Goal: Information Seeking & Learning: Learn about a topic

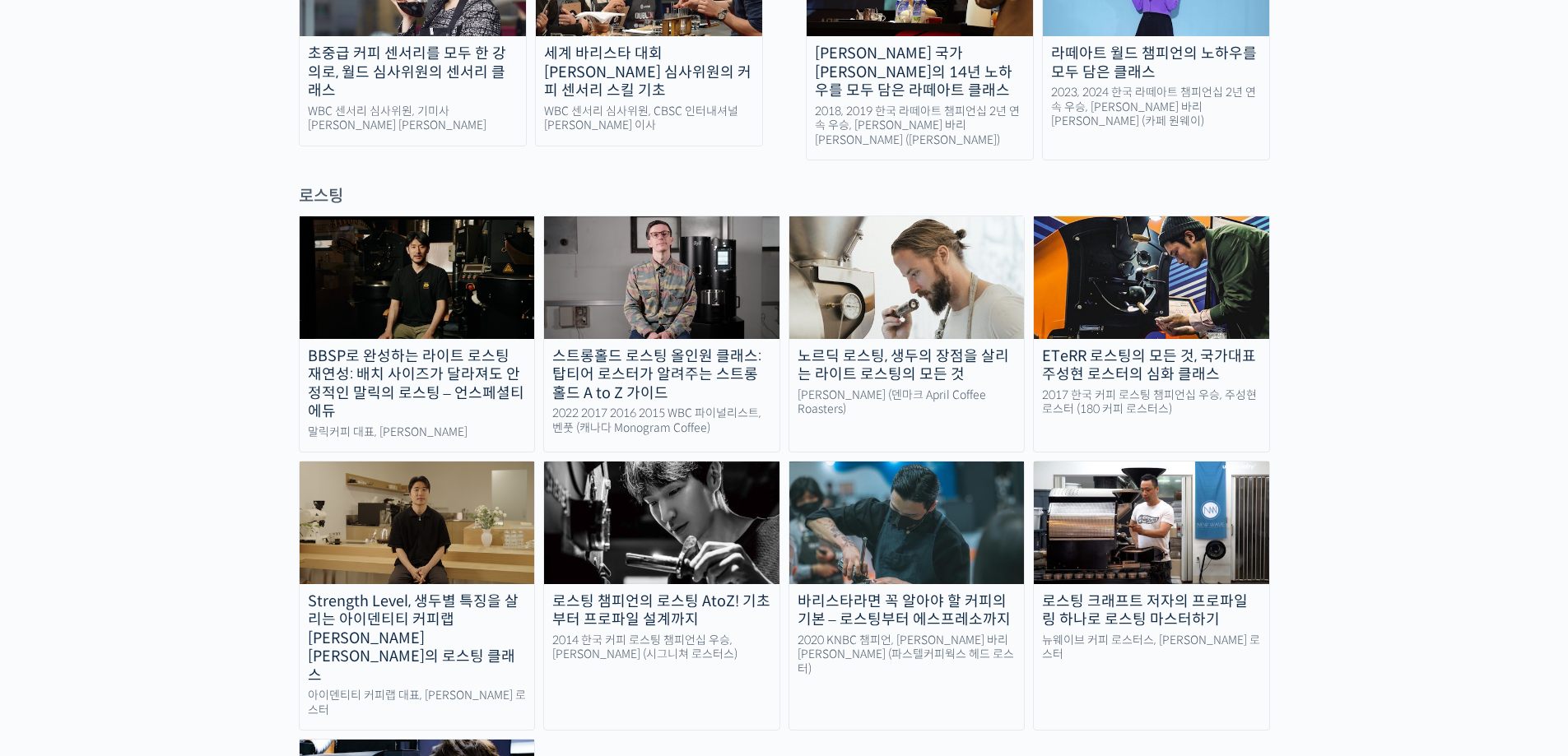
scroll to position [1316, 0]
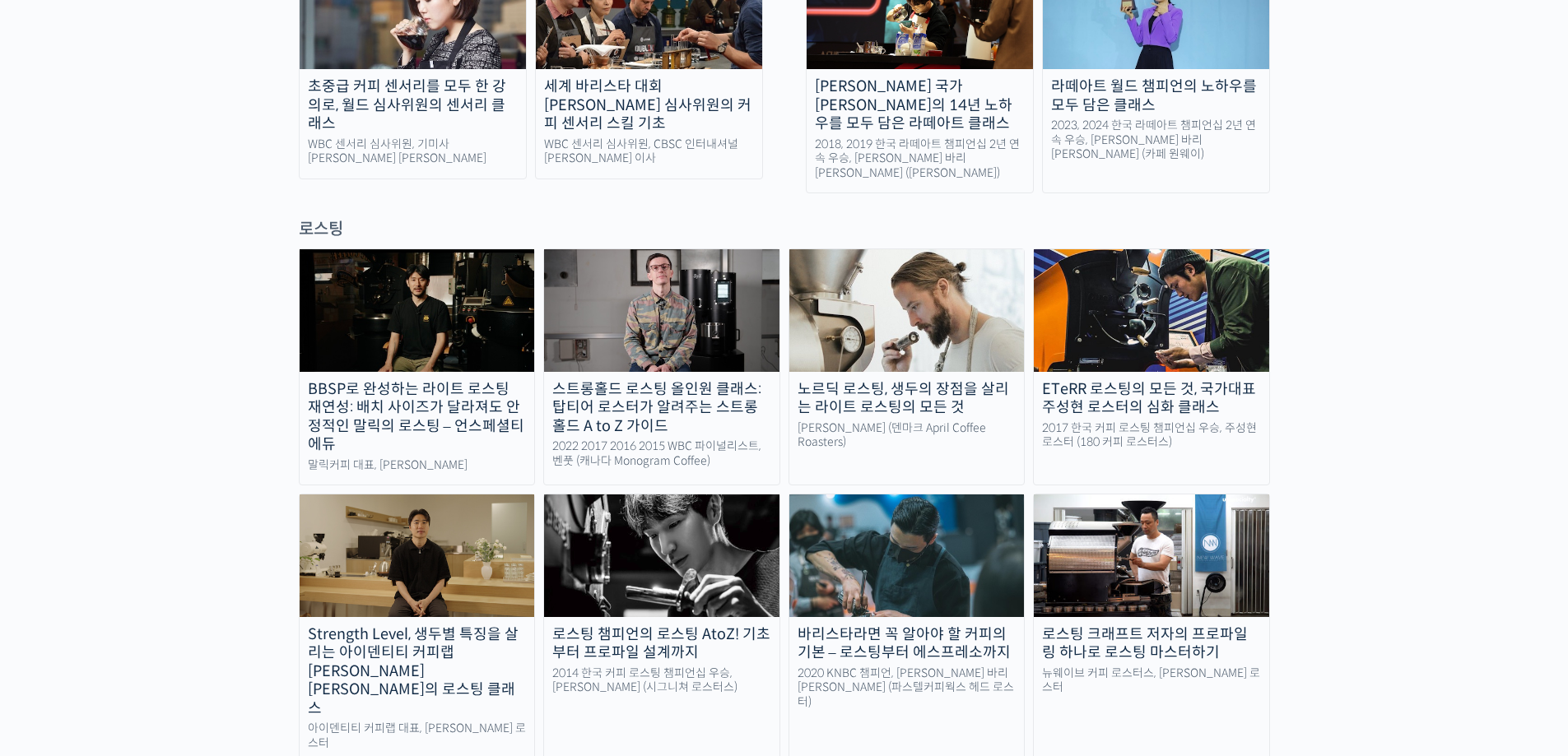
click at [689, 249] on img at bounding box center [661, 310] width 235 height 122
click at [662, 281] on img at bounding box center [661, 310] width 235 height 122
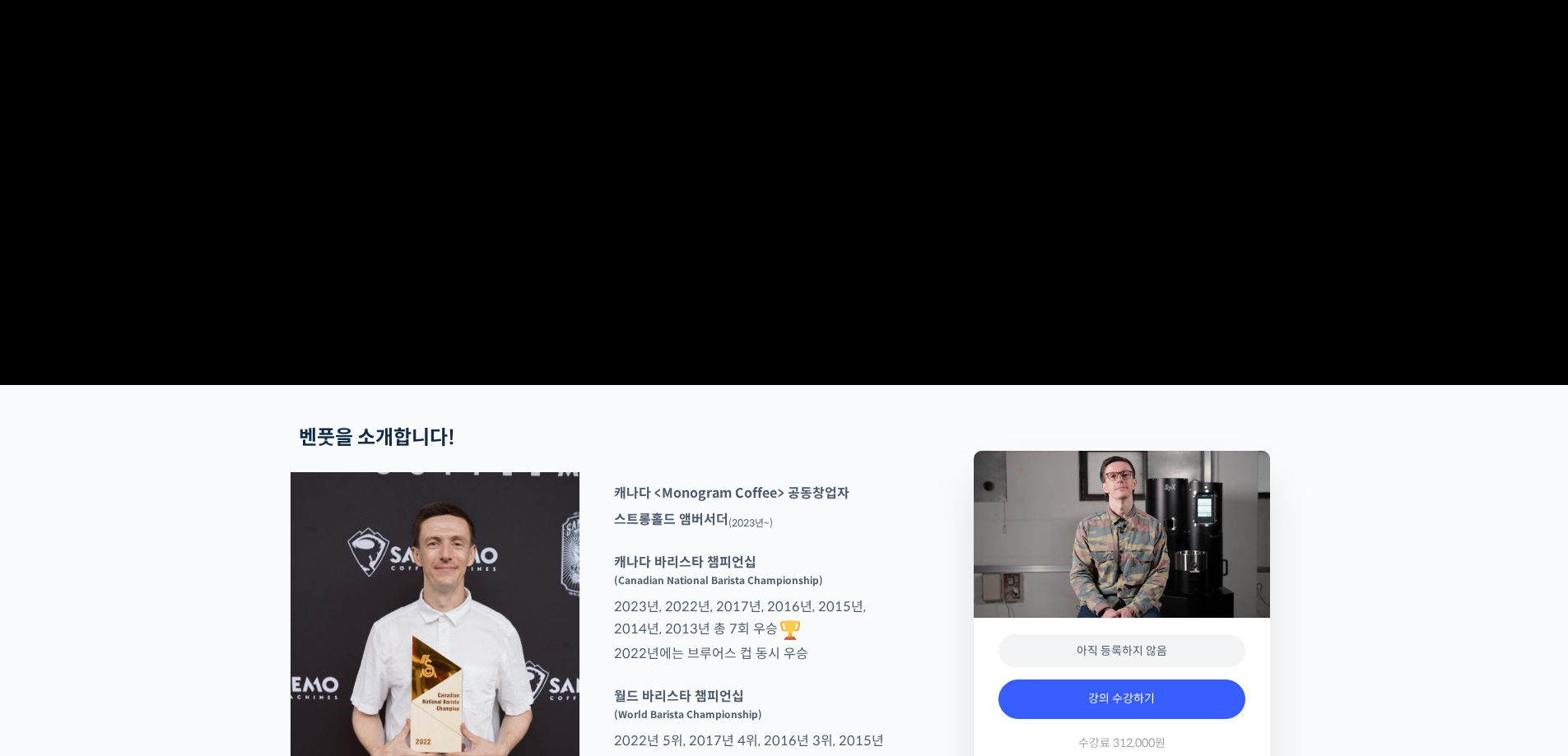
scroll to position [658, 0]
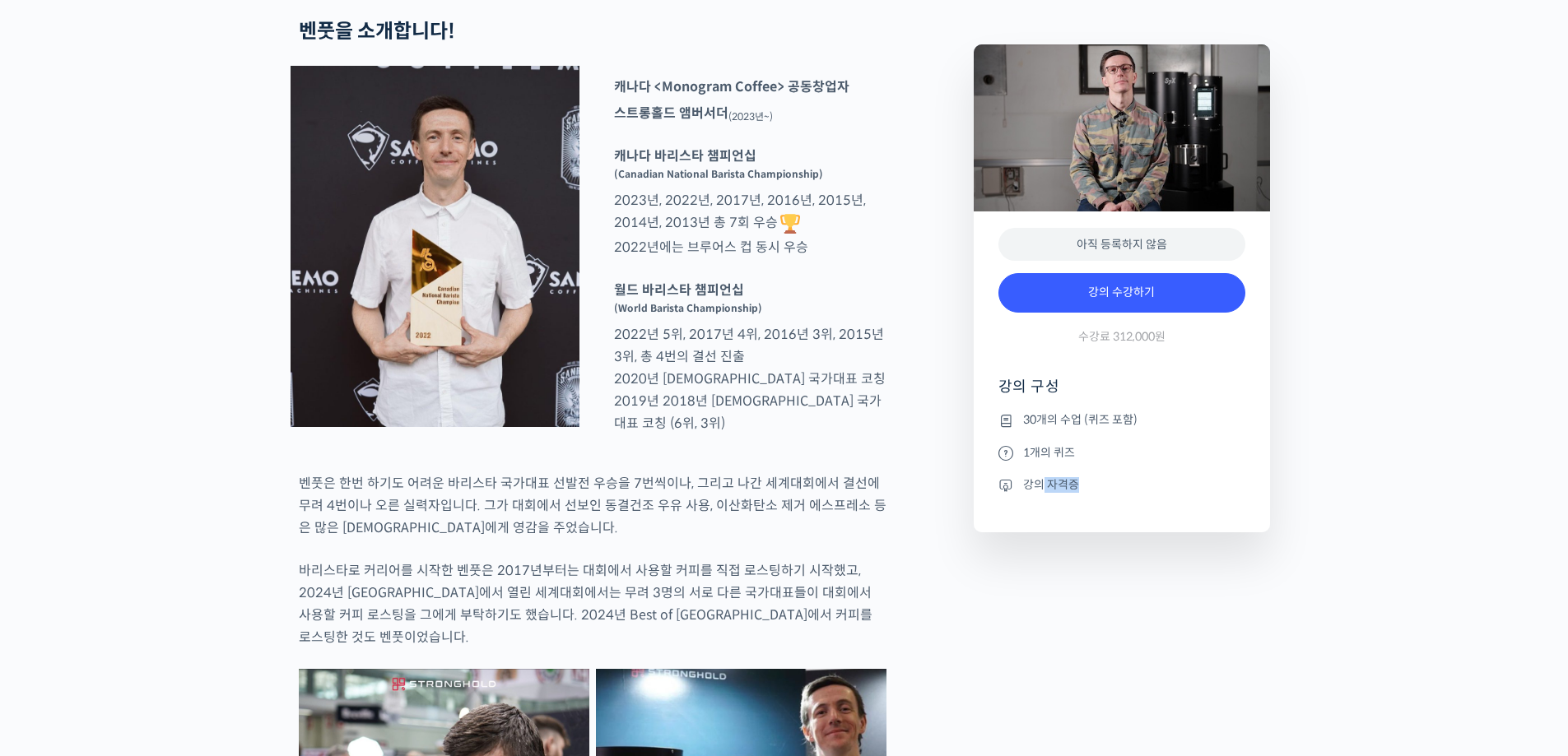
drag, startPoint x: 1043, startPoint y: 539, endPoint x: 1125, endPoint y: 561, distance: 84.9
click at [1125, 533] on ul "30개의 수업 (퀴즈 포함) 1개의 퀴즈 강의 자격증" at bounding box center [1122, 472] width 247 height 122
click at [1128, 430] on li "30개의 수업 (퀴즈 포함)" at bounding box center [1122, 420] width 247 height 20
drag, startPoint x: 1085, startPoint y: 397, endPoint x: 1169, endPoint y: 409, distance: 84.9
click at [1169, 360] on div "강의 수강하기 수강료 312,000원" at bounding box center [1122, 313] width 247 height 95
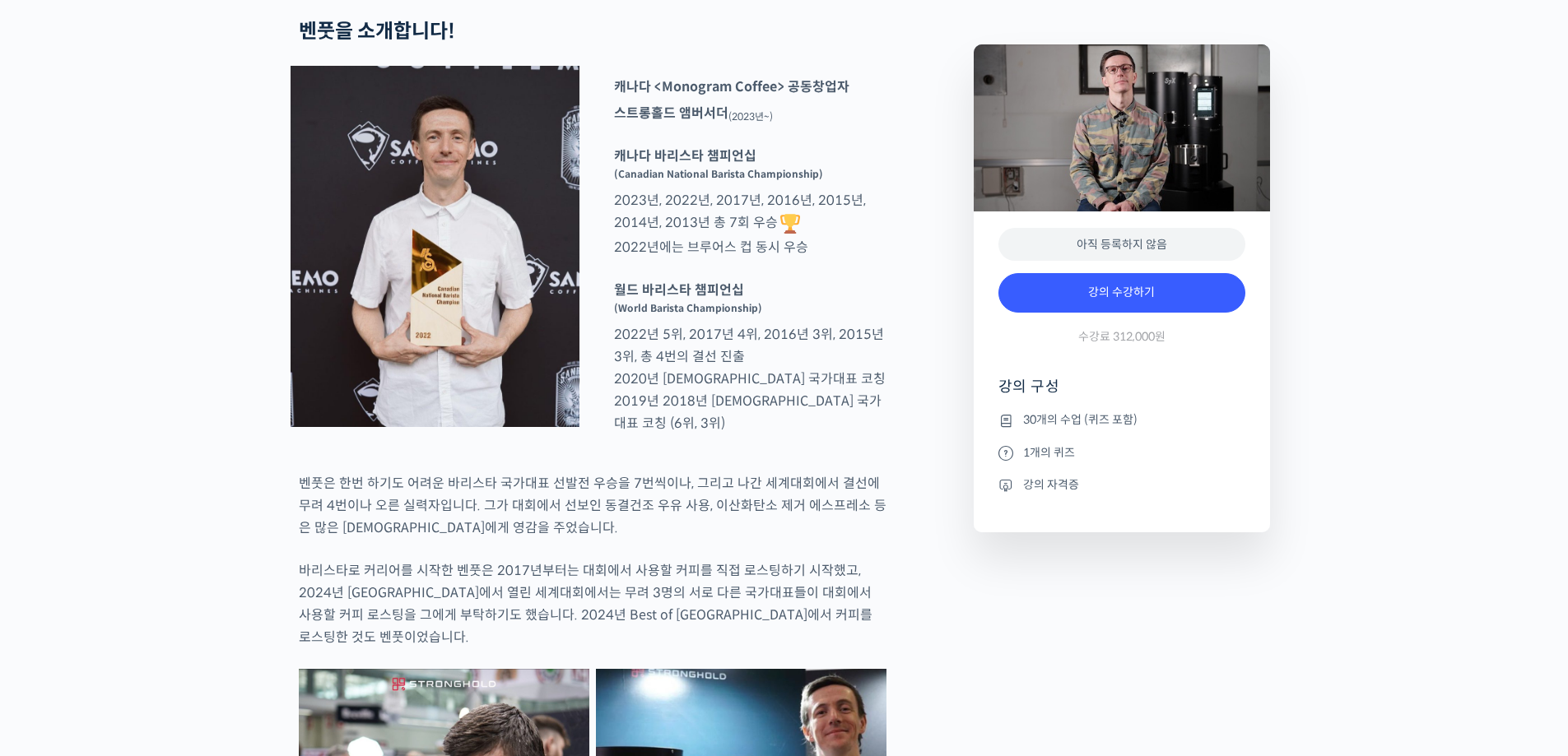
click at [1174, 360] on div "강의 수강하기 수강료 312,000원" at bounding box center [1122, 313] width 247 height 95
drag, startPoint x: 1099, startPoint y: 395, endPoint x: 1196, endPoint y: 398, distance: 97.0
click at [1196, 360] on div "강의 수강하기 수강료 312,000원" at bounding box center [1122, 313] width 247 height 95
click at [1242, 360] on div "강의 수강하기 수강료 312,000원" at bounding box center [1122, 313] width 247 height 95
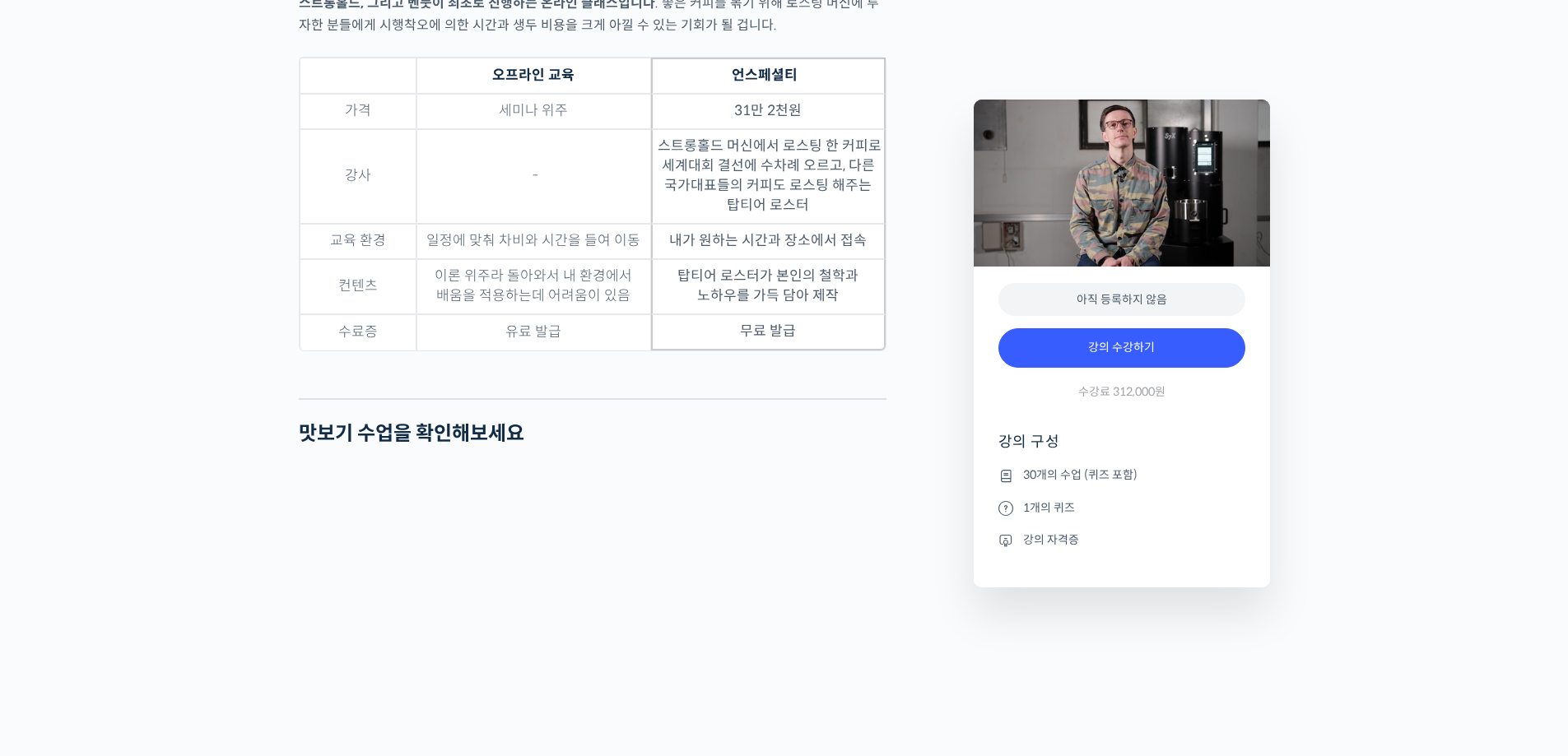
scroll to position [5018, 0]
drag, startPoint x: 688, startPoint y: 150, endPoint x: 755, endPoint y: 160, distance: 67.7
click at [754, 127] on td "31만 2천원" at bounding box center [768, 109] width 235 height 35
click at [755, 127] on td "31만 2천원" at bounding box center [768, 109] width 235 height 35
drag, startPoint x: 691, startPoint y: 197, endPoint x: 820, endPoint y: 207, distance: 129.4
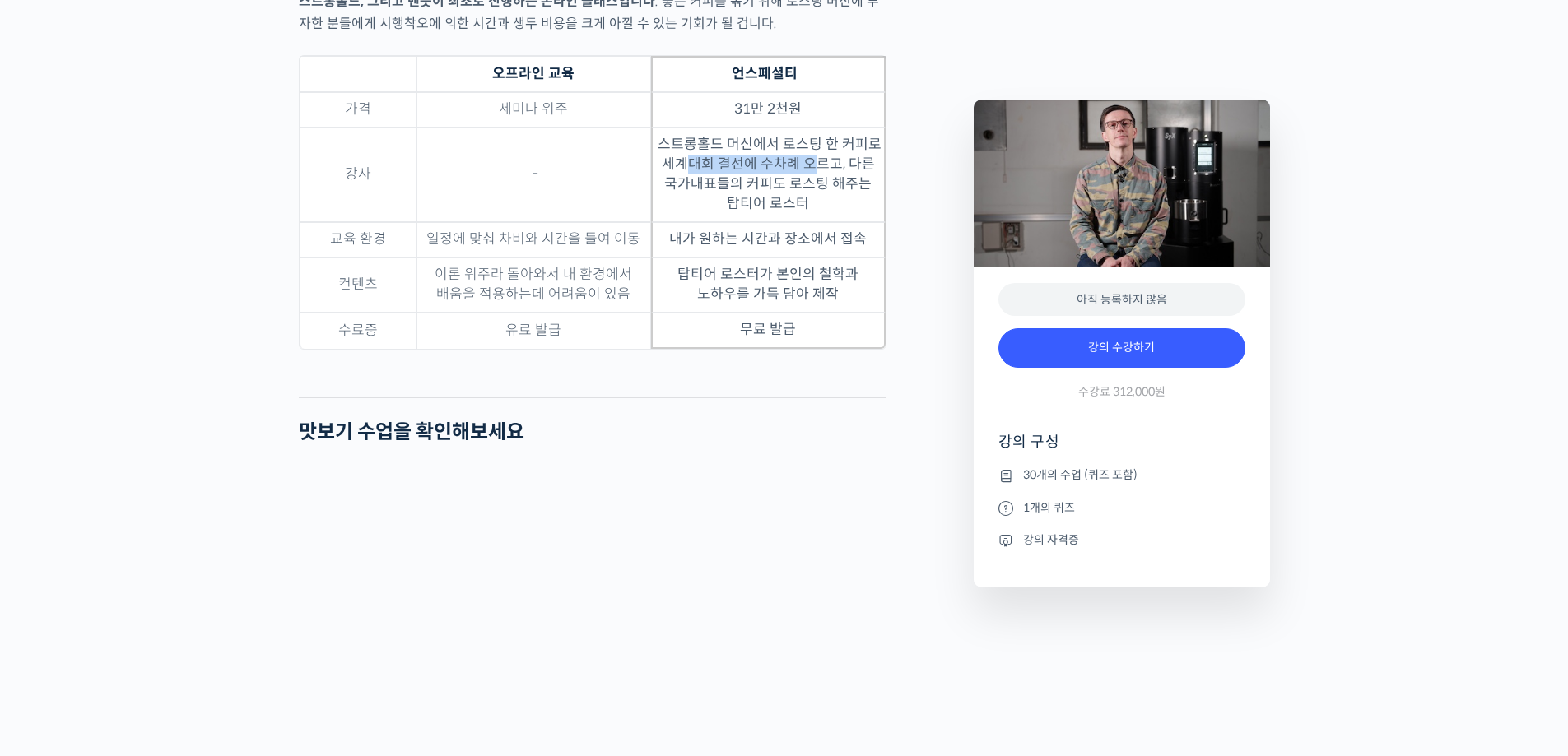
click at [820, 207] on td "스트롱홀드 머신에서 로스팅 한 커피로 세계대회 결선에 수차례 오르고, 다른 국가대표들의 커피도 로스팅 해주는 탑티어 로스터" at bounding box center [768, 174] width 235 height 94
drag, startPoint x: 833, startPoint y: 207, endPoint x: 835, endPoint y: 222, distance: 15.1
click at [834, 208] on td "스트롱홀드 머신에서 로스팅 한 커피로 세계대회 결선에 수차례 오르고, 다른 국가대표들의 커피도 로스팅 해주는 탑티어 로스터" at bounding box center [768, 174] width 235 height 94
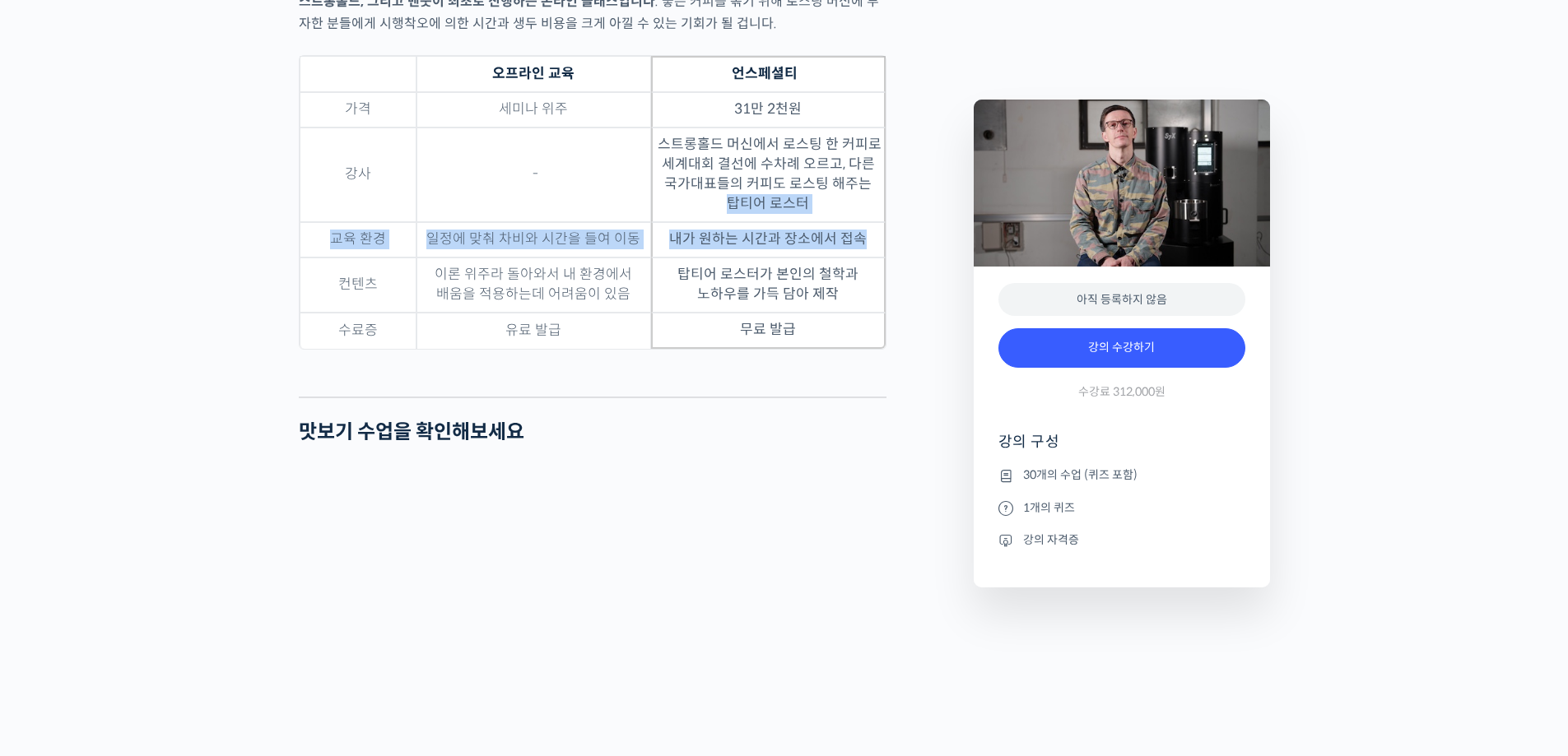
drag, startPoint x: 717, startPoint y: 254, endPoint x: 880, endPoint y: 272, distance: 164.0
click at [875, 272] on tbody "가격 세미나 위주 31만 2천원 강사 - 스트롱홀드 머신에서 로스팅 한 커피로 세계대회 결선에 수차례 오르고, 다른 국가대표들의 커피도 로…" at bounding box center [593, 221] width 586 height 257
click at [880, 258] on td "내가 원하는 시간과 장소에서 접속" at bounding box center [768, 240] width 235 height 35
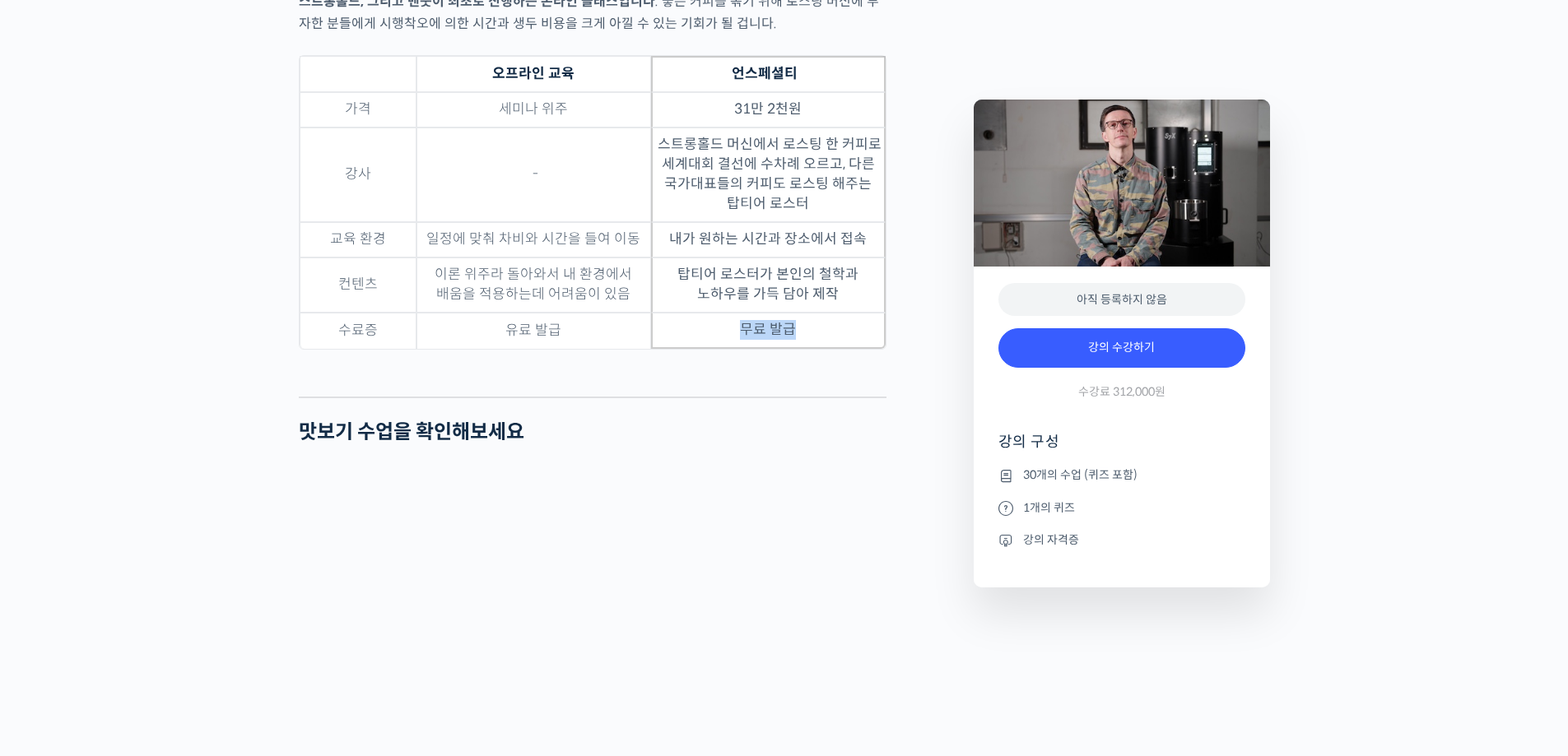
drag, startPoint x: 812, startPoint y: 380, endPoint x: 738, endPoint y: 381, distance: 74.0
click at [738, 349] on td "무료 발급" at bounding box center [768, 331] width 235 height 36
drag, startPoint x: 764, startPoint y: 310, endPoint x: 837, endPoint y: 320, distance: 73.7
click at [835, 313] on td "탑티어 로스터가 본인의 철학과 노하우를 가득 담아 제작" at bounding box center [768, 285] width 235 height 55
click at [839, 313] on td "탑티어 로스터가 본인의 철학과 노하우를 가득 담아 제작" at bounding box center [768, 285] width 235 height 55
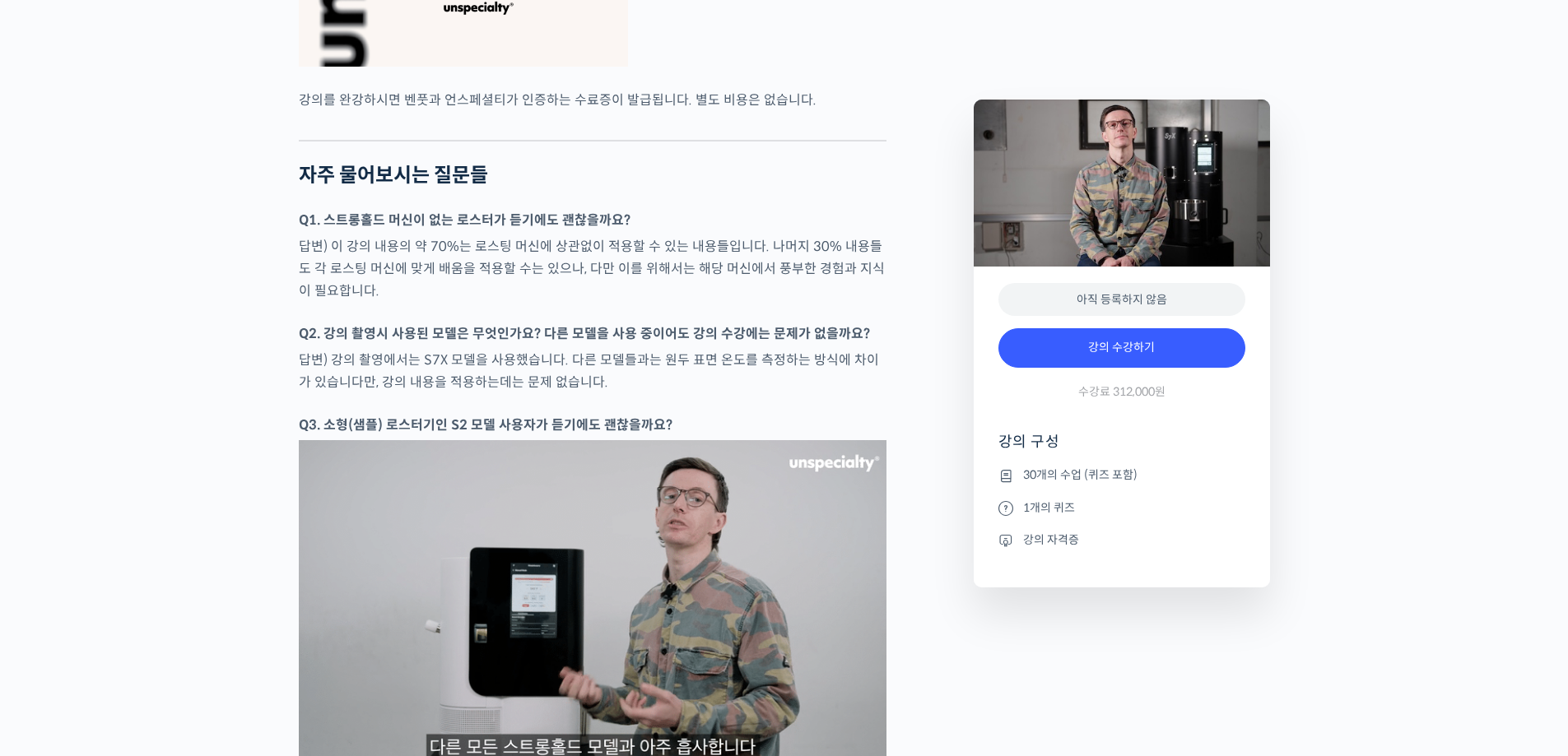
scroll to position [6992, 0]
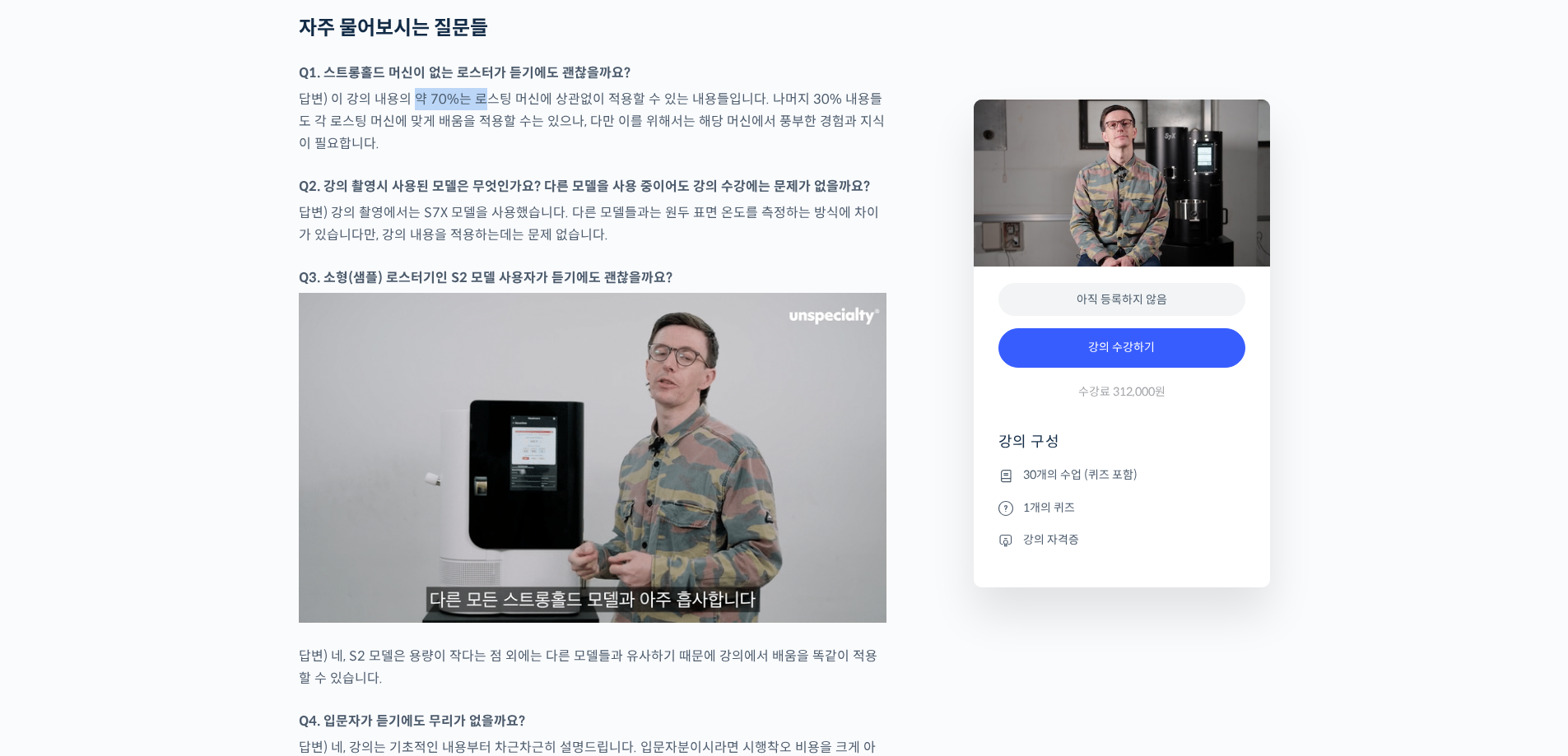
drag, startPoint x: 412, startPoint y: 135, endPoint x: 460, endPoint y: 193, distance: 75.3
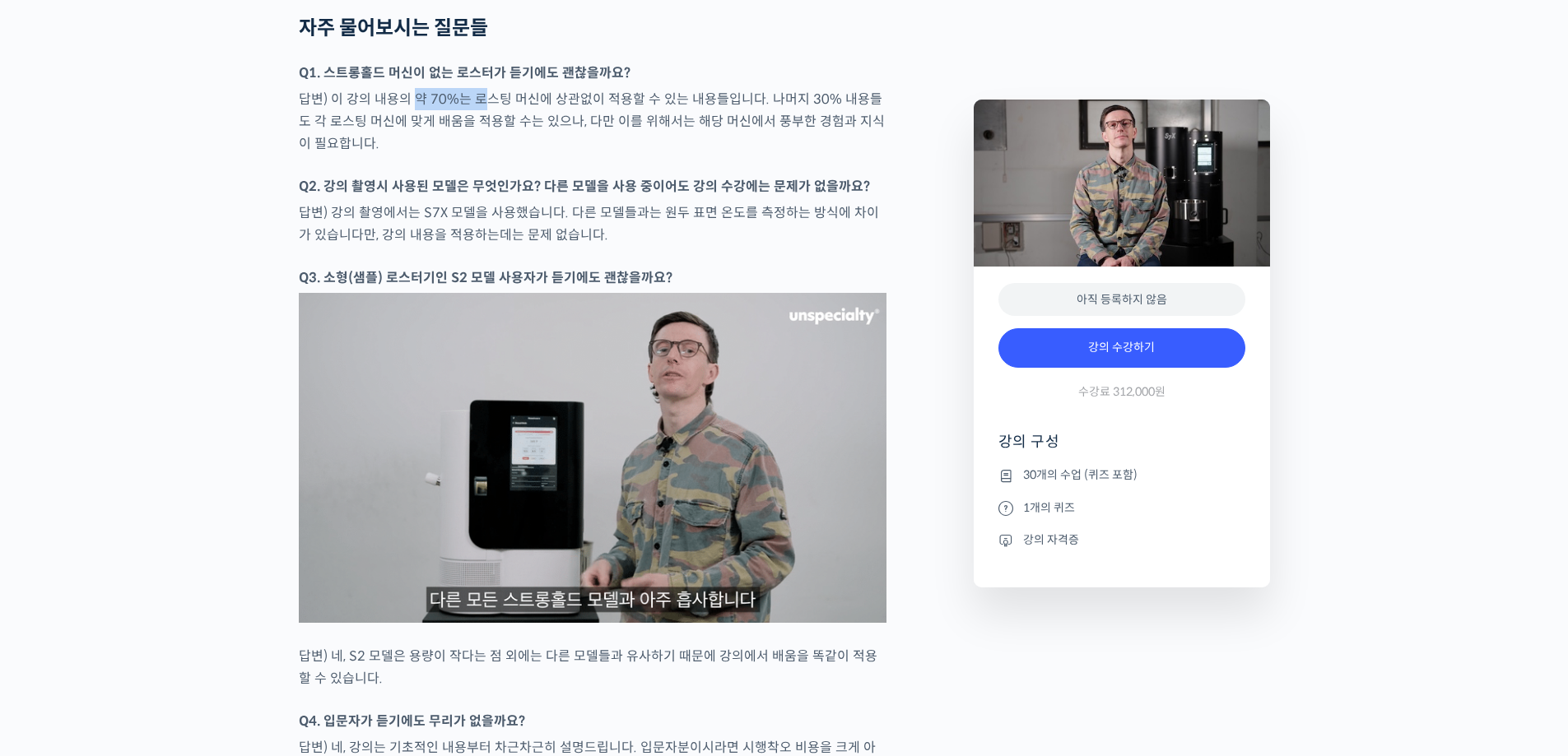
click at [480, 136] on p "답변) 이 강의 내용의 약 70%는 로스팅 머신에 상관없이 적용할 수 있는 내용들입니다. 나머지 30% 내용들도 각 로스팅 머신에 맞게 배움을…" at bounding box center [593, 122] width 588 height 67
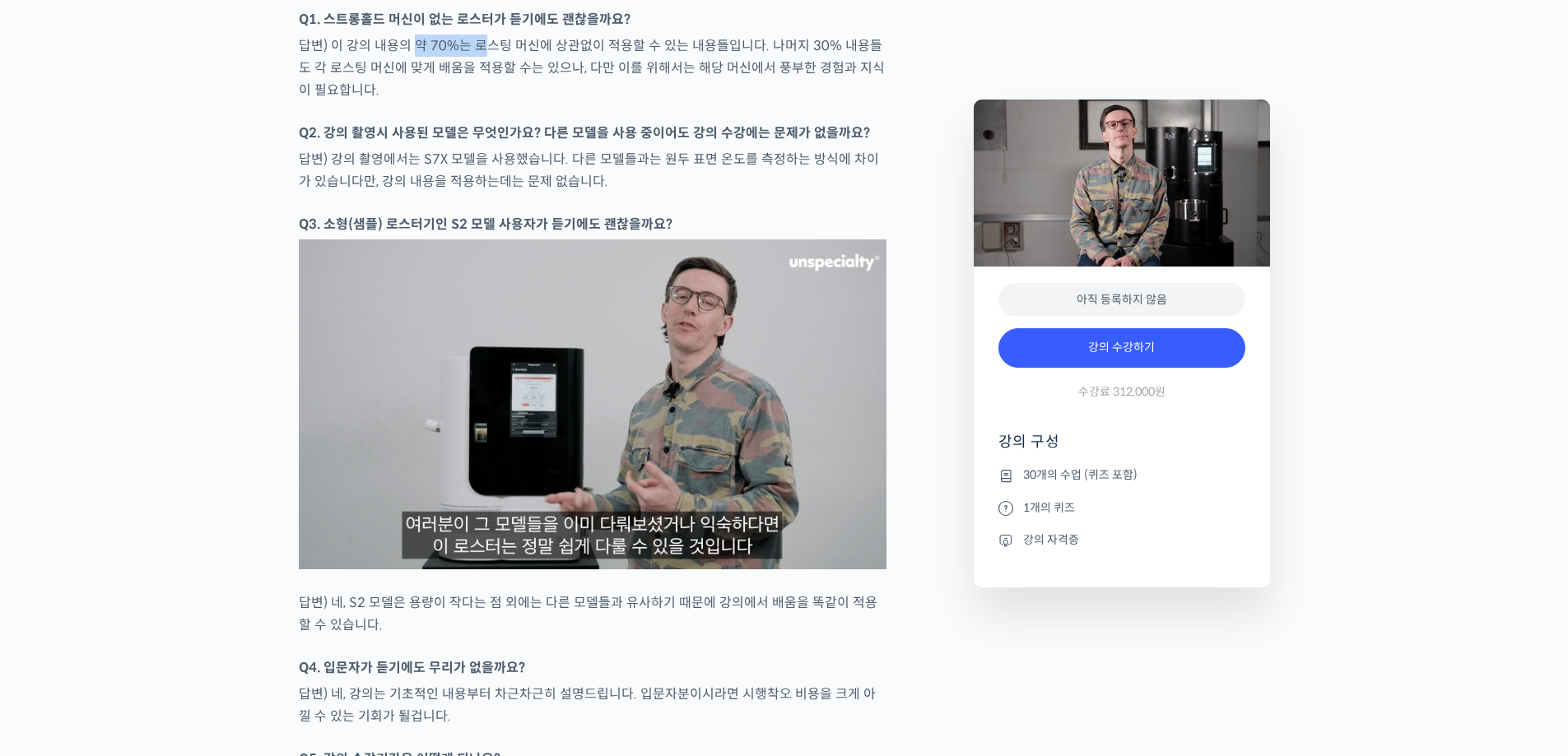
scroll to position [7075, 0]
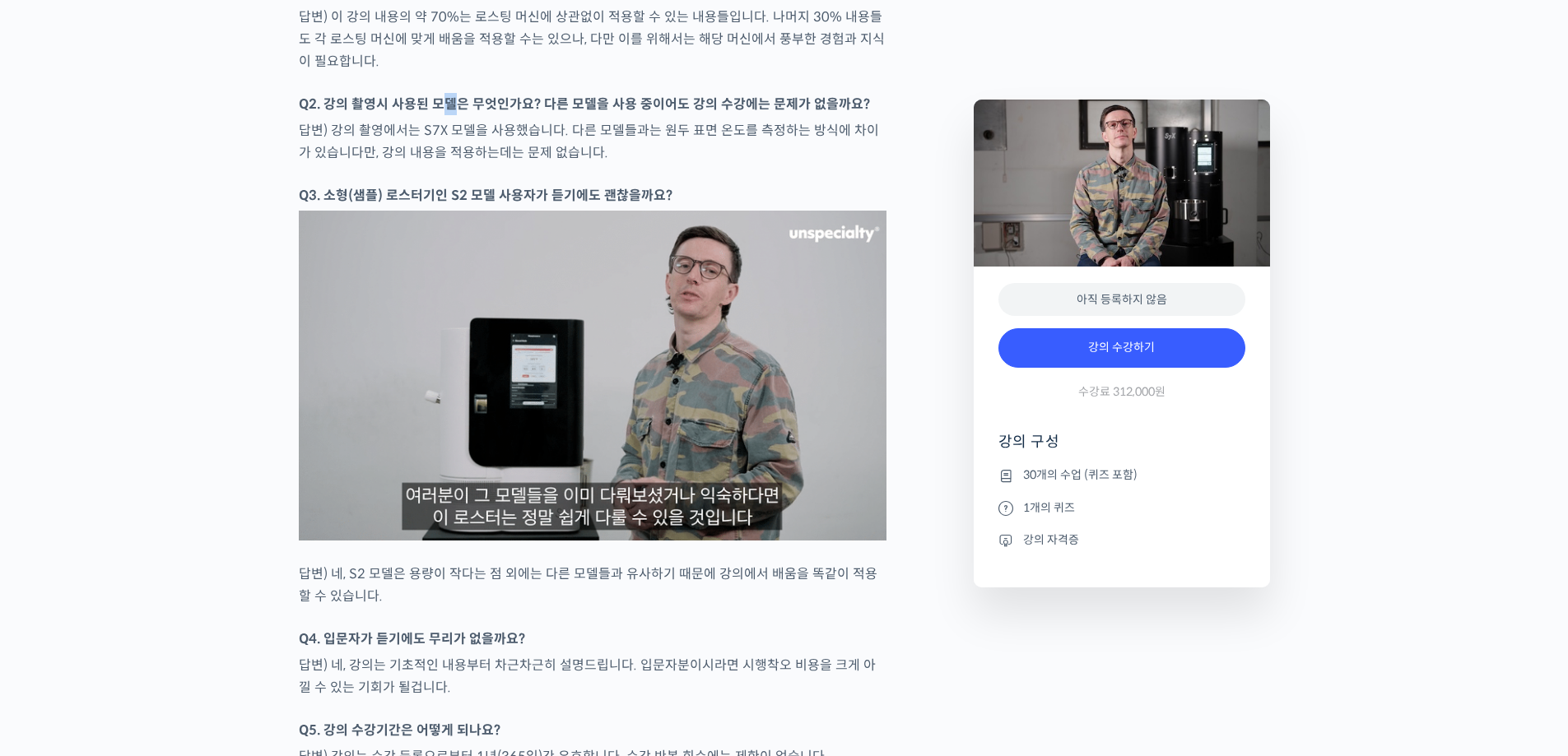
drag, startPoint x: 446, startPoint y: 149, endPoint x: 459, endPoint y: 146, distance: 13.3
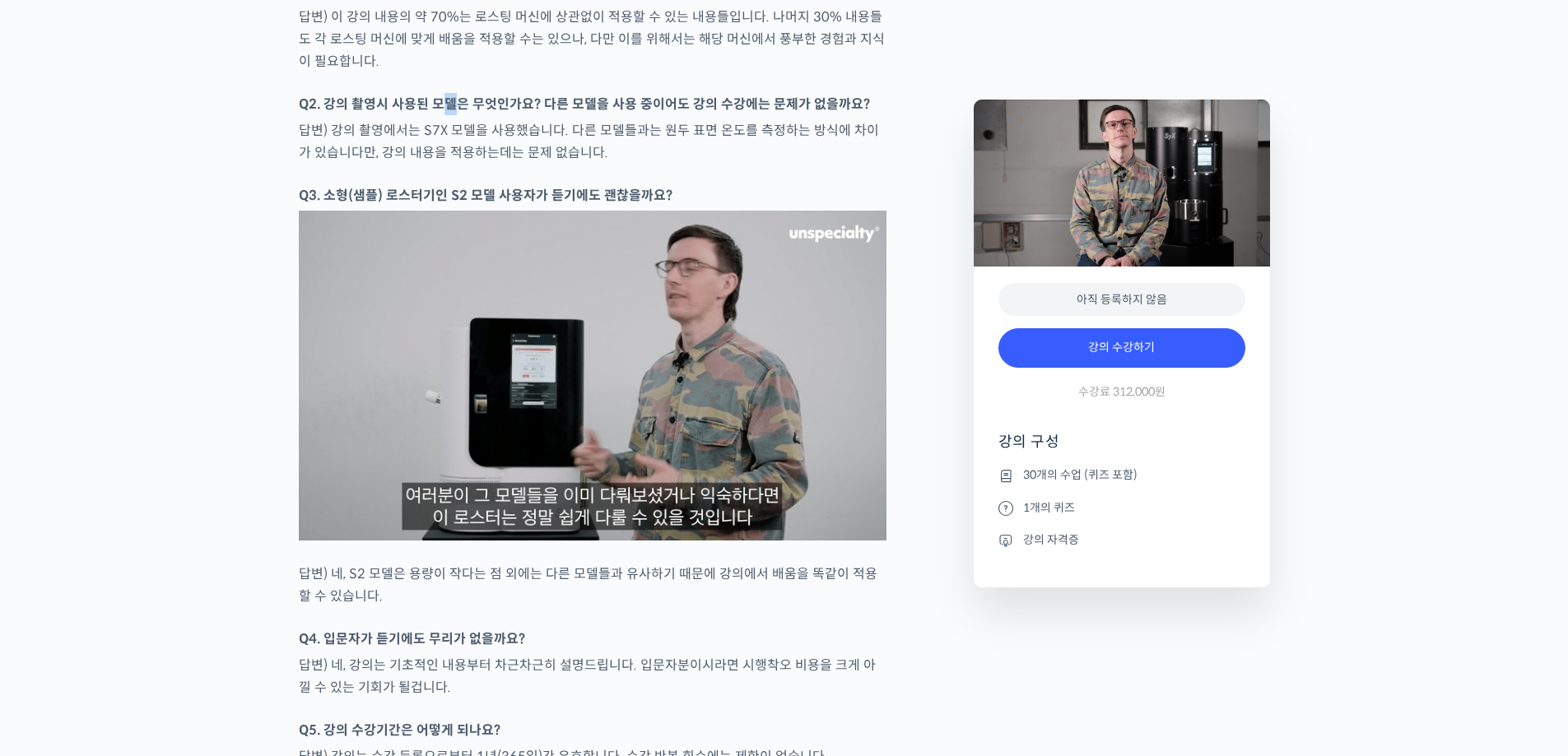
click at [458, 113] on strong "Q2. 강의 촬영시 사용된 모델은 무엇인가요? 다른 모델을 사용 중이어도 강의 수강에는 문제가 없을까요?" at bounding box center [584, 104] width 571 height 17
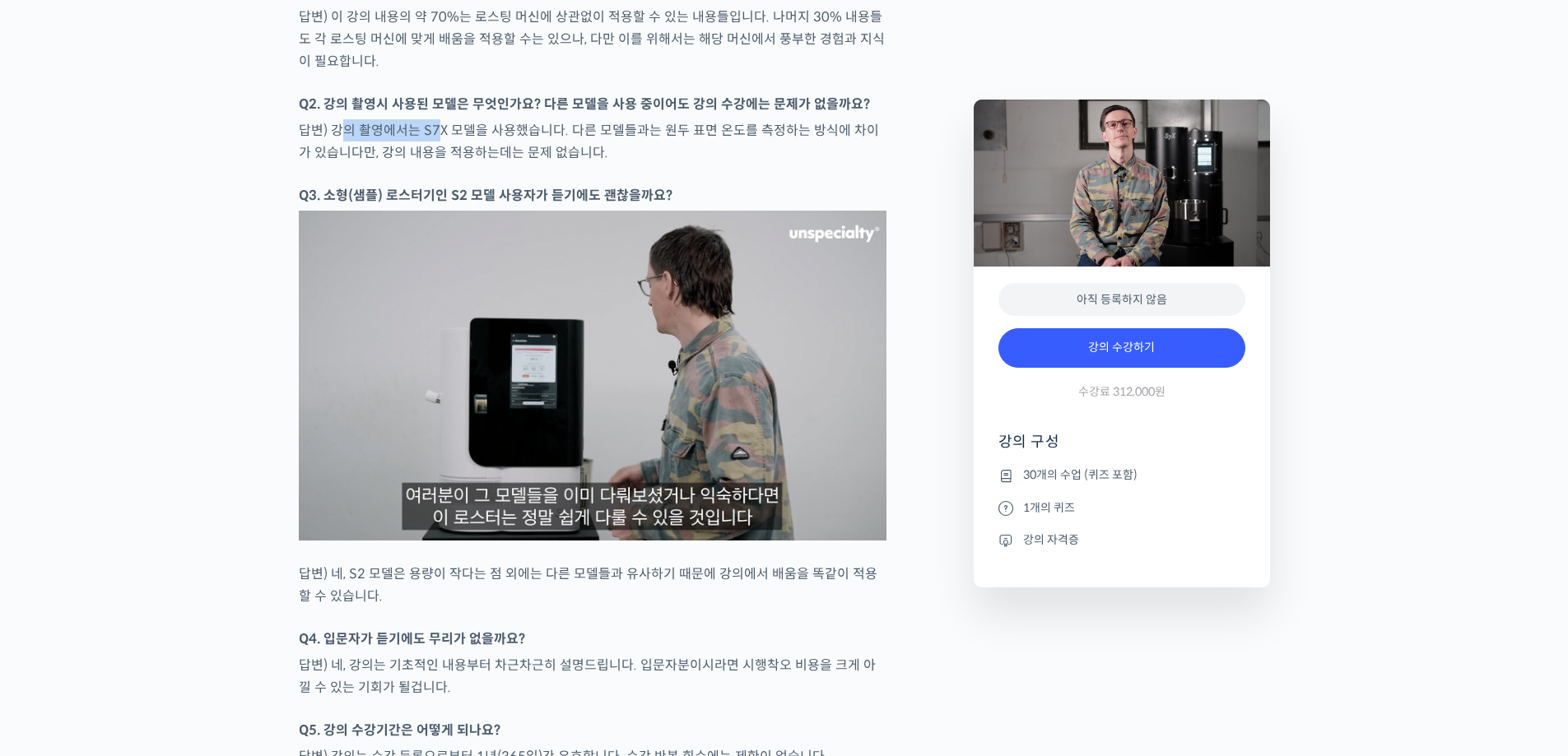
drag, startPoint x: 344, startPoint y: 169, endPoint x: 435, endPoint y: 170, distance: 91.0
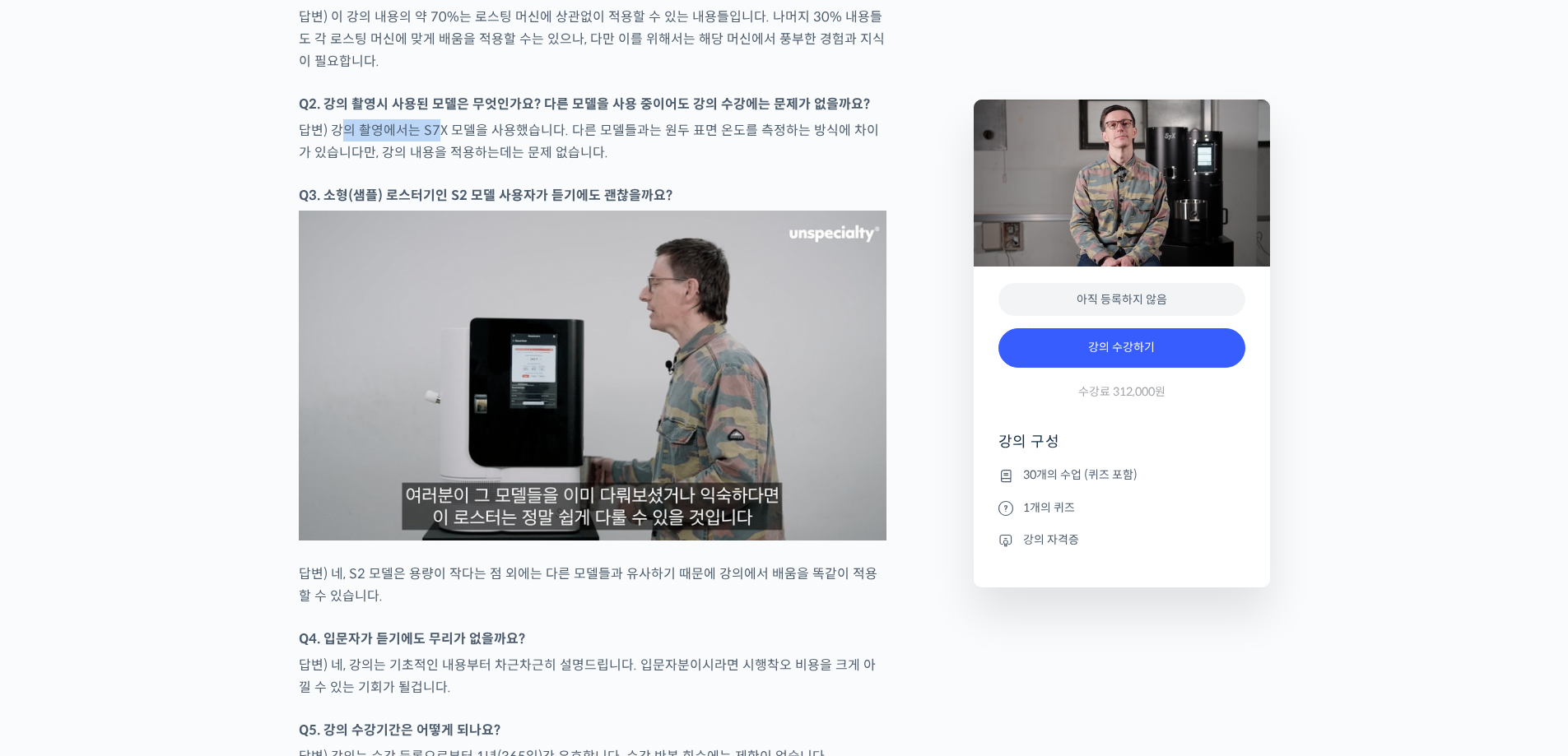
click at [435, 164] on p "답변) 강의 촬영에서는 S7X 모델을 사용했습니다. 다른 모델들과는 원두 표면 온도를 측정하는 방식에 차이가 있습니다만, 강의 내용을 적용하는…" at bounding box center [593, 141] width 588 height 45
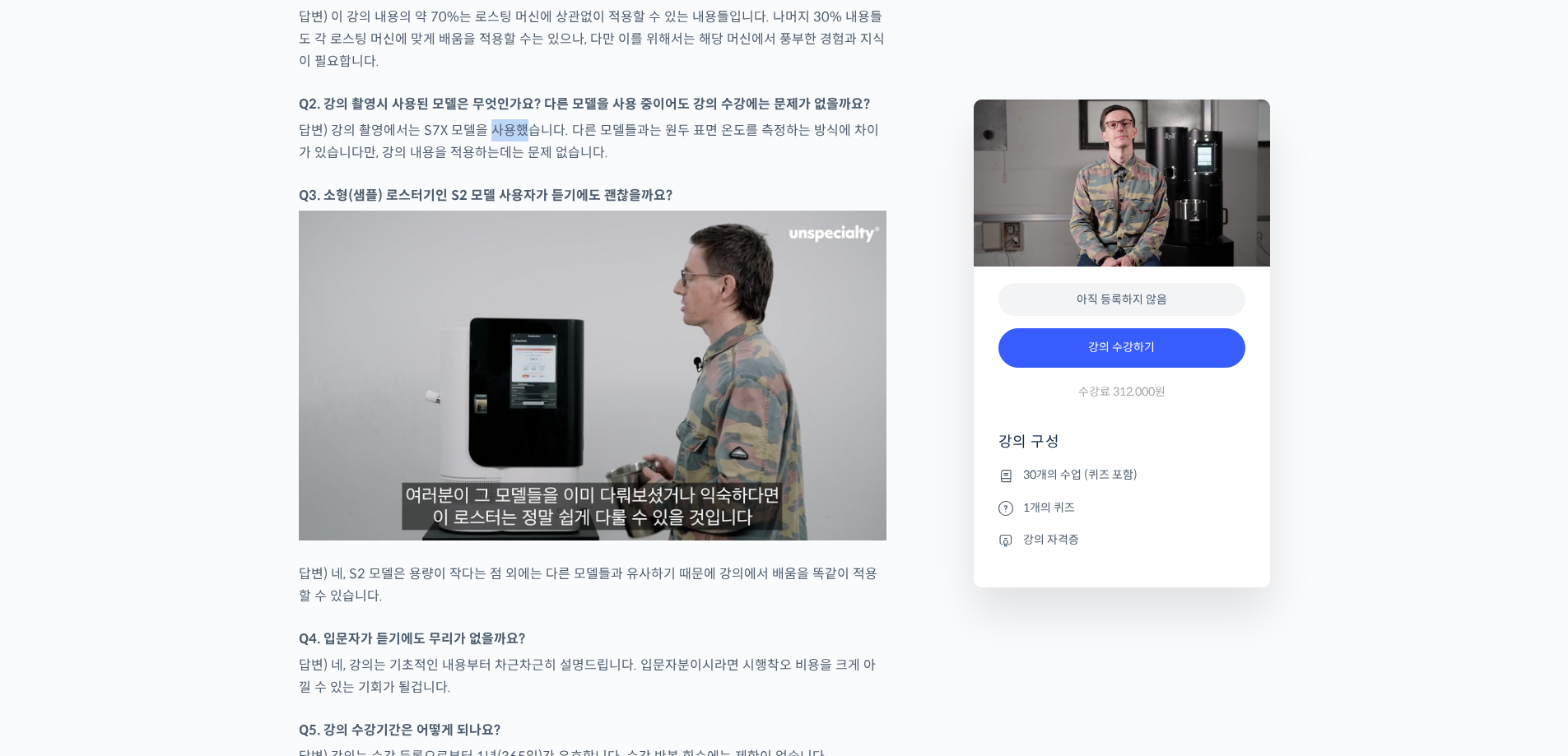
drag, startPoint x: 486, startPoint y: 180, endPoint x: 526, endPoint y: 166, distance: 42.4
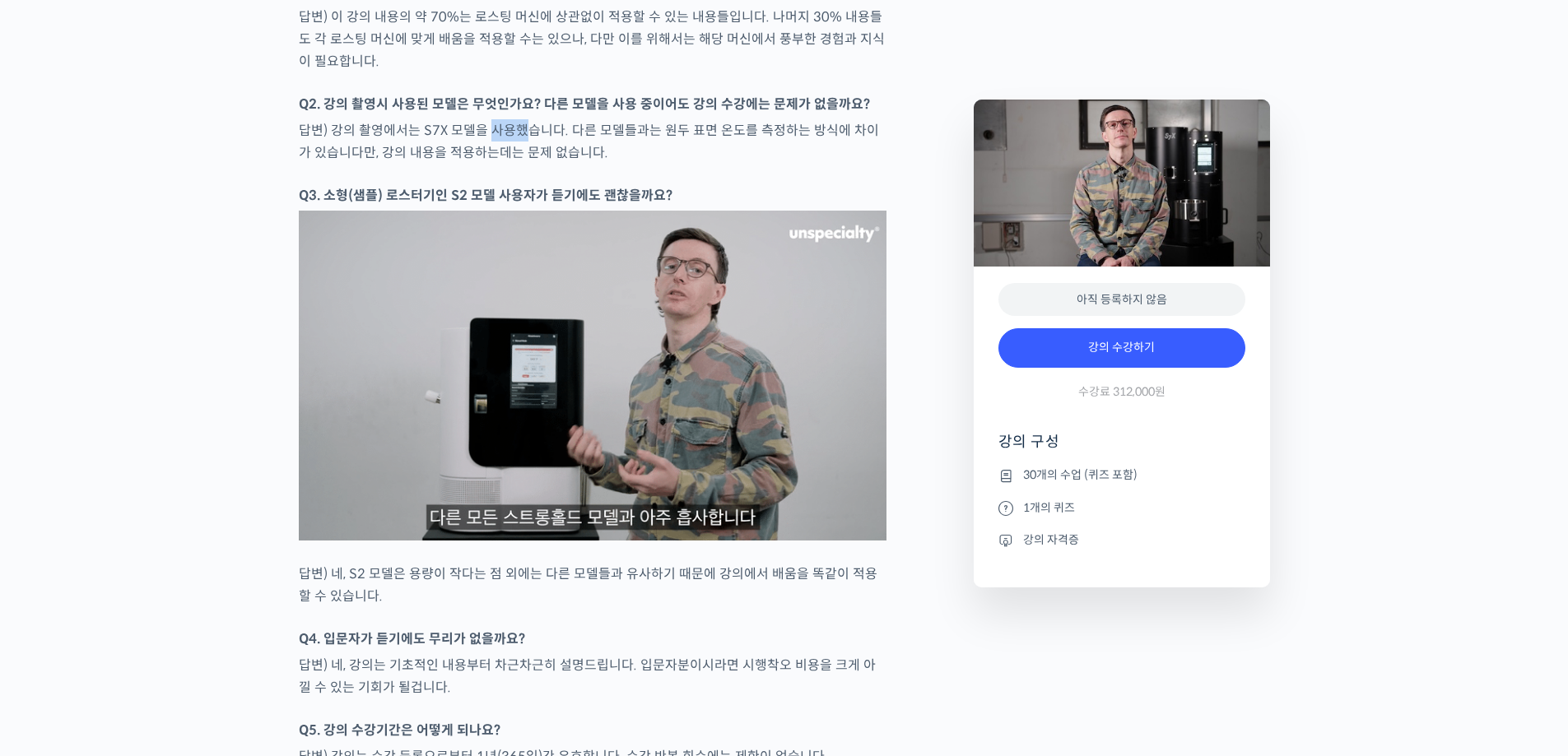
click at [526, 164] on p "답변) 강의 촬영에서는 S7X 모델을 사용했습니다. 다른 모델들과는 원두 표면 온도를 측정하는 방식에 차이가 있습니다만, 강의 내용을 적용하는…" at bounding box center [593, 141] width 588 height 45
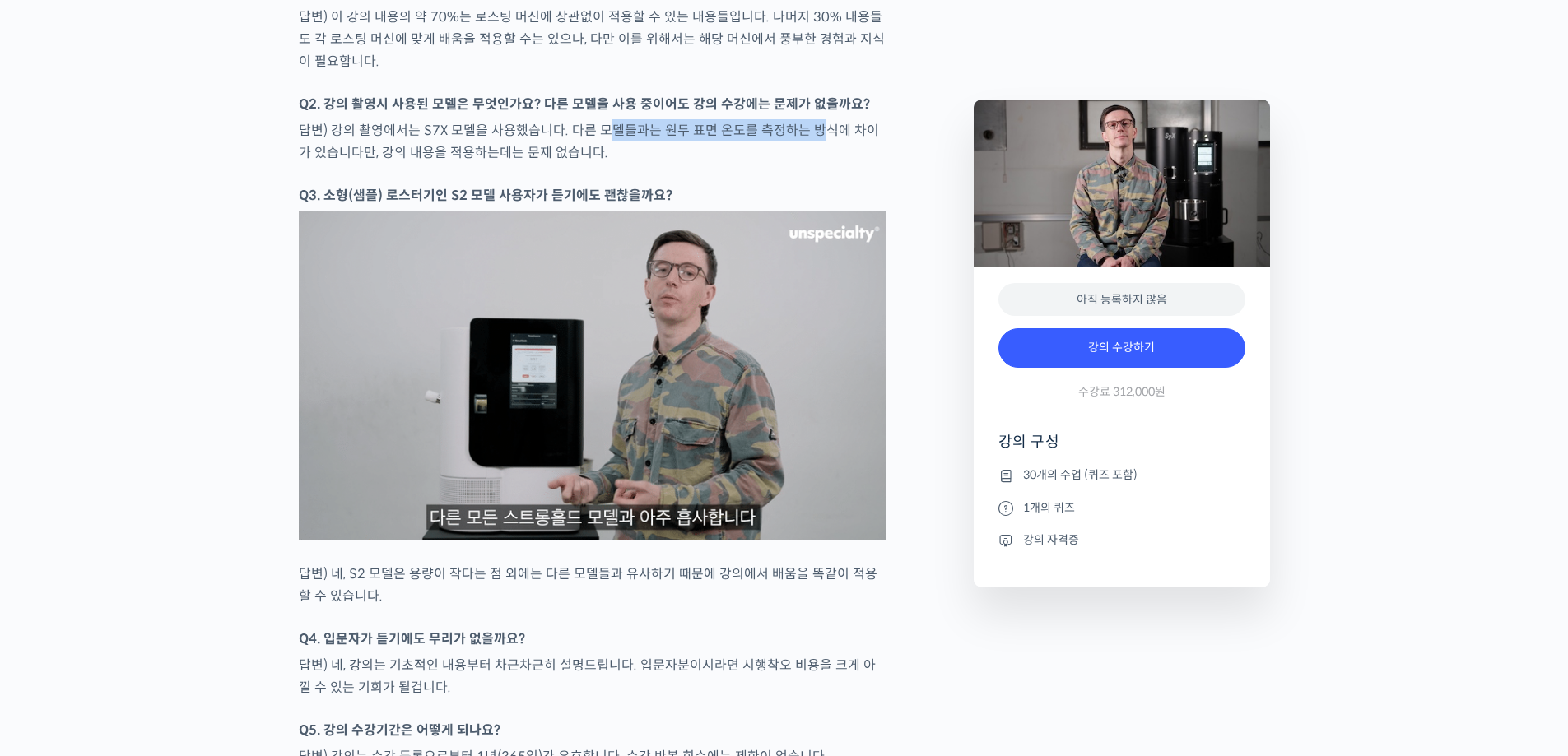
drag, startPoint x: 602, startPoint y: 167, endPoint x: 810, endPoint y: 167, distance: 208.0
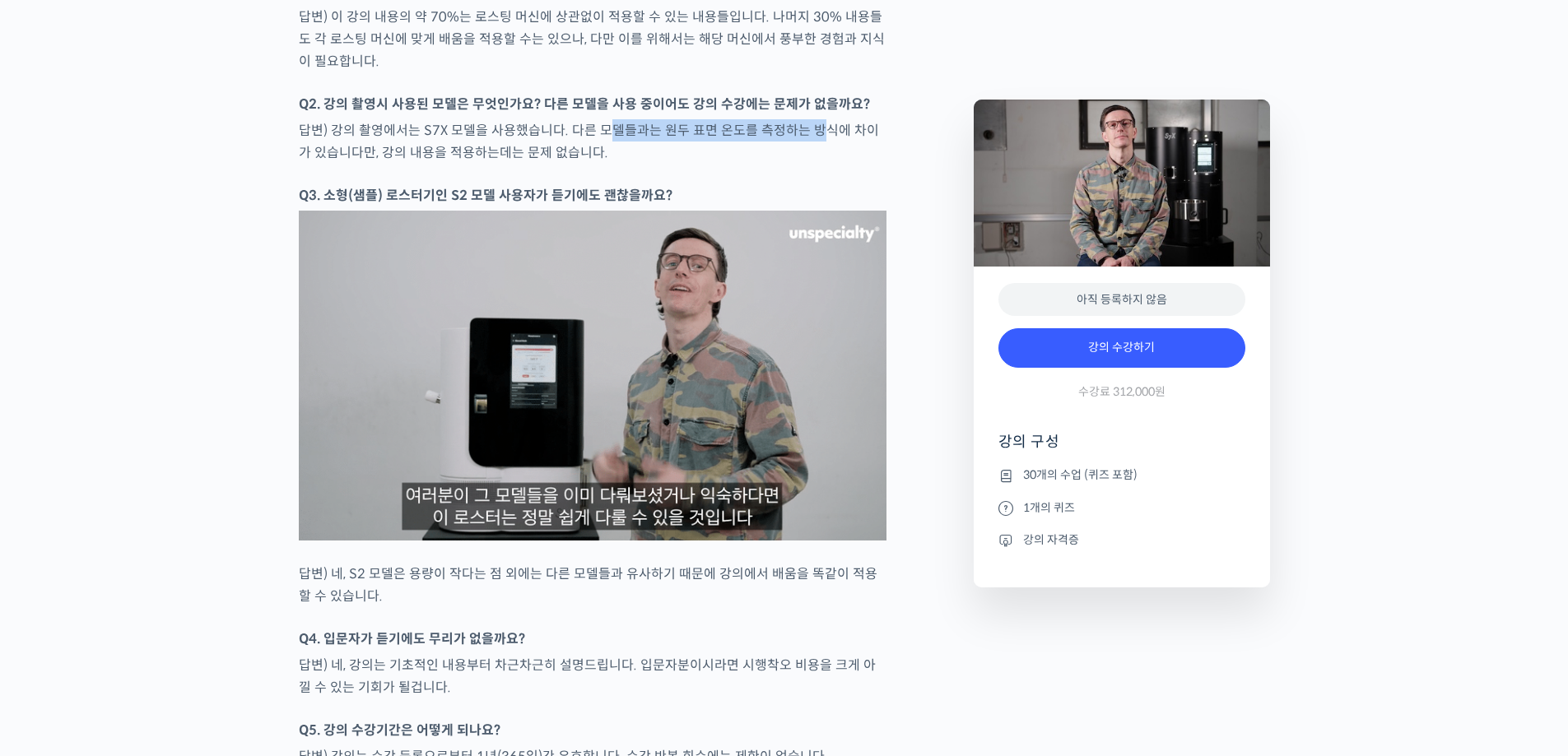
click at [810, 164] on p "답변) 강의 촬영에서는 S7X 모델을 사용했습니다. 다른 모델들과는 원두 표면 온도를 측정하는 방식에 차이가 있습니다만, 강의 내용을 적용하는…" at bounding box center [593, 141] width 588 height 45
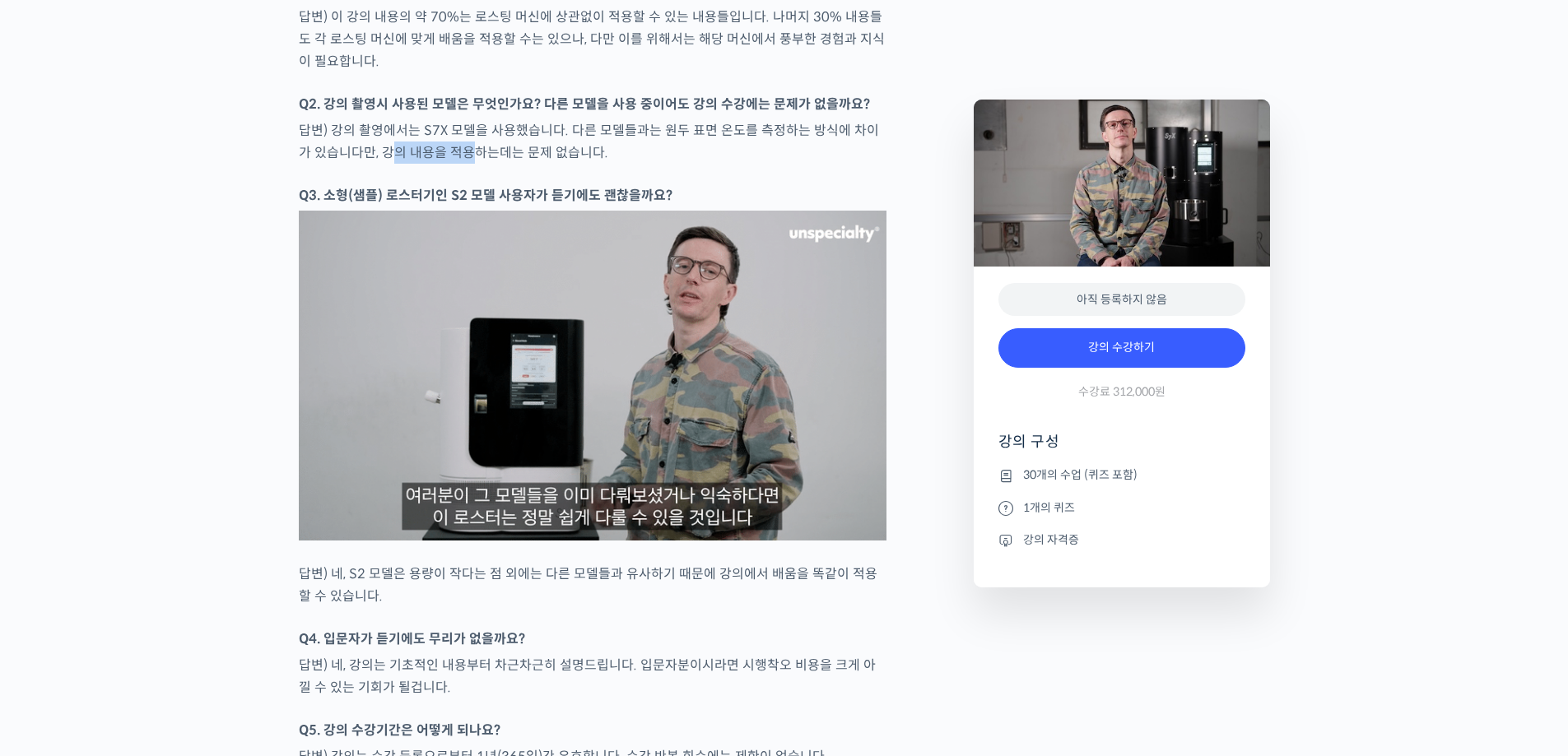
drag, startPoint x: 439, startPoint y: 198, endPoint x: 474, endPoint y: 194, distance: 35.2
click at [472, 164] on p "답변) 강의 촬영에서는 S7X 모델을 사용했습니다. 다른 모델들과는 원두 표면 온도를 측정하는 방식에 차이가 있습니다만, 강의 내용을 적용하는…" at bounding box center [593, 141] width 588 height 45
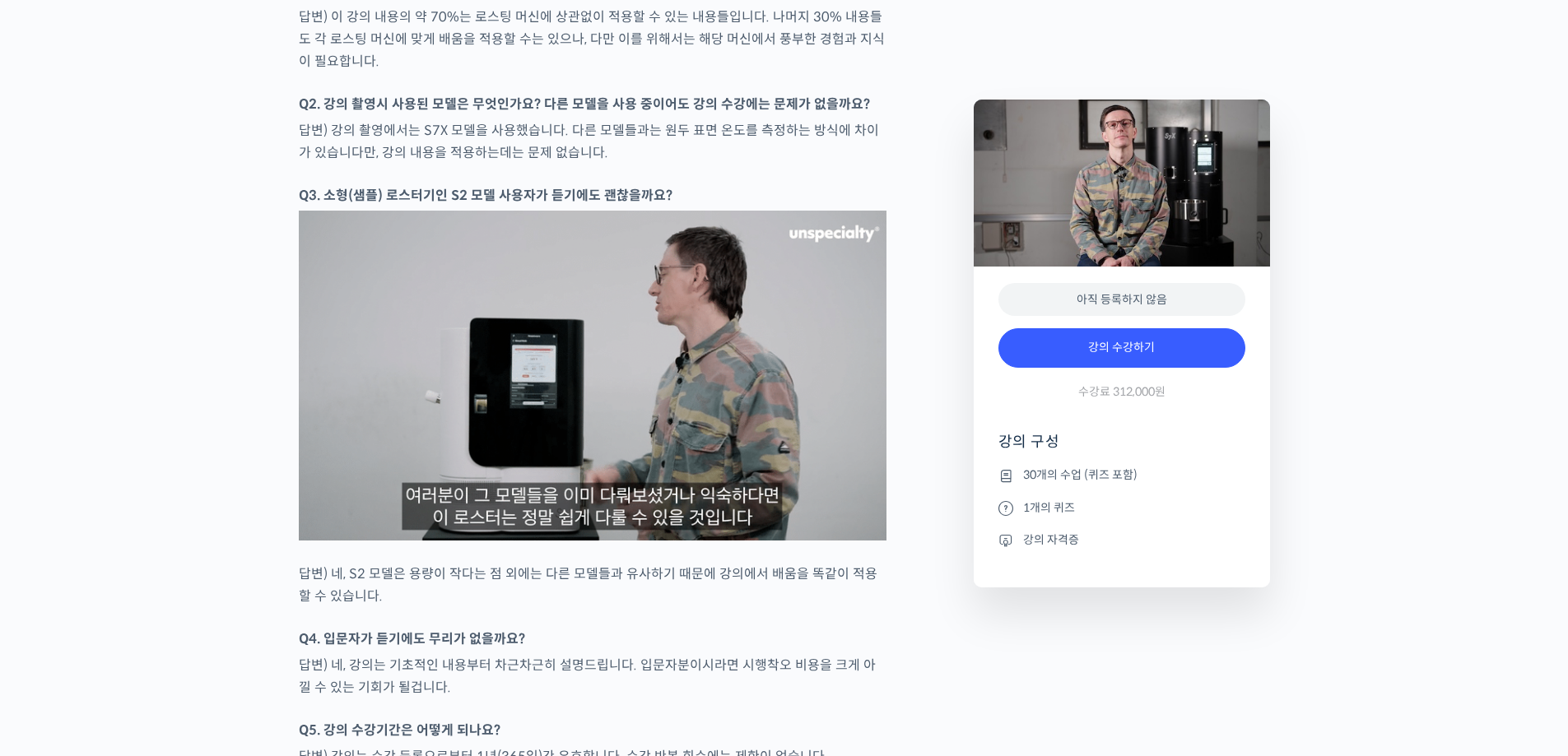
click at [474, 164] on p "답변) 강의 촬영에서는 S7X 모델을 사용했습니다. 다른 모델들과는 원두 표면 온도를 측정하는 방식에 차이가 있습니다만, 강의 내용을 적용하는…" at bounding box center [593, 141] width 588 height 45
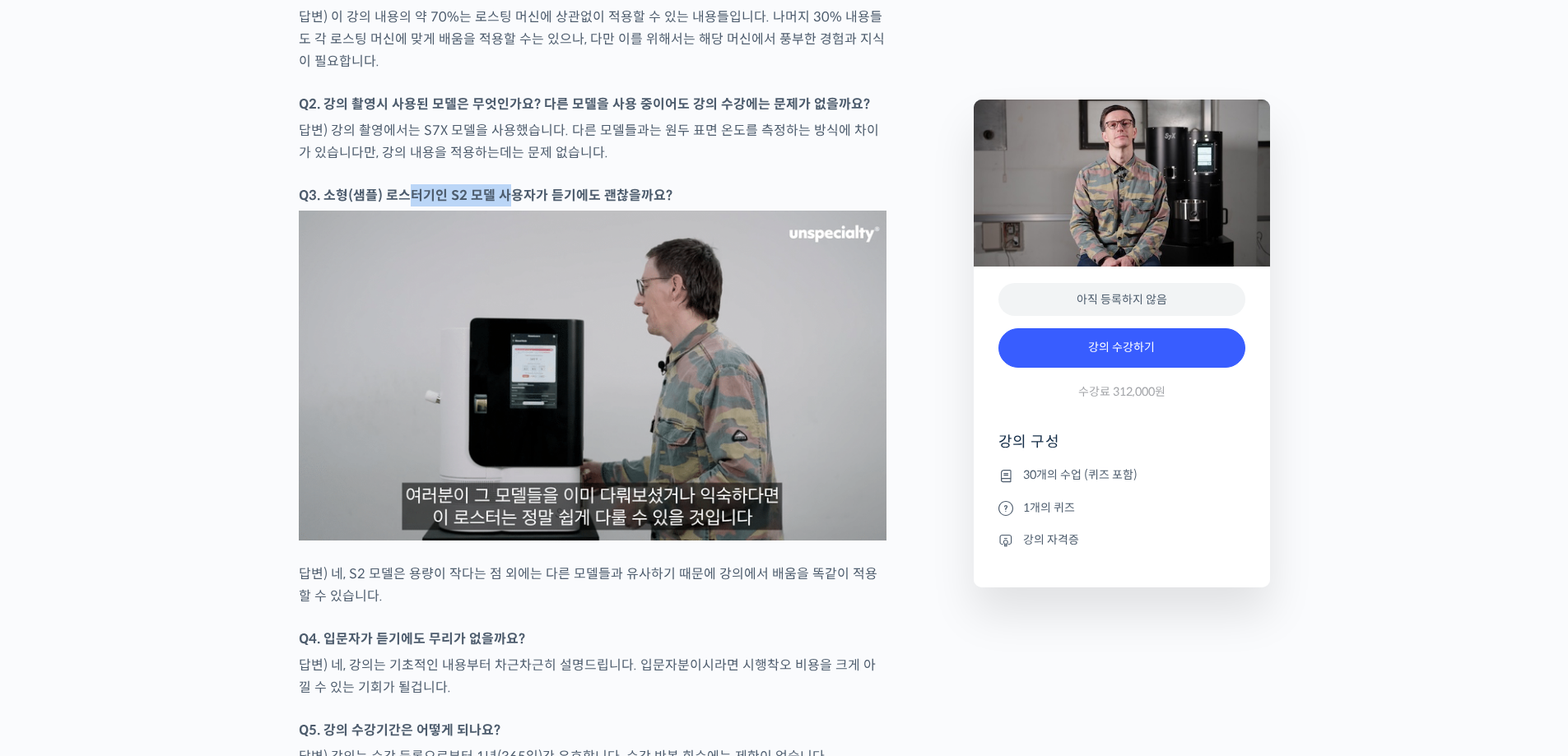
drag, startPoint x: 405, startPoint y: 235, endPoint x: 509, endPoint y: 232, distance: 104.0
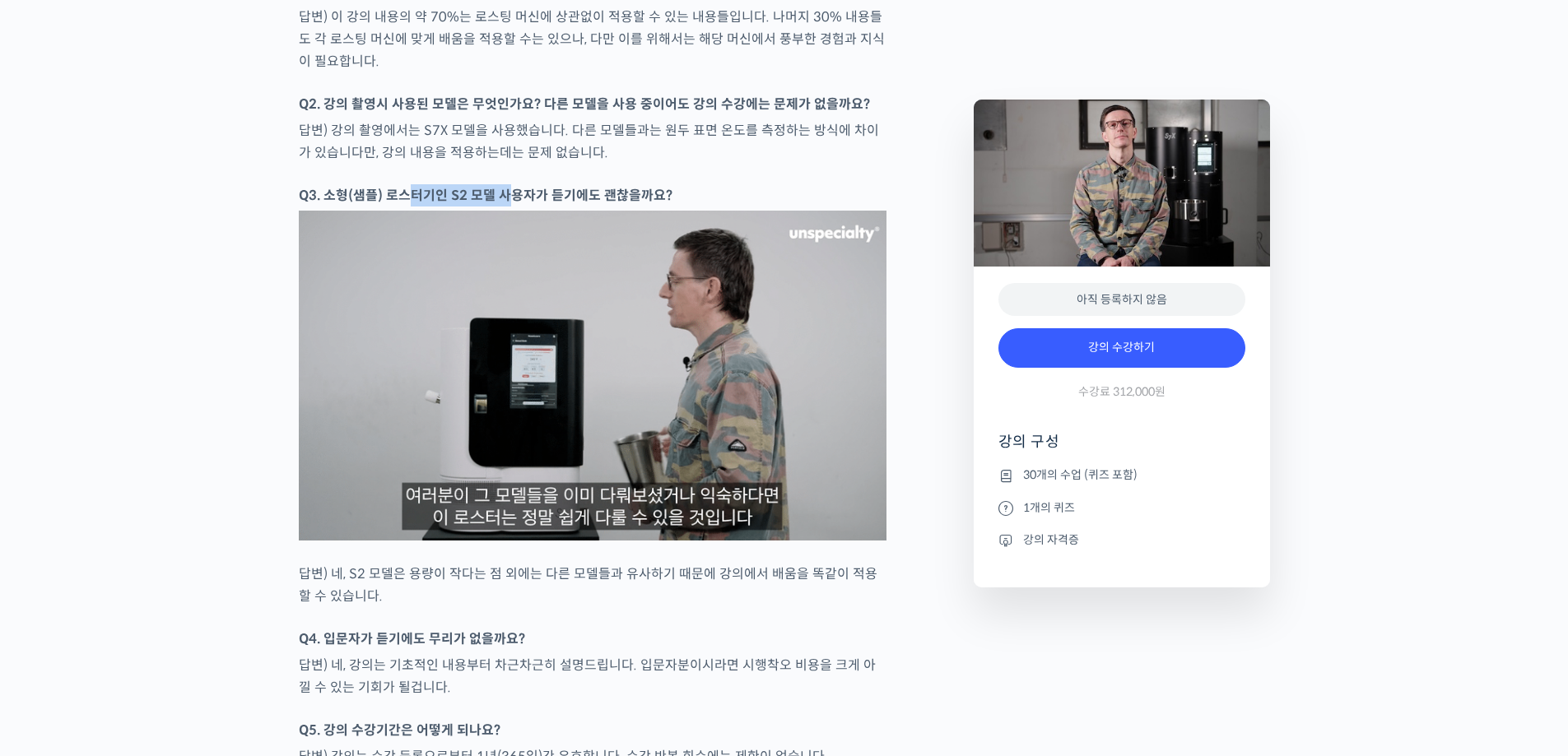
click at [509, 204] on strong "Q3. 소형(샘플) 로스터기인 S2 모델 사용자가 듣기에도 괜찮을까요?" at bounding box center [485, 195] width 374 height 17
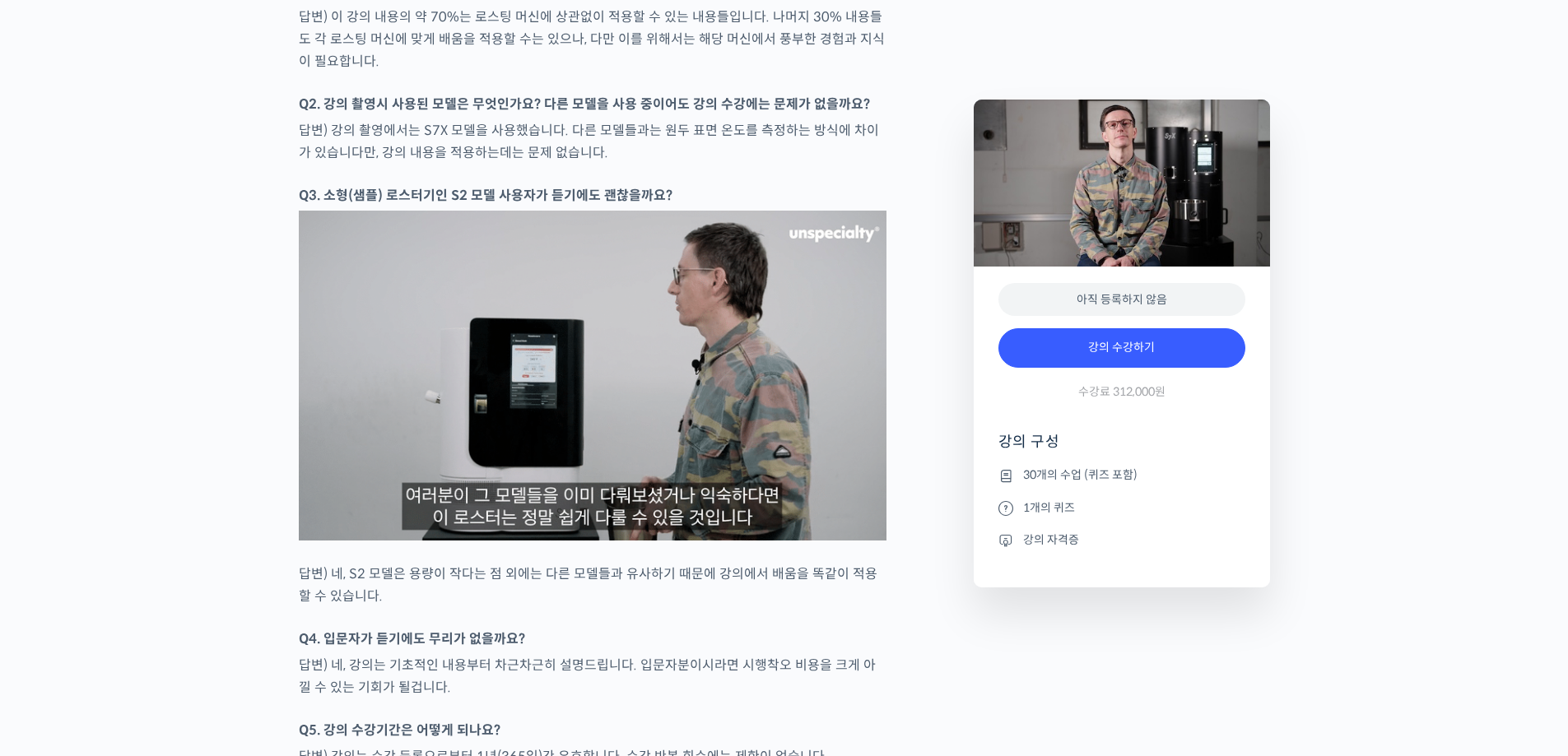
click at [595, 204] on strong "Q3. 소형(샘플) 로스터기인 S2 모델 사용자가 듣기에도 괜찮을까요?" at bounding box center [485, 195] width 374 height 17
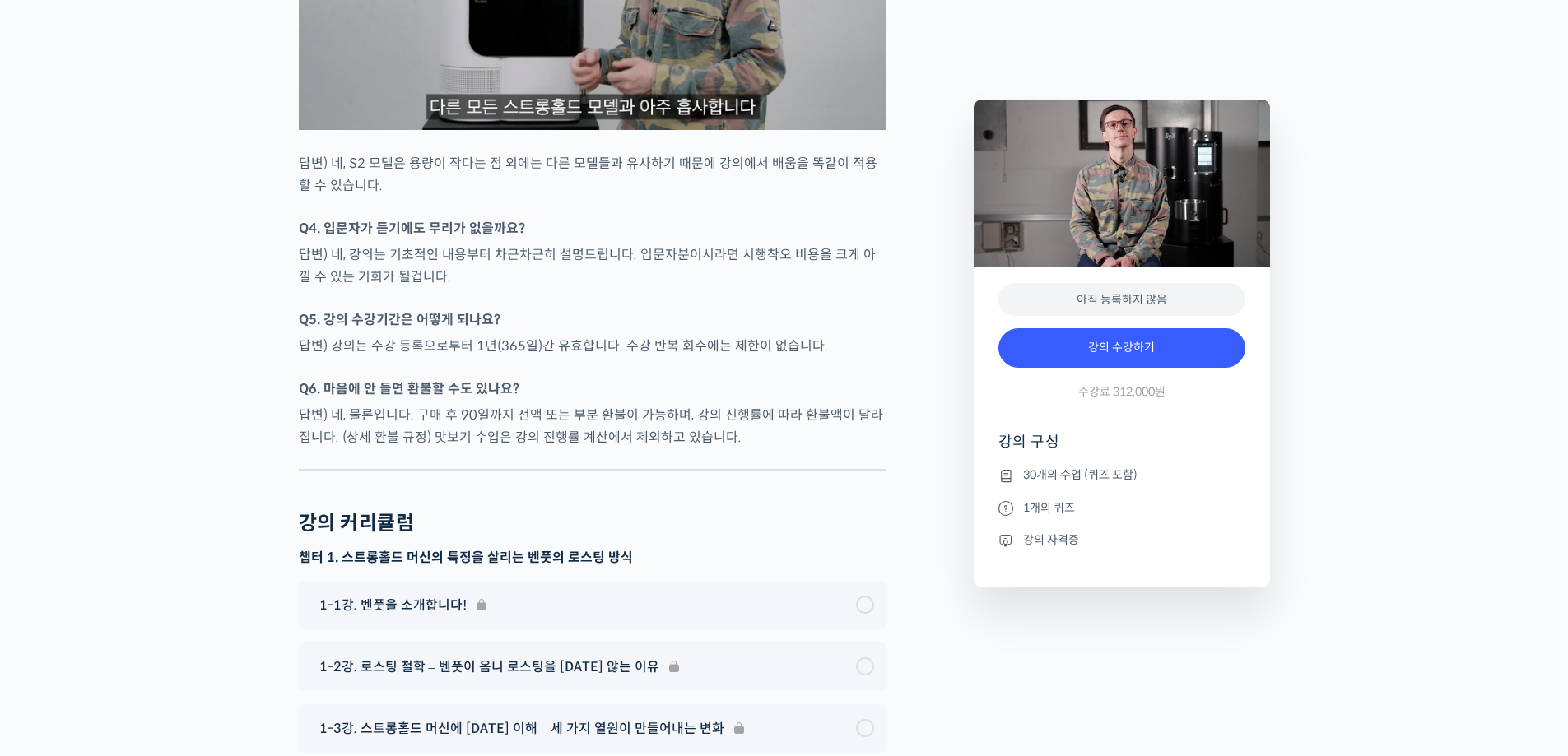
scroll to position [7486, 0]
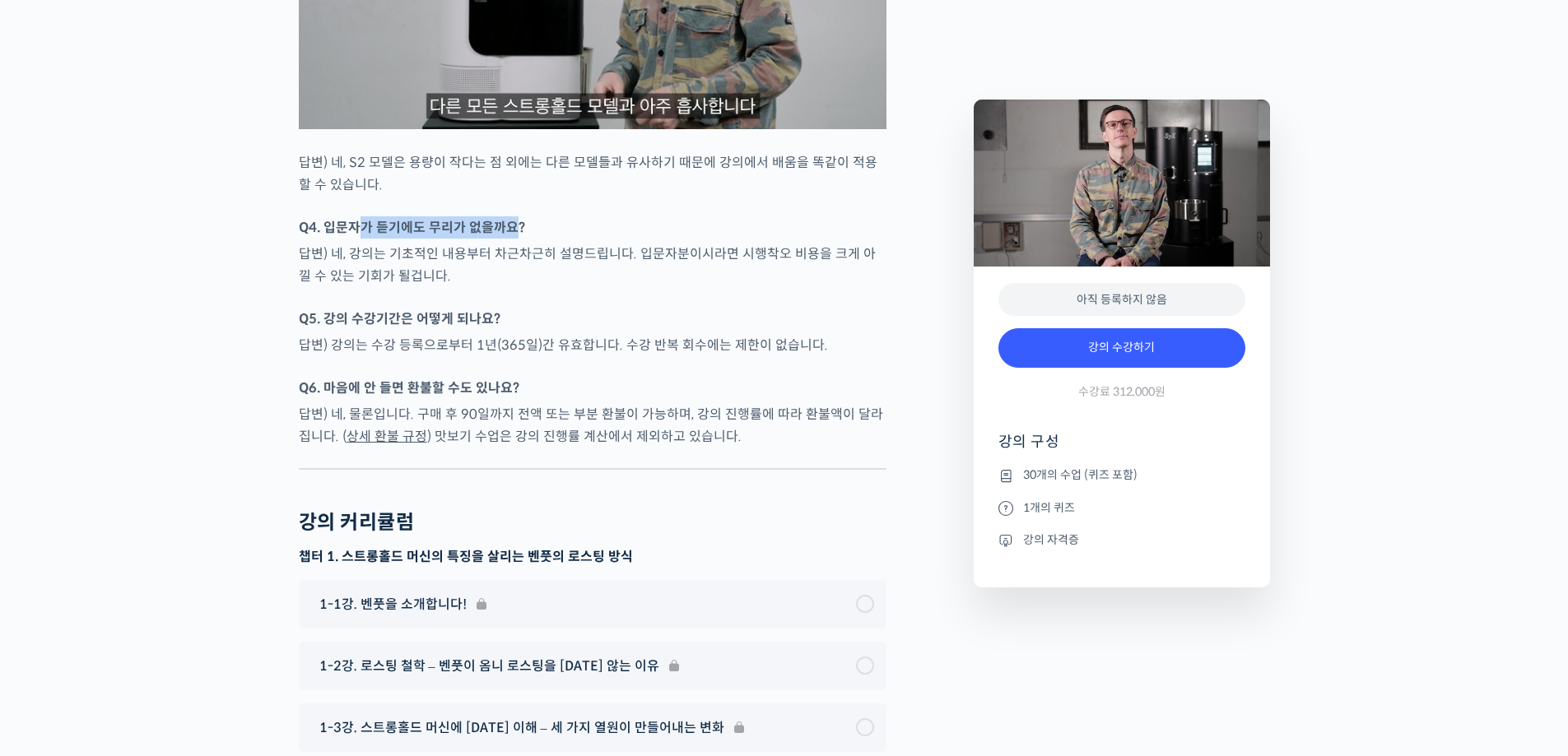
drag, startPoint x: 360, startPoint y: 265, endPoint x: 519, endPoint y: 275, distance: 159.3
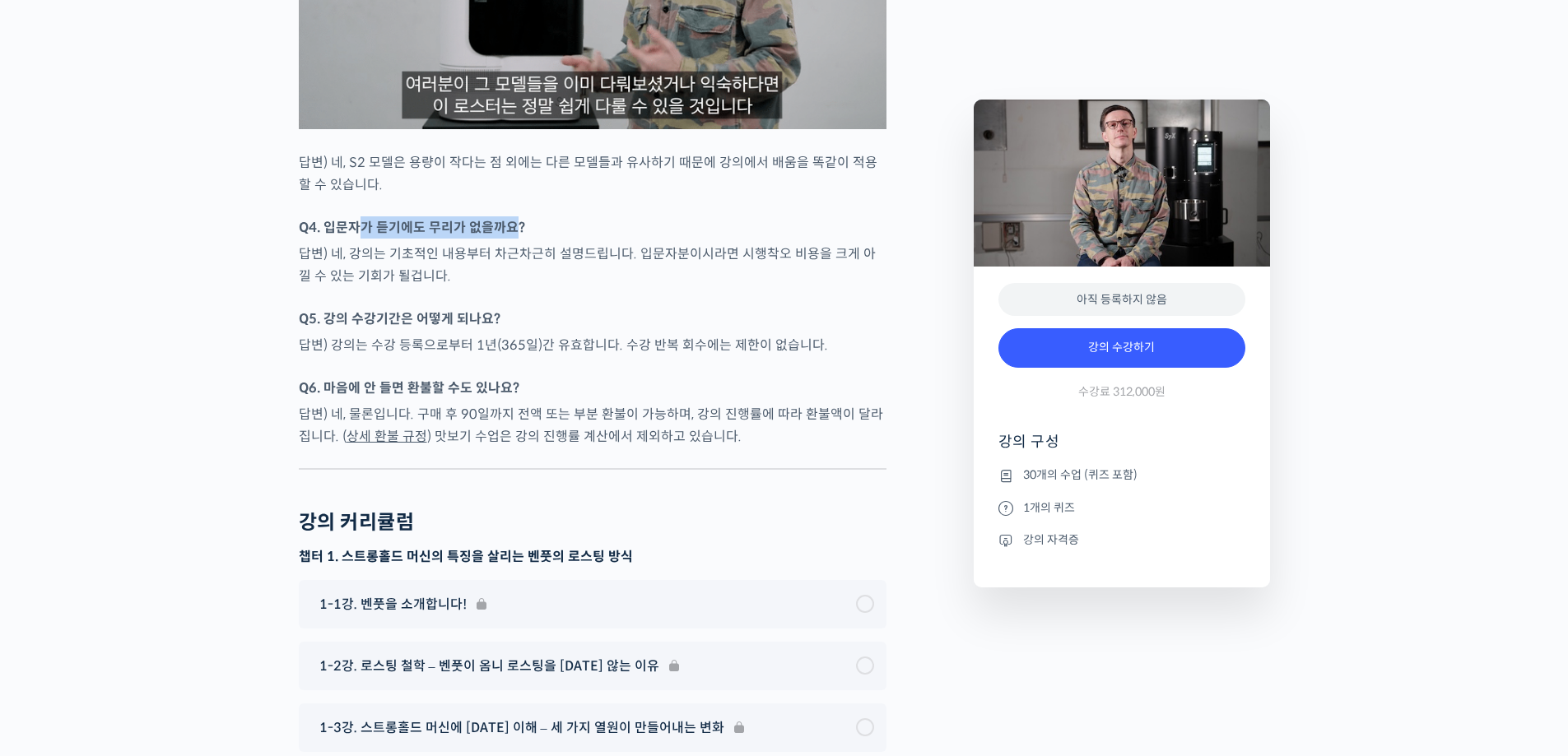
click at [519, 236] on strong "Q4. 입문자가 듣기에도 무리가 없을까요?" at bounding box center [412, 227] width 226 height 17
click at [519, 236] on strong "Q4. 입문자가 듣기에도 무리가 없을까요?" at bounding box center [412, 227] width 226 height 17
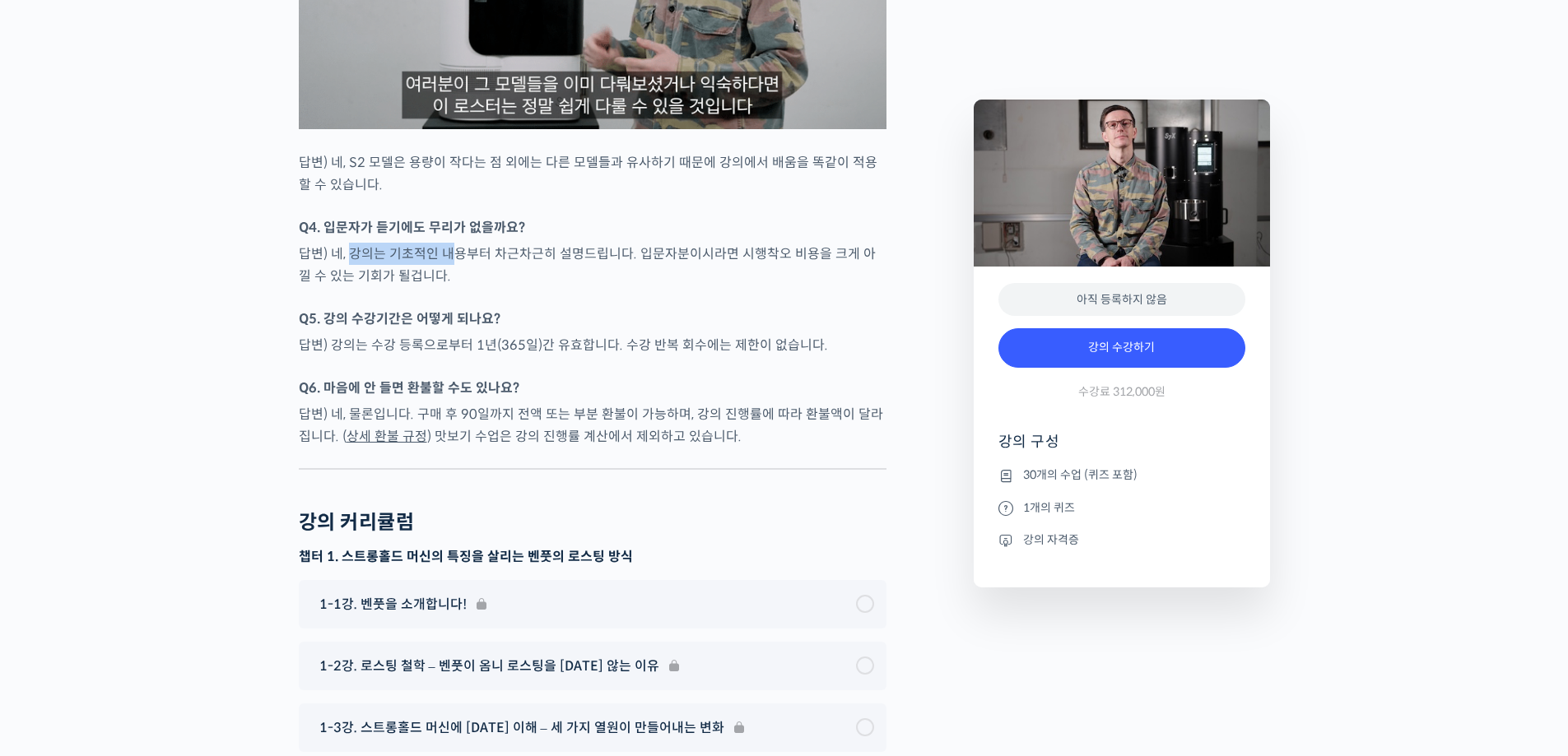
drag, startPoint x: 380, startPoint y: 297, endPoint x: 542, endPoint y: 310, distance: 162.5
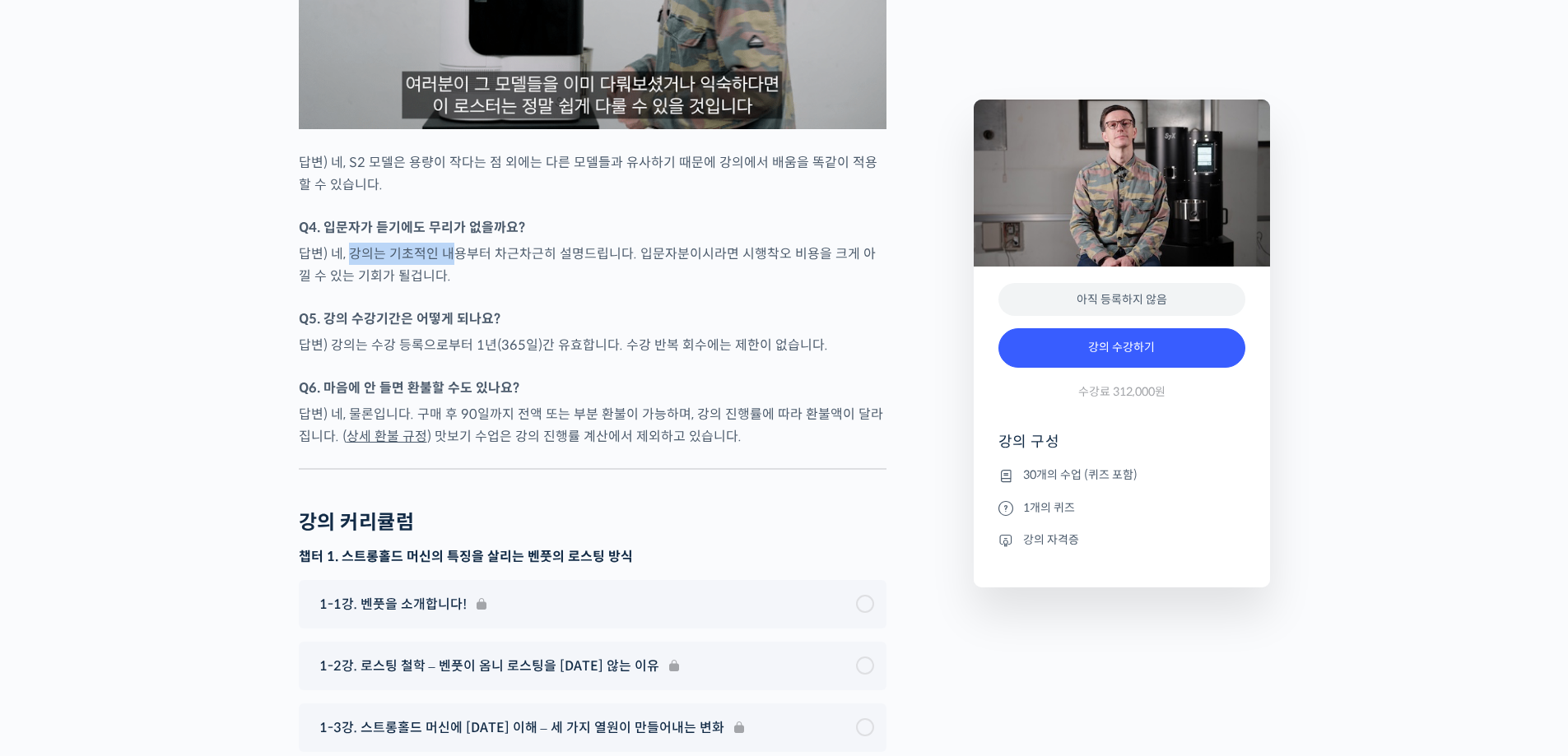
click at [454, 287] on p "답변) 네, 강의는 기초적인 내용부터 차근차근히 설명드립니다. 입문자분이시라면 시행착오 비용을 크게 아낄 수 있는 기회가 될겁니다." at bounding box center [593, 264] width 588 height 45
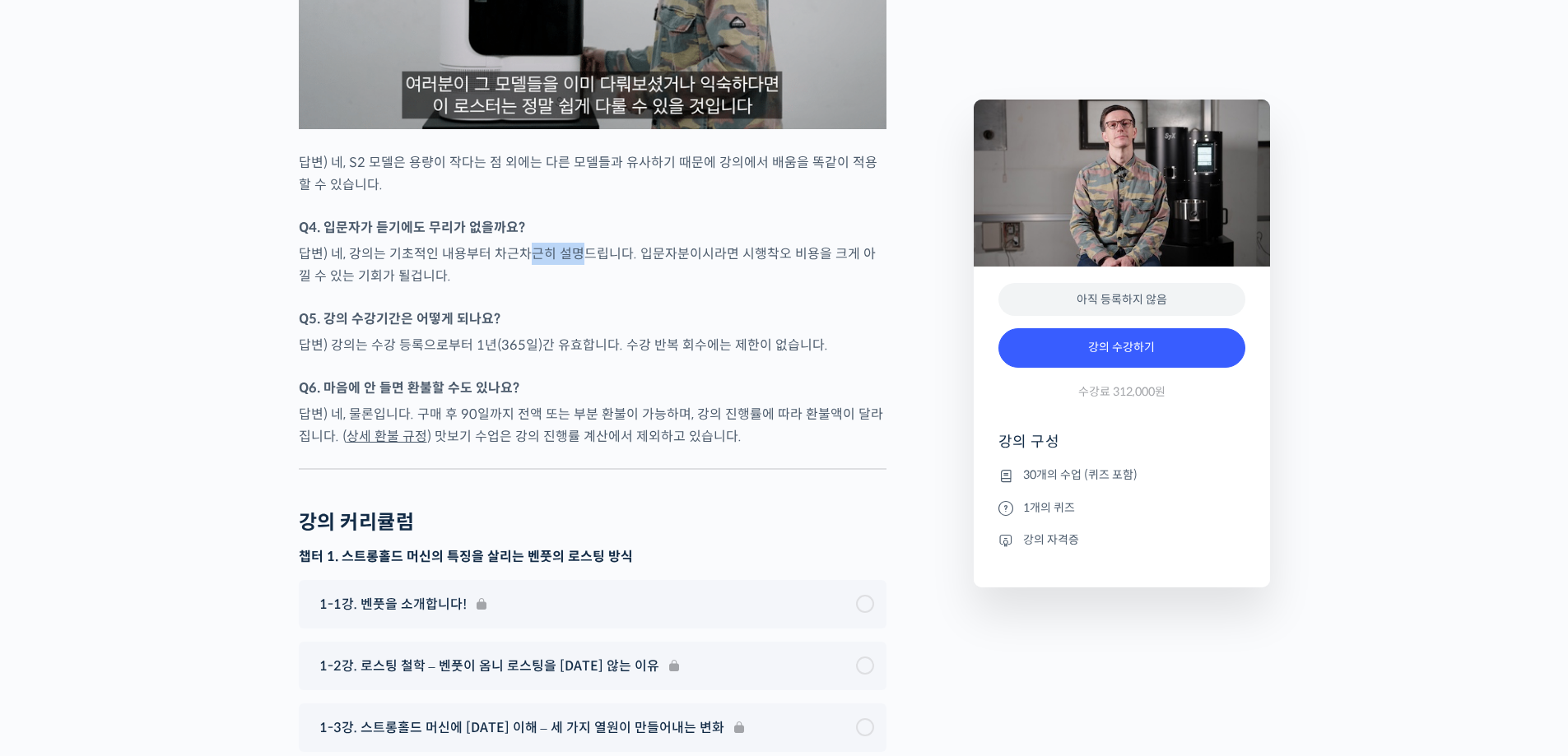
drag, startPoint x: 533, startPoint y: 296, endPoint x: 581, endPoint y: 287, distance: 48.8
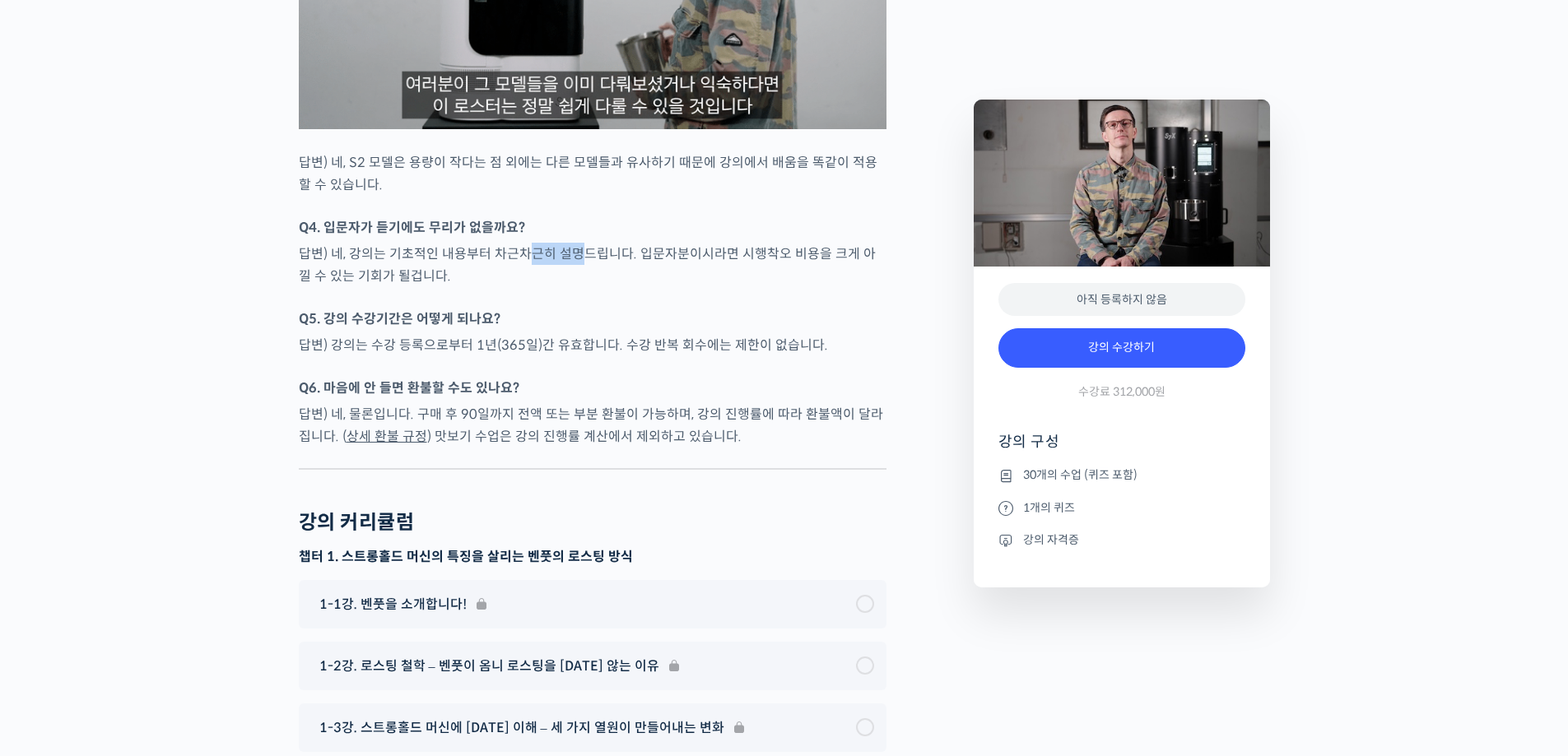
click at [581, 287] on p "답변) 네, 강의는 기초적인 내용부터 차근차근히 설명드립니다. 입문자분이시라면 시행착오 비용을 크게 아낄 수 있는 기회가 될겁니다." at bounding box center [593, 264] width 588 height 45
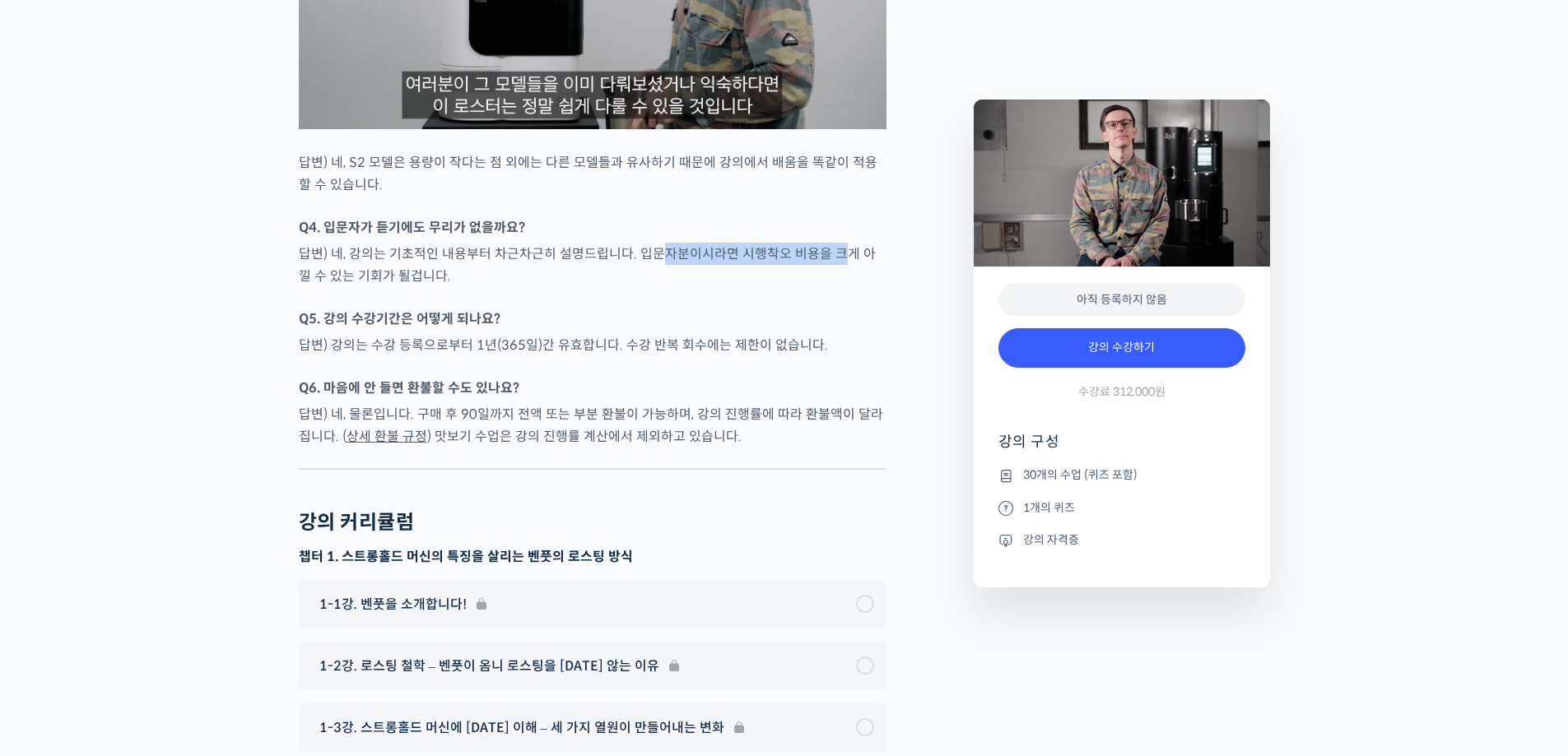
drag, startPoint x: 662, startPoint y: 289, endPoint x: 838, endPoint y: 301, distance: 176.4
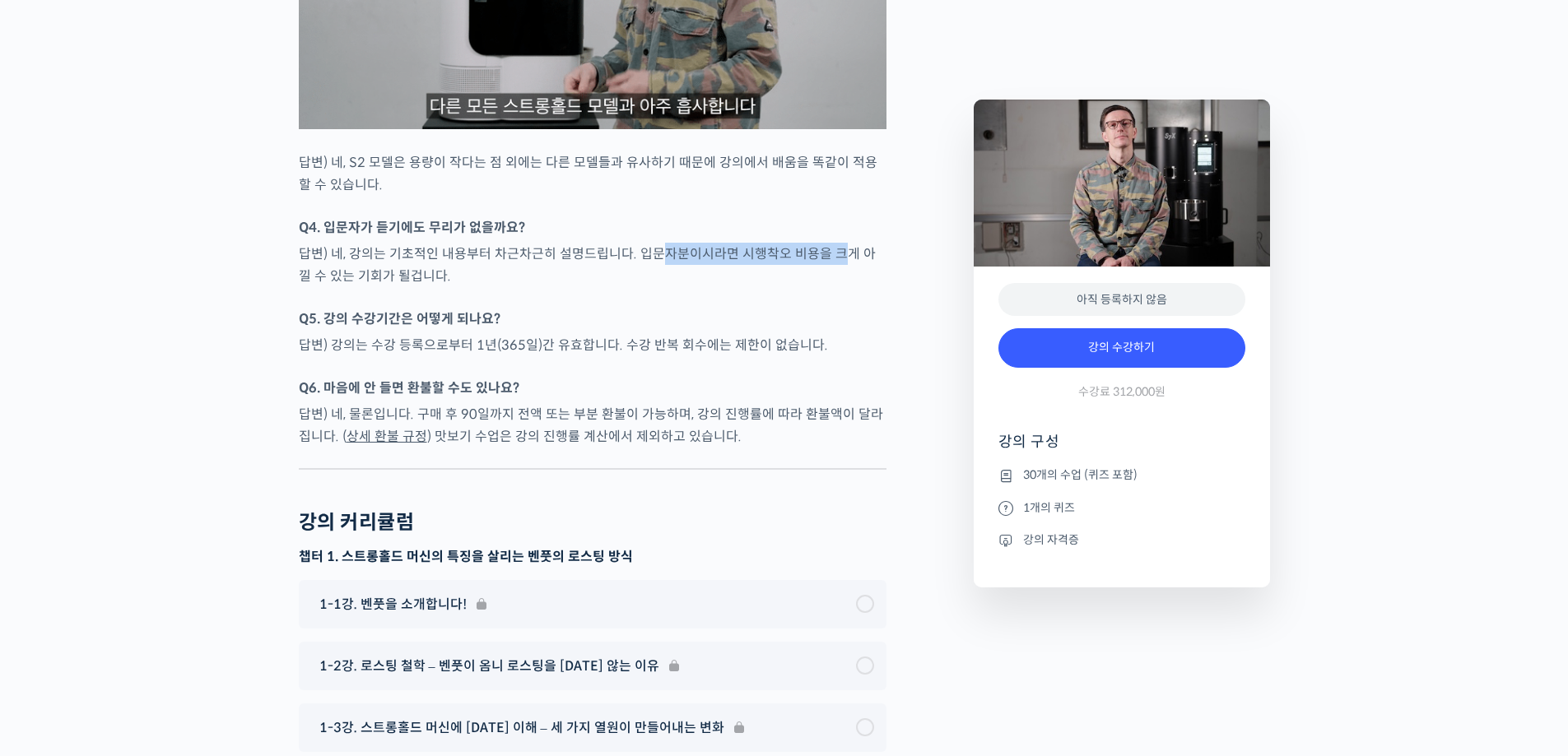
click at [837, 287] on p "답변) 네, 강의는 기초적인 내용부터 차근차근히 설명드립니다. 입문자분이시라면 시행착오 비용을 크게 아낄 수 있는 기회가 될겁니다." at bounding box center [593, 264] width 588 height 45
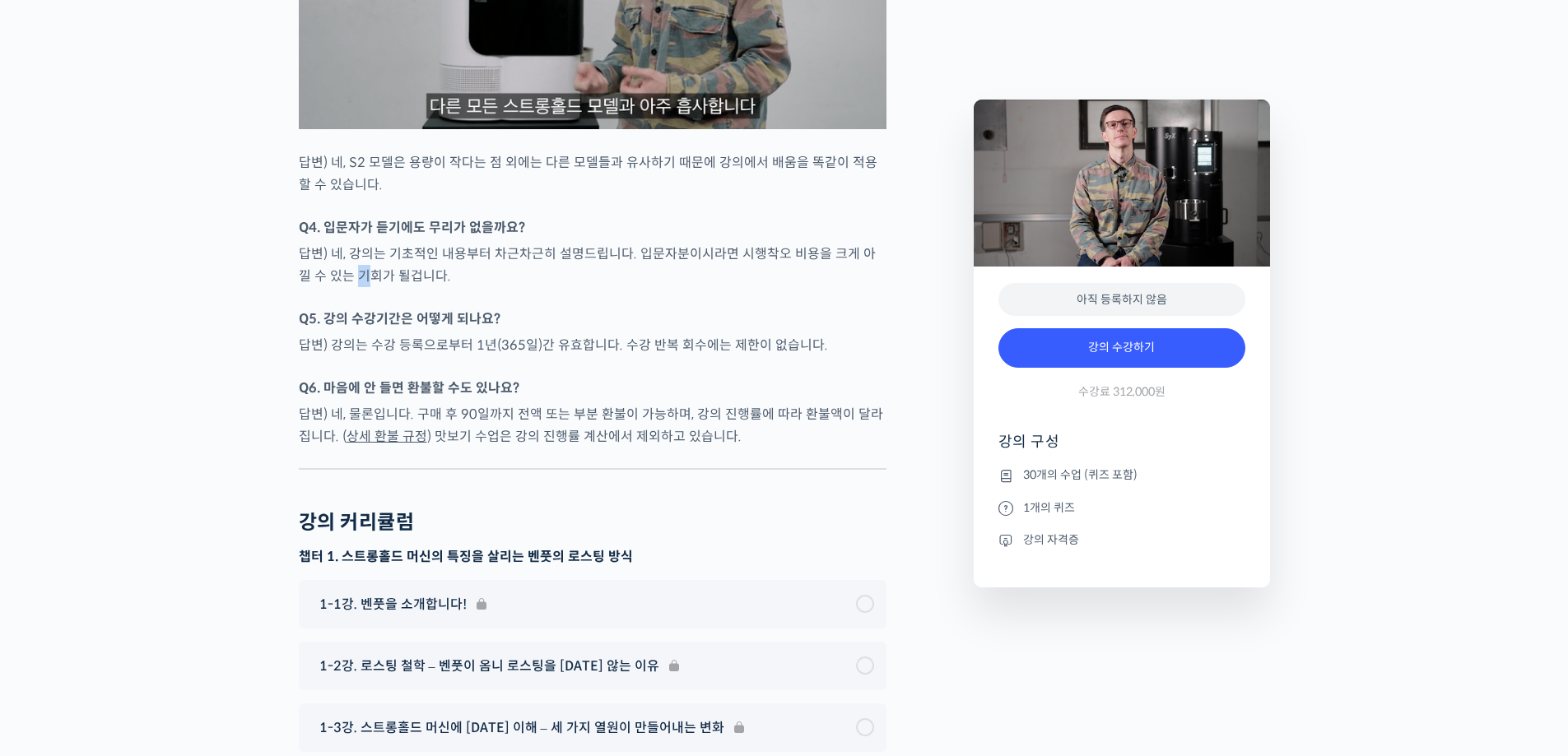
drag, startPoint x: 341, startPoint y: 316, endPoint x: 400, endPoint y: 326, distance: 59.8
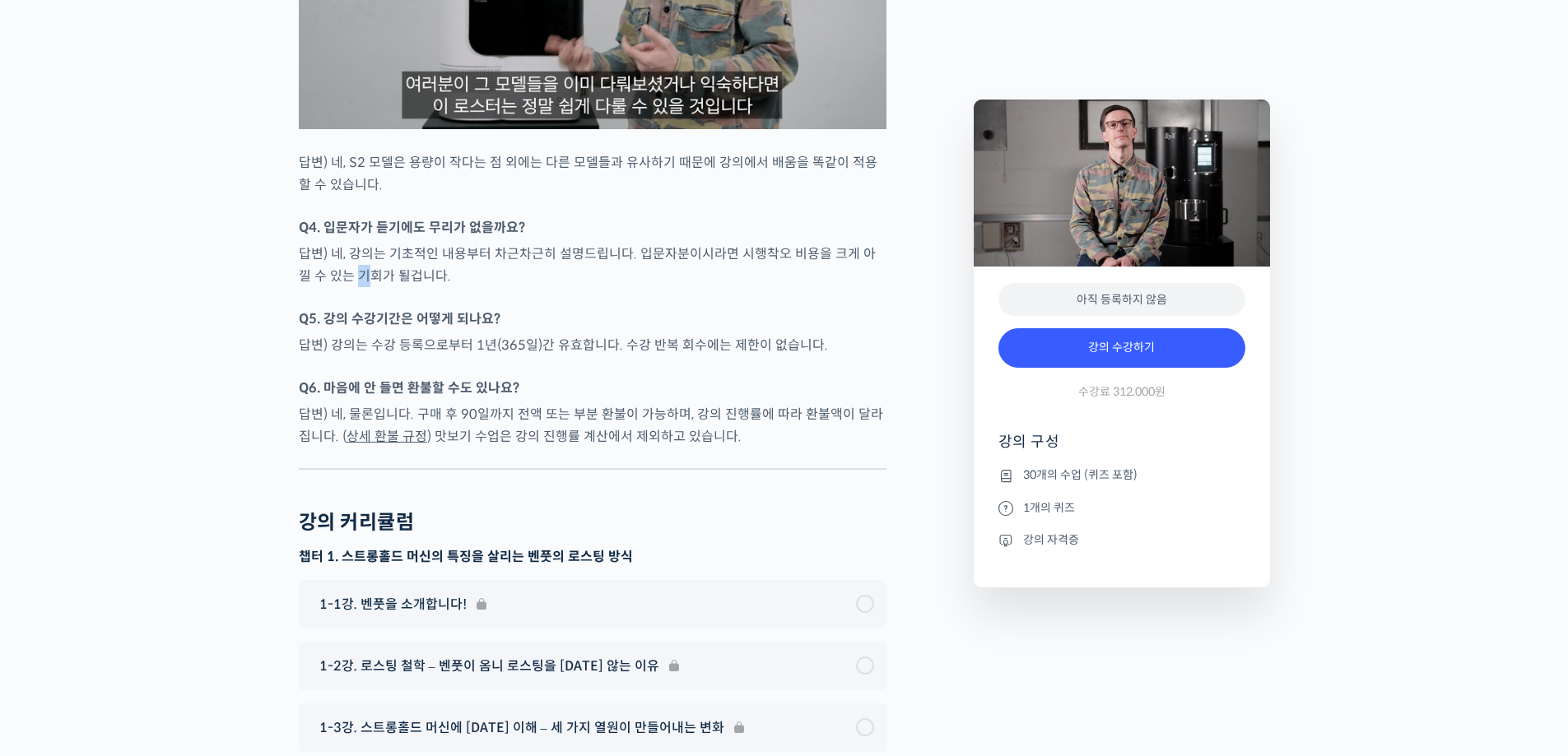
click at [399, 287] on p "답변) 네, 강의는 기초적인 내용부터 차근차근히 설명드립니다. 입문자분이시라면 시행착오 비용을 크게 아낄 수 있는 기회가 될겁니다." at bounding box center [593, 264] width 588 height 45
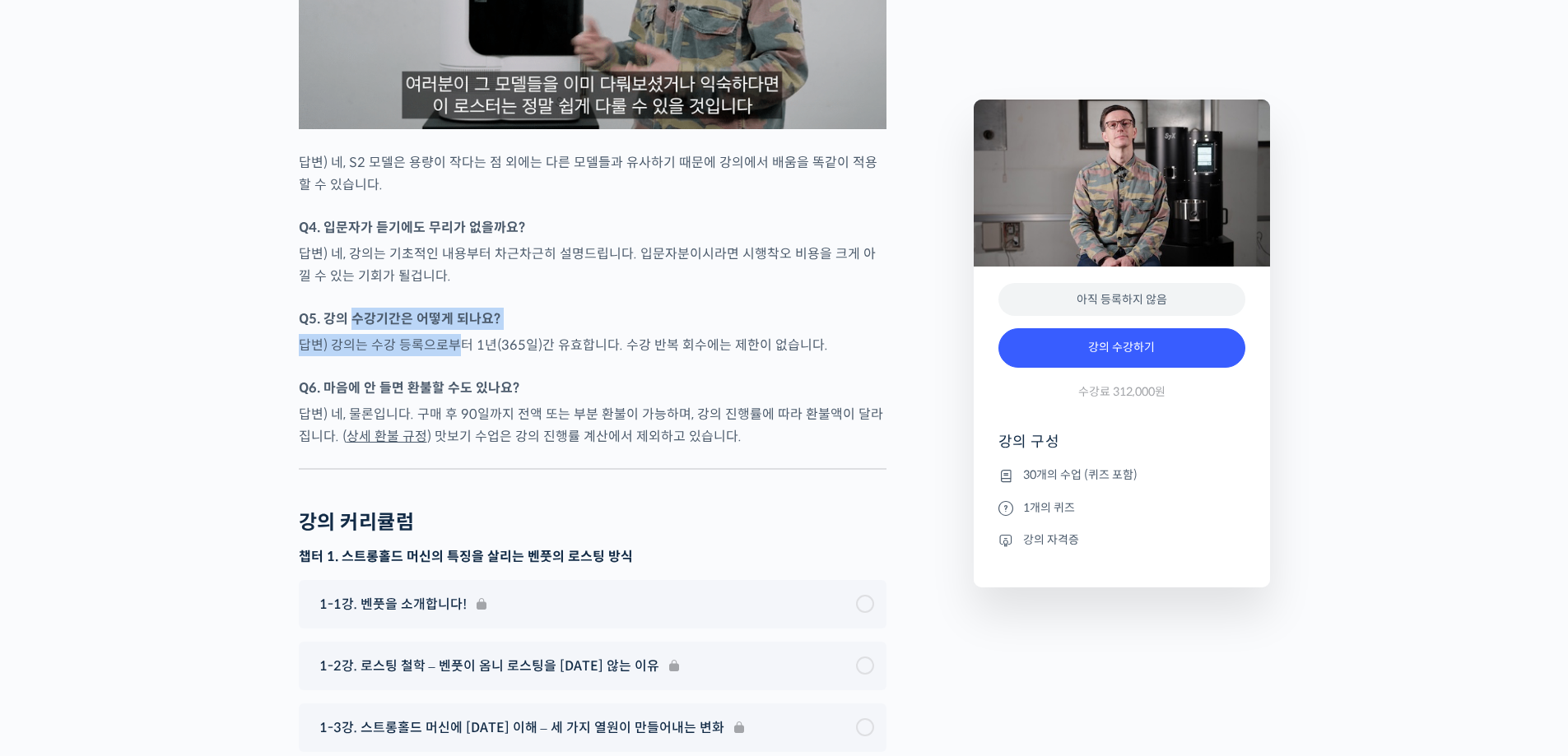
drag, startPoint x: 352, startPoint y: 368, endPoint x: 544, endPoint y: 398, distance: 194.3
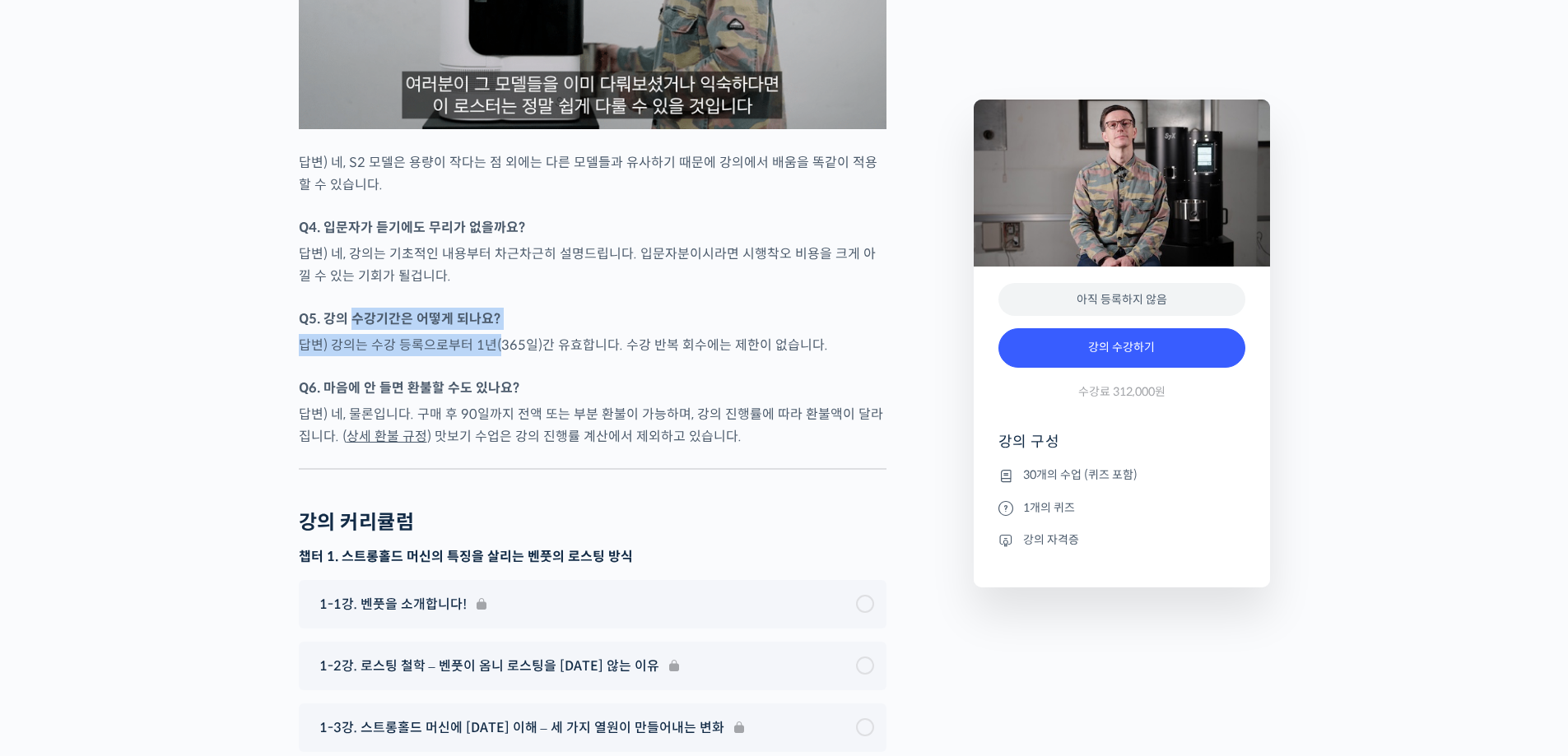
click at [404, 357] on p "답변) 강의는 수강 등록으로부터 1년(365일)간 유효합니다. 수강 반복 회수에는 제한이 없습니다." at bounding box center [593, 344] width 588 height 22
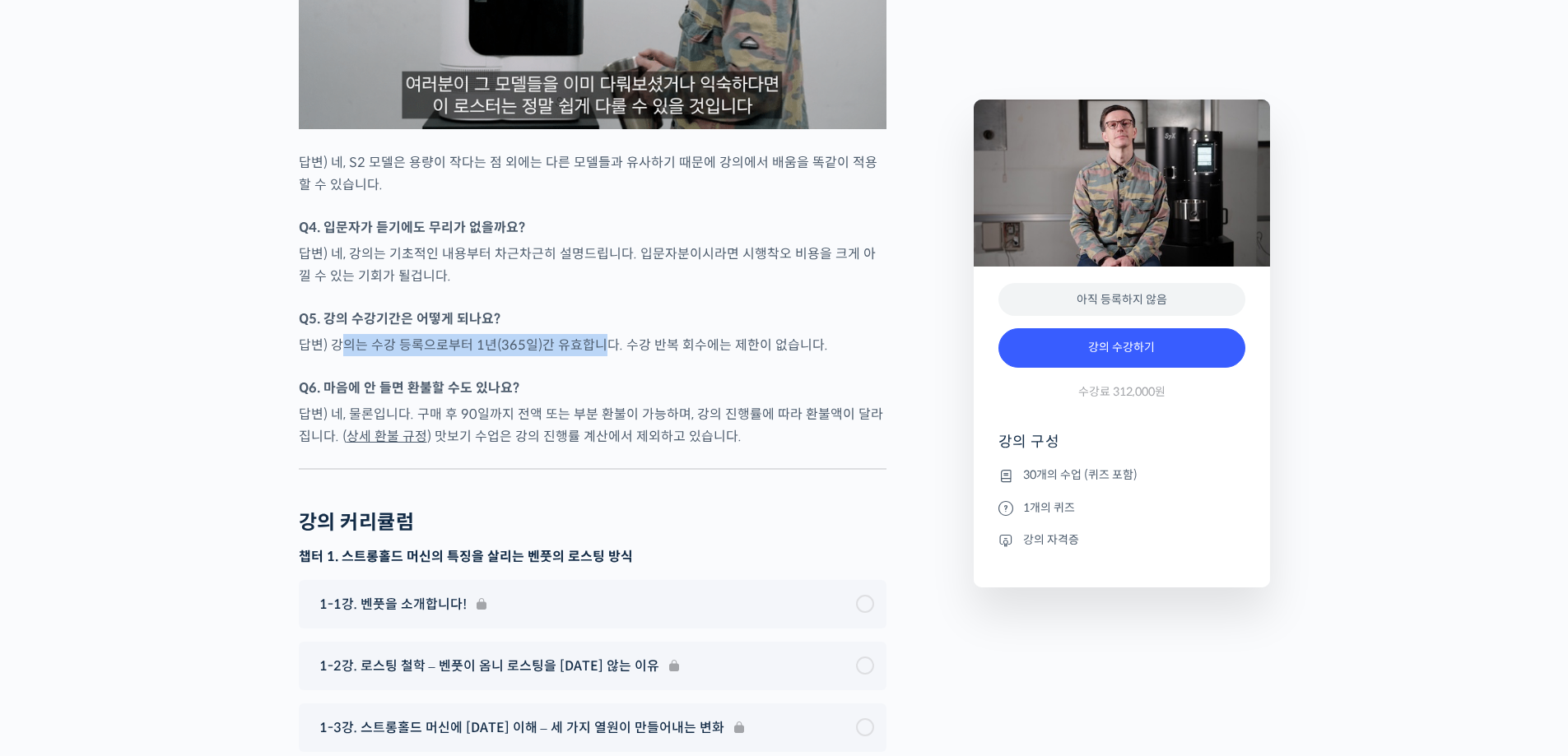
drag, startPoint x: 342, startPoint y: 387, endPoint x: 600, endPoint y: 374, distance: 258.3
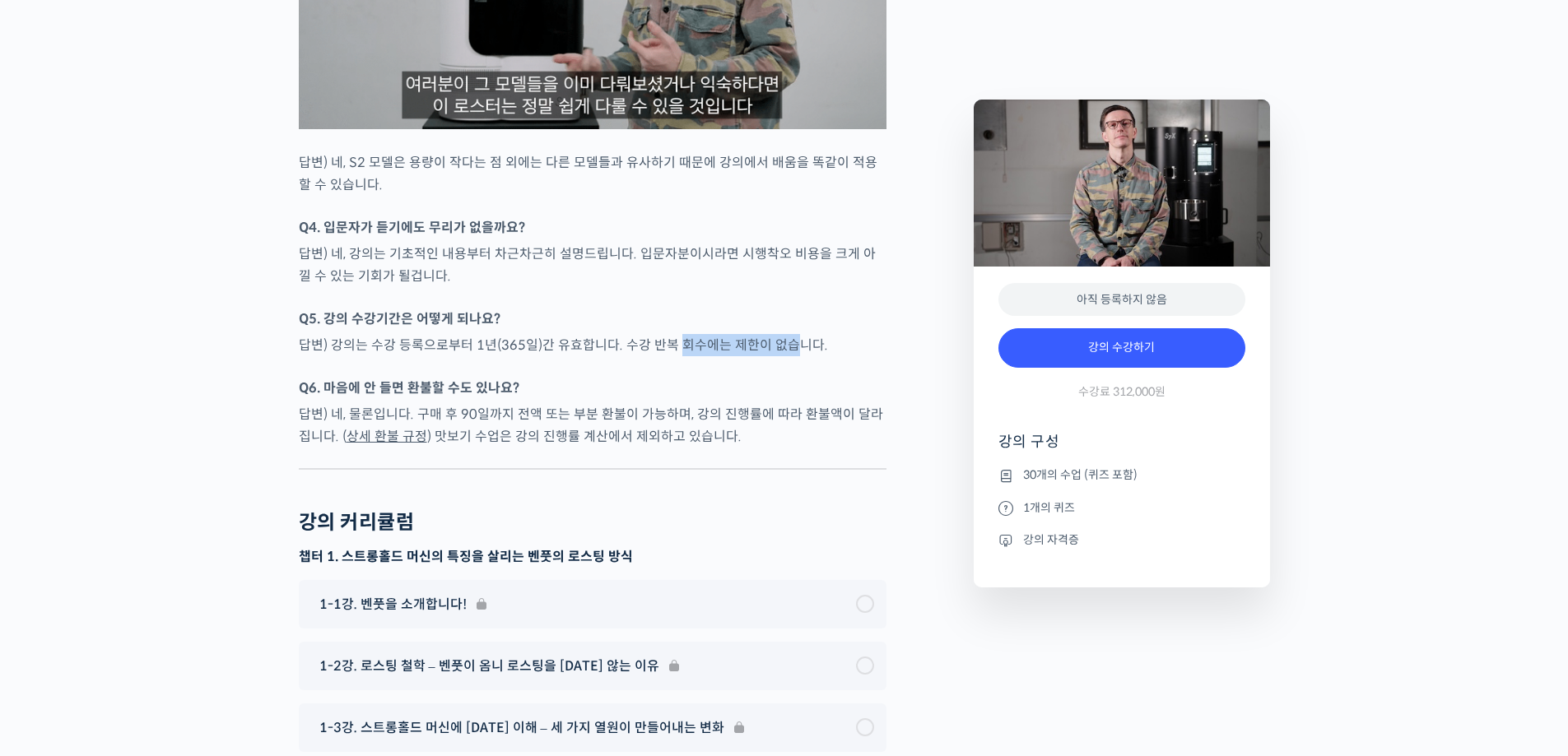
drag, startPoint x: 676, startPoint y: 381, endPoint x: 783, endPoint y: 385, distance: 107.1
click at [783, 357] on p "답변) 강의는 수강 등록으로부터 1년(365일)간 유효합니다. 수강 반복 회수에는 제한이 없습니다." at bounding box center [593, 344] width 588 height 22
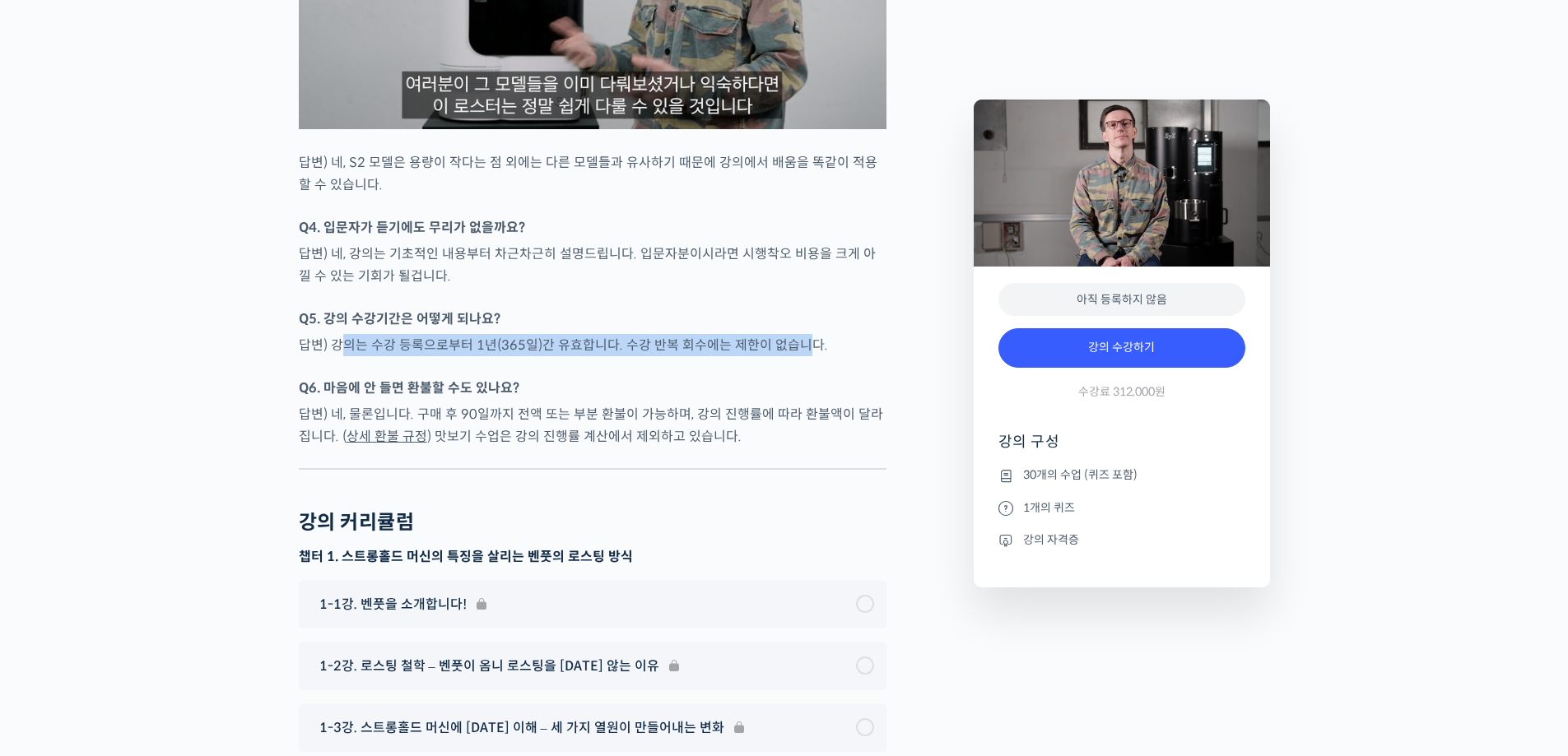
drag, startPoint x: 343, startPoint y: 392, endPoint x: 802, endPoint y: 391, distance: 459.0
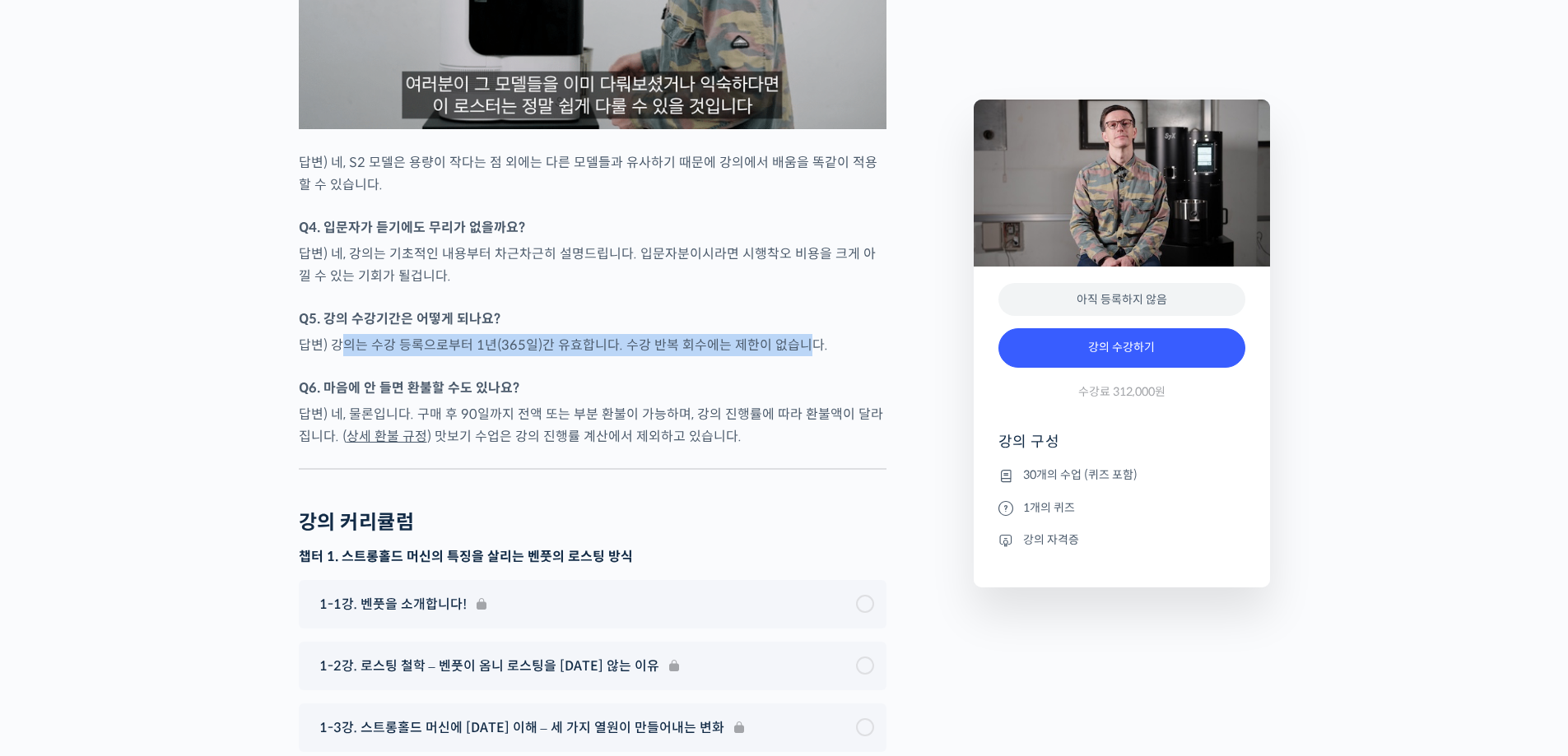
click at [802, 357] on p "답변) 강의는 수강 등록으로부터 1년(365일)간 유효합니다. 수강 반복 회수에는 제한이 없습니다." at bounding box center [593, 344] width 588 height 22
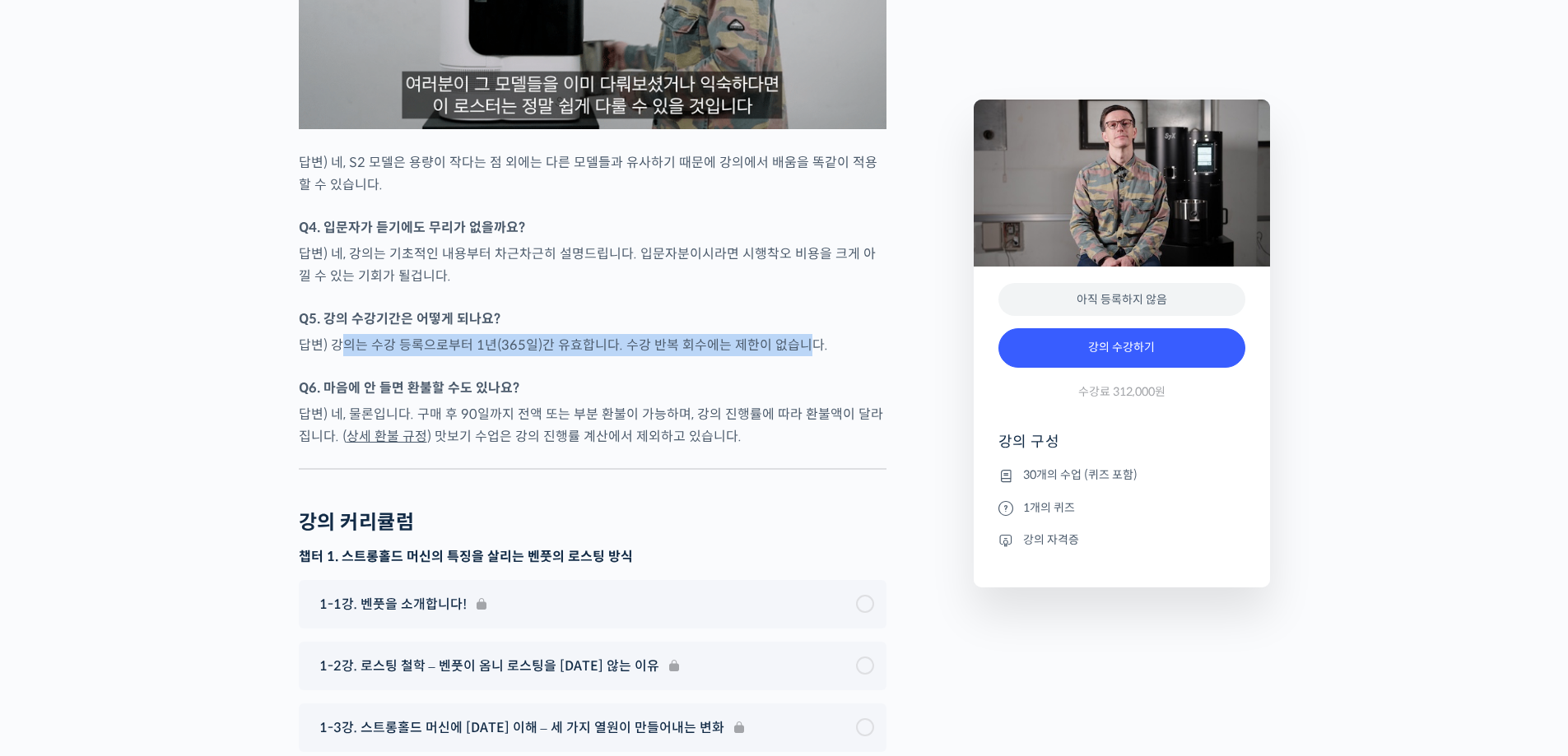
click at [420, 357] on p "답변) 강의는 수강 등록으로부터 1년(365일)간 유효합니다. 수강 반복 회수에는 제한이 없습니다." at bounding box center [593, 344] width 588 height 22
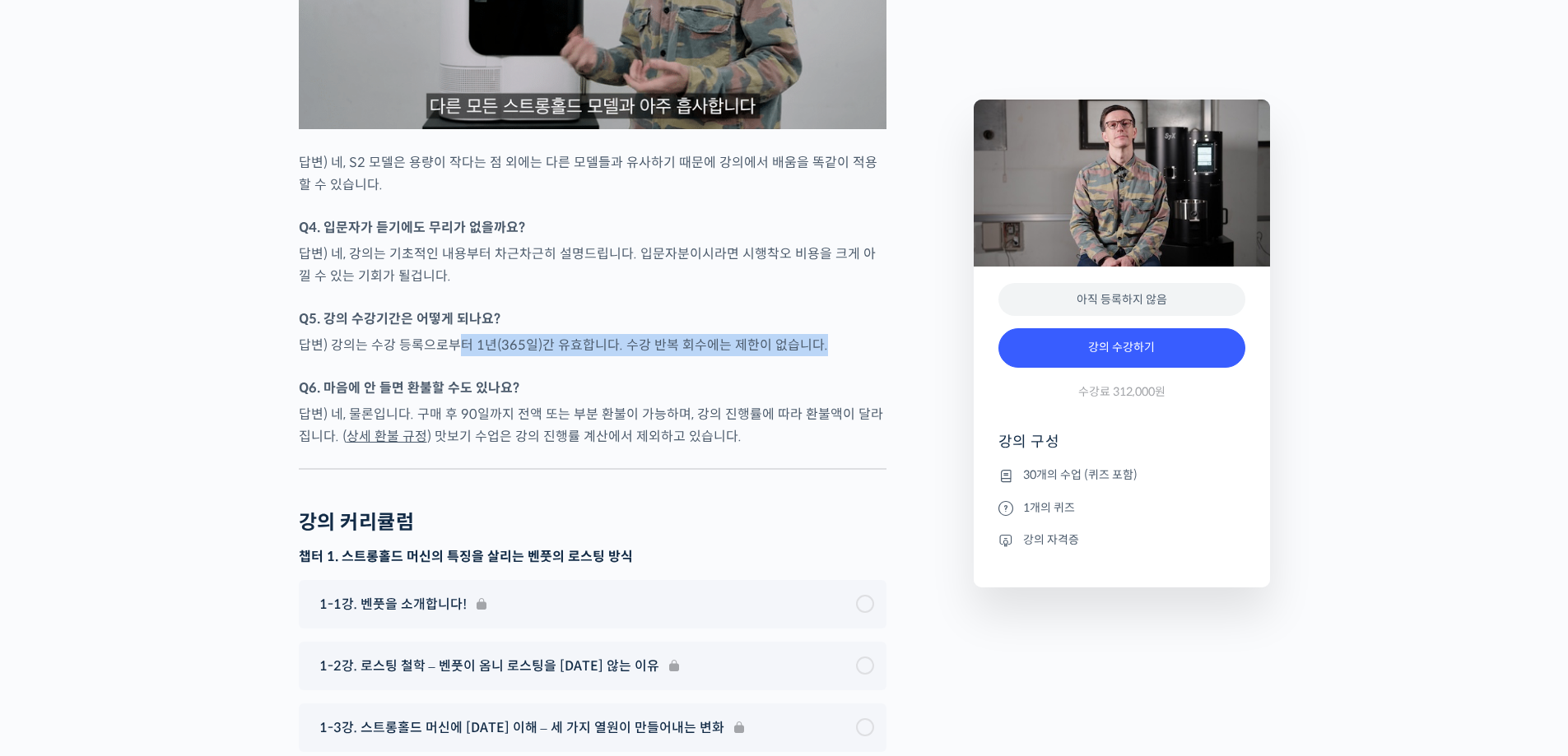
drag, startPoint x: 461, startPoint y: 392, endPoint x: 842, endPoint y: 400, distance: 381.1
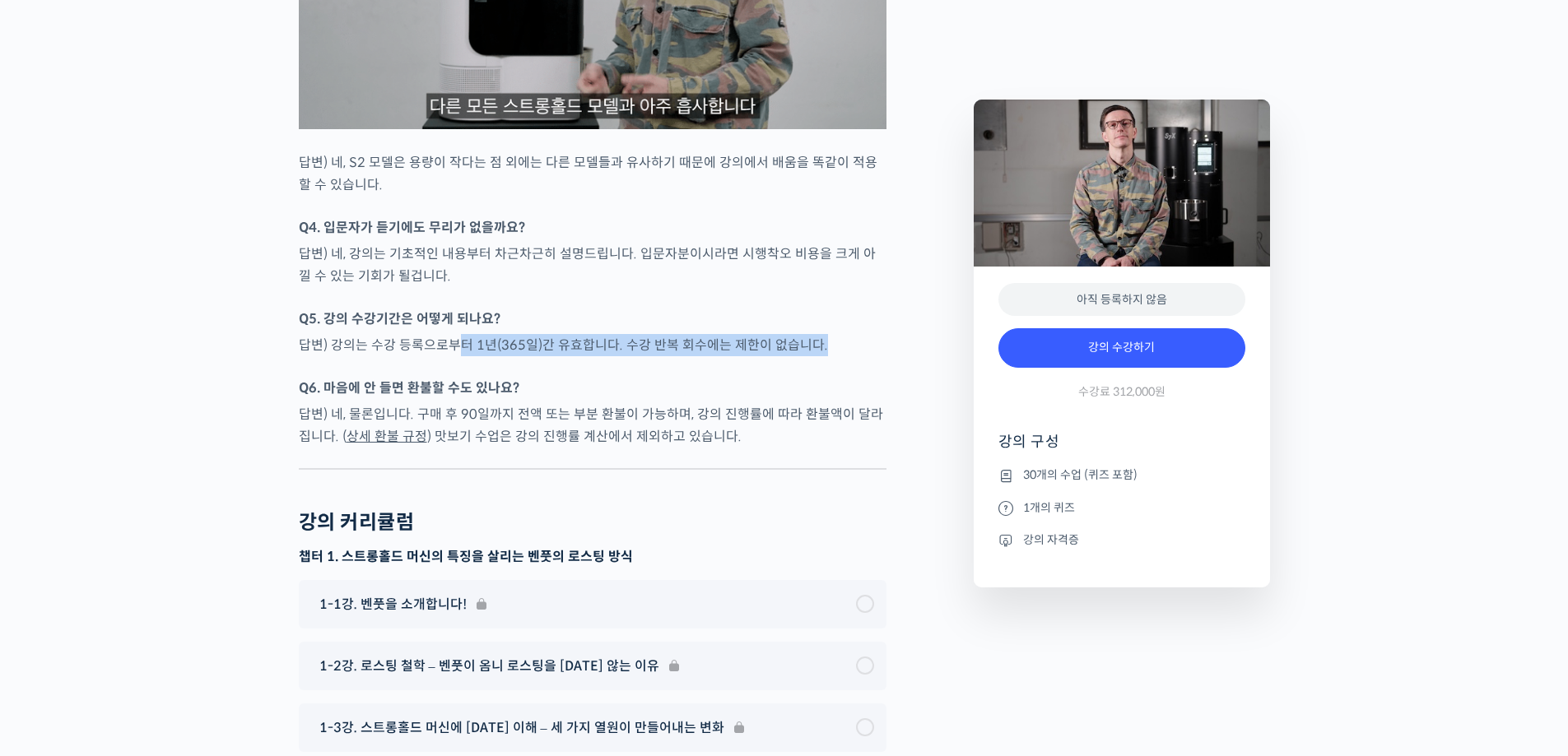
click at [826, 377] on div at bounding box center [593, 368] width 588 height 16
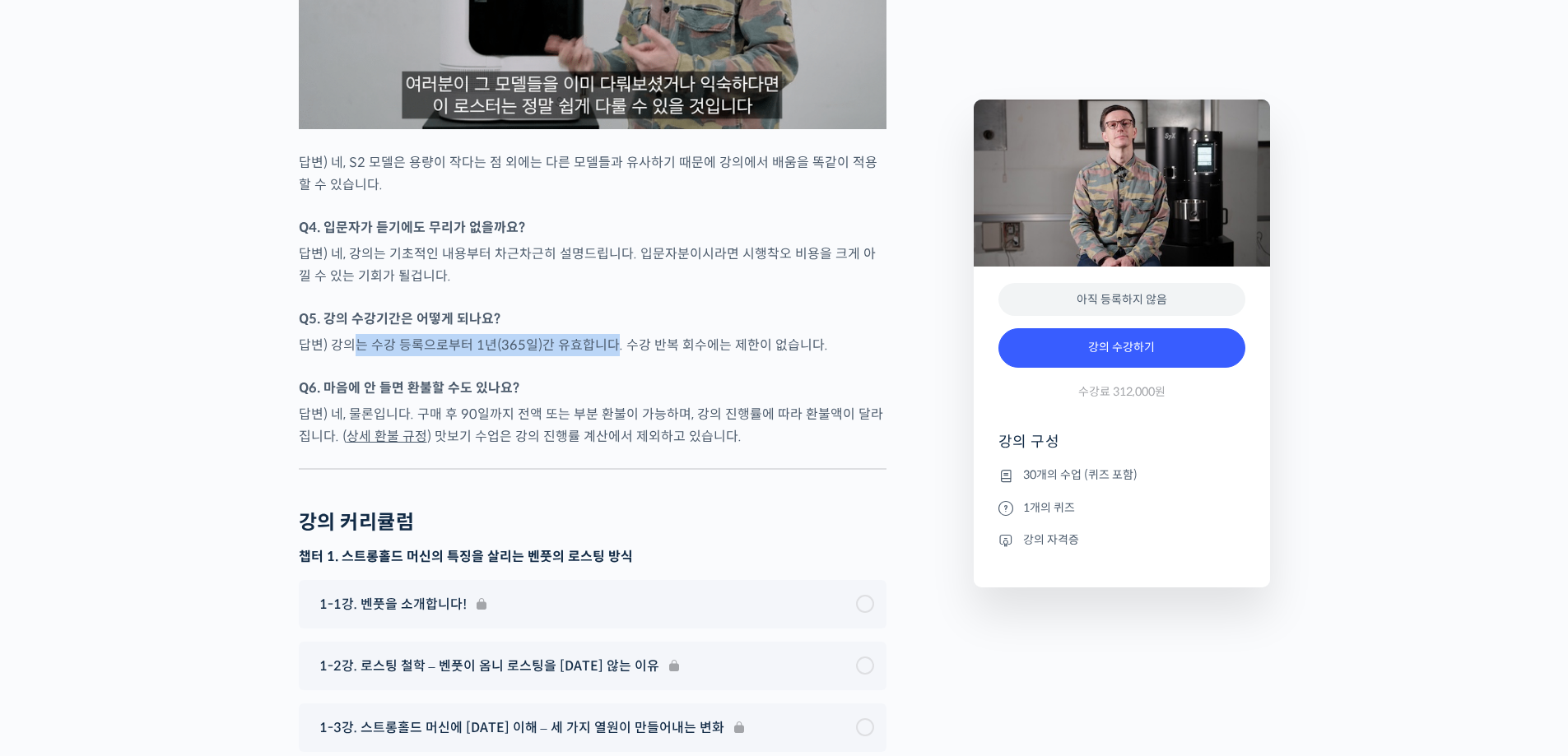
drag, startPoint x: 358, startPoint y: 383, endPoint x: 608, endPoint y: 393, distance: 250.2
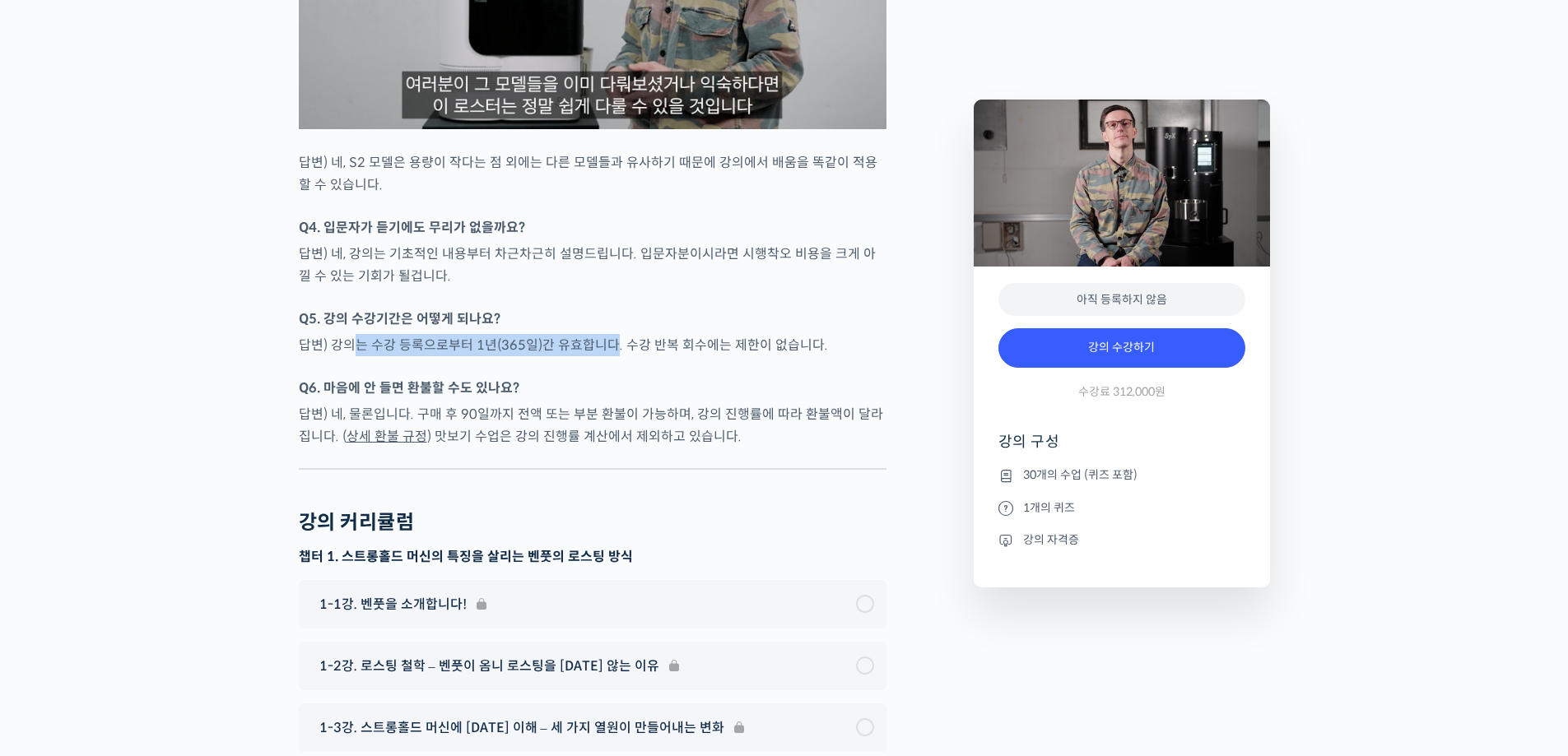
click at [608, 357] on p "답변) 강의는 수강 등록으로부터 1년(365일)간 유효합니다. 수강 반복 회수에는 제한이 없습니다." at bounding box center [593, 344] width 588 height 22
click at [631, 357] on p "답변) 강의는 수강 등록으로부터 1년(365일)간 유효합니다. 수강 반복 회수에는 제한이 없습니다." at bounding box center [593, 344] width 588 height 22
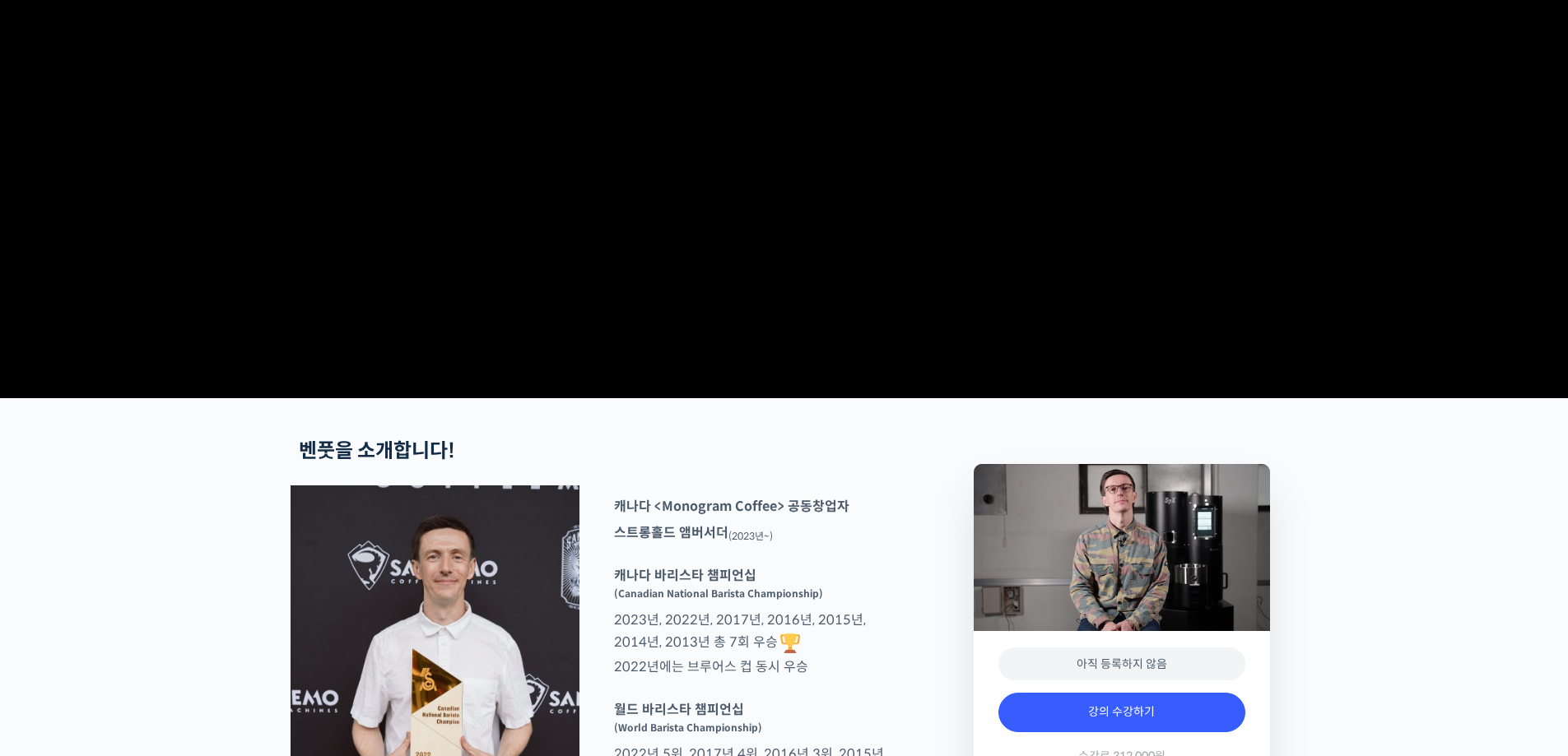
scroll to position [0, 0]
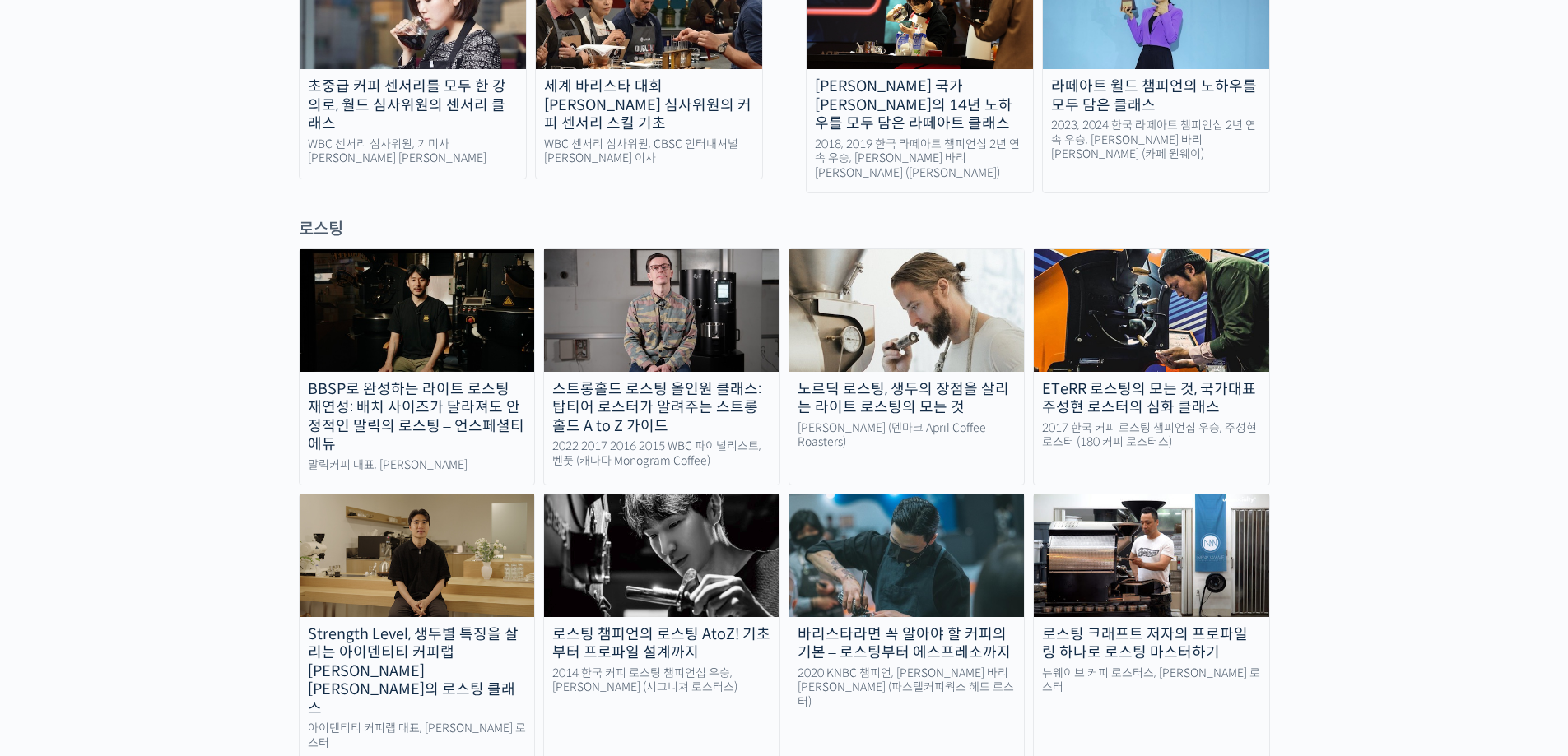
click at [436, 512] on img at bounding box center [417, 555] width 235 height 122
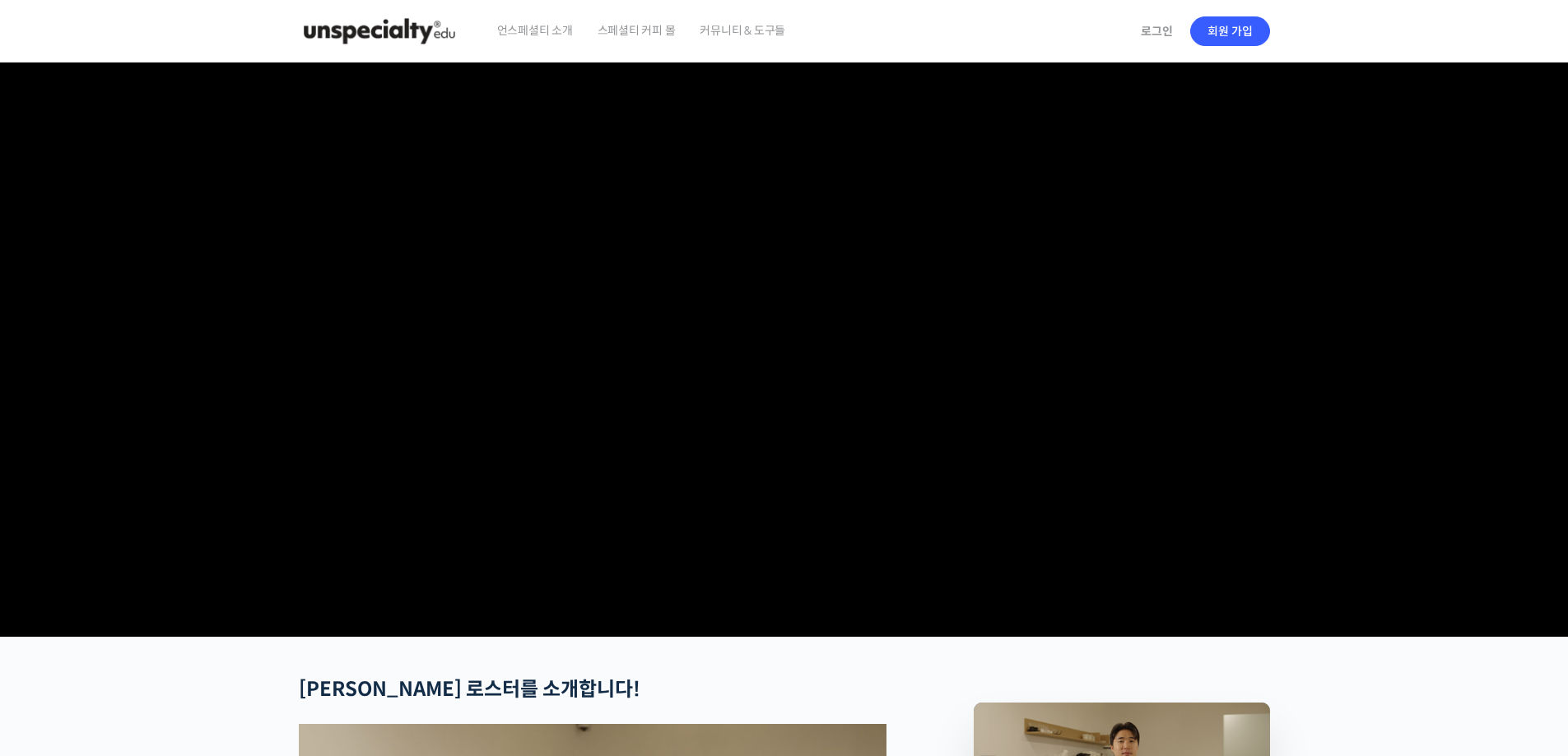
checkbox input "true"
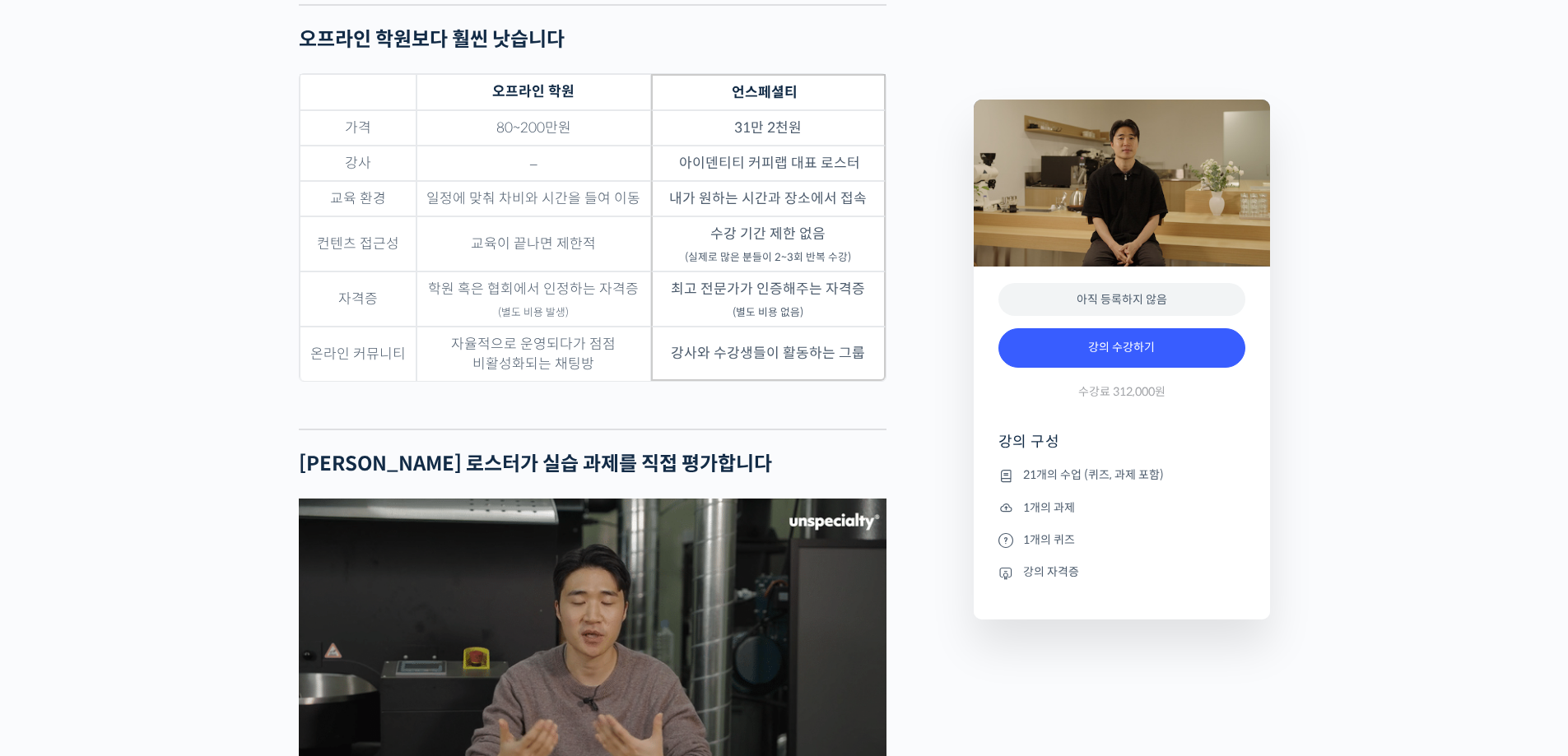
scroll to position [5183, 0]
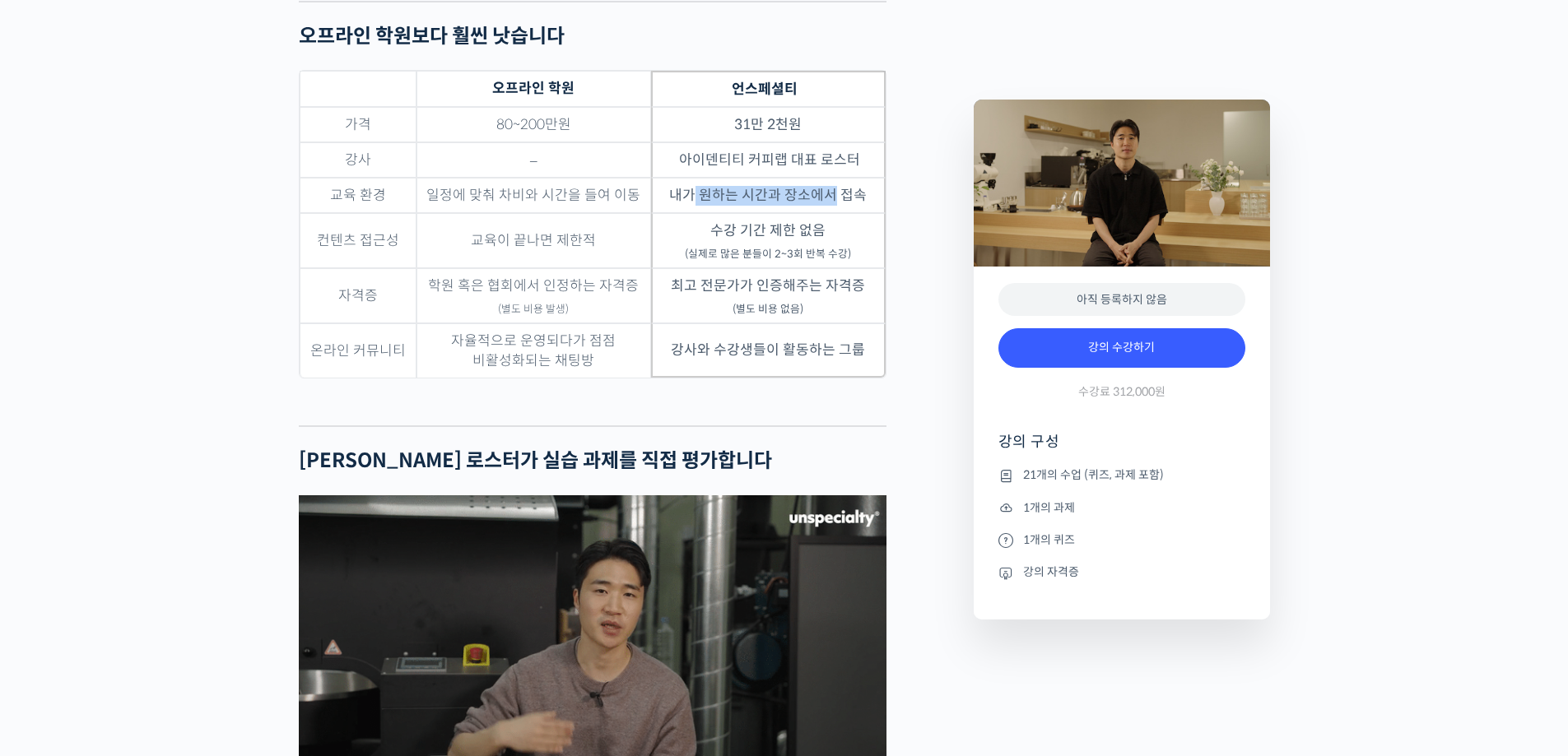
drag, startPoint x: 692, startPoint y: 192, endPoint x: 833, endPoint y: 198, distance: 141.1
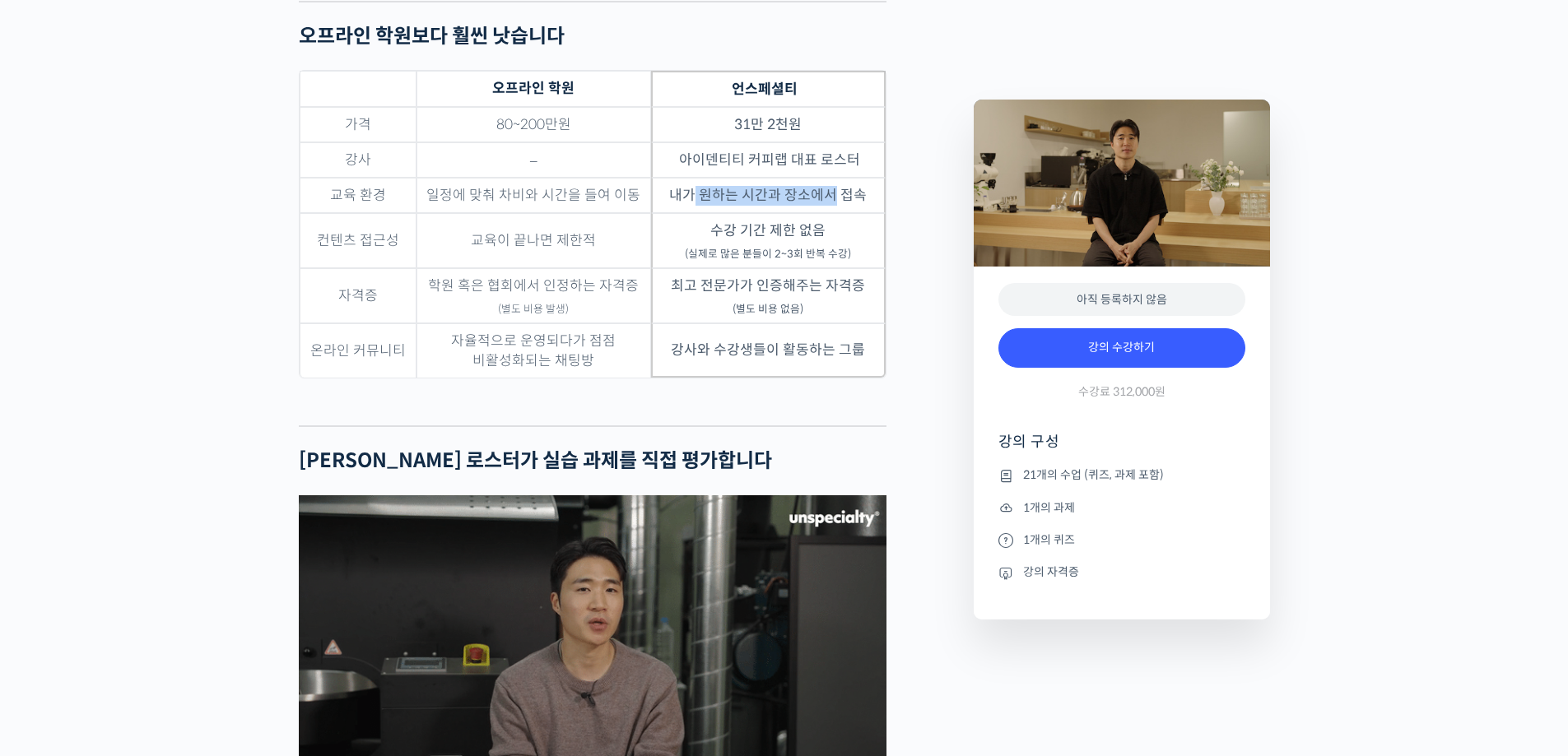
click at [833, 198] on td "내가 원하는 시간과 장소에서 접속" at bounding box center [768, 195] width 235 height 35
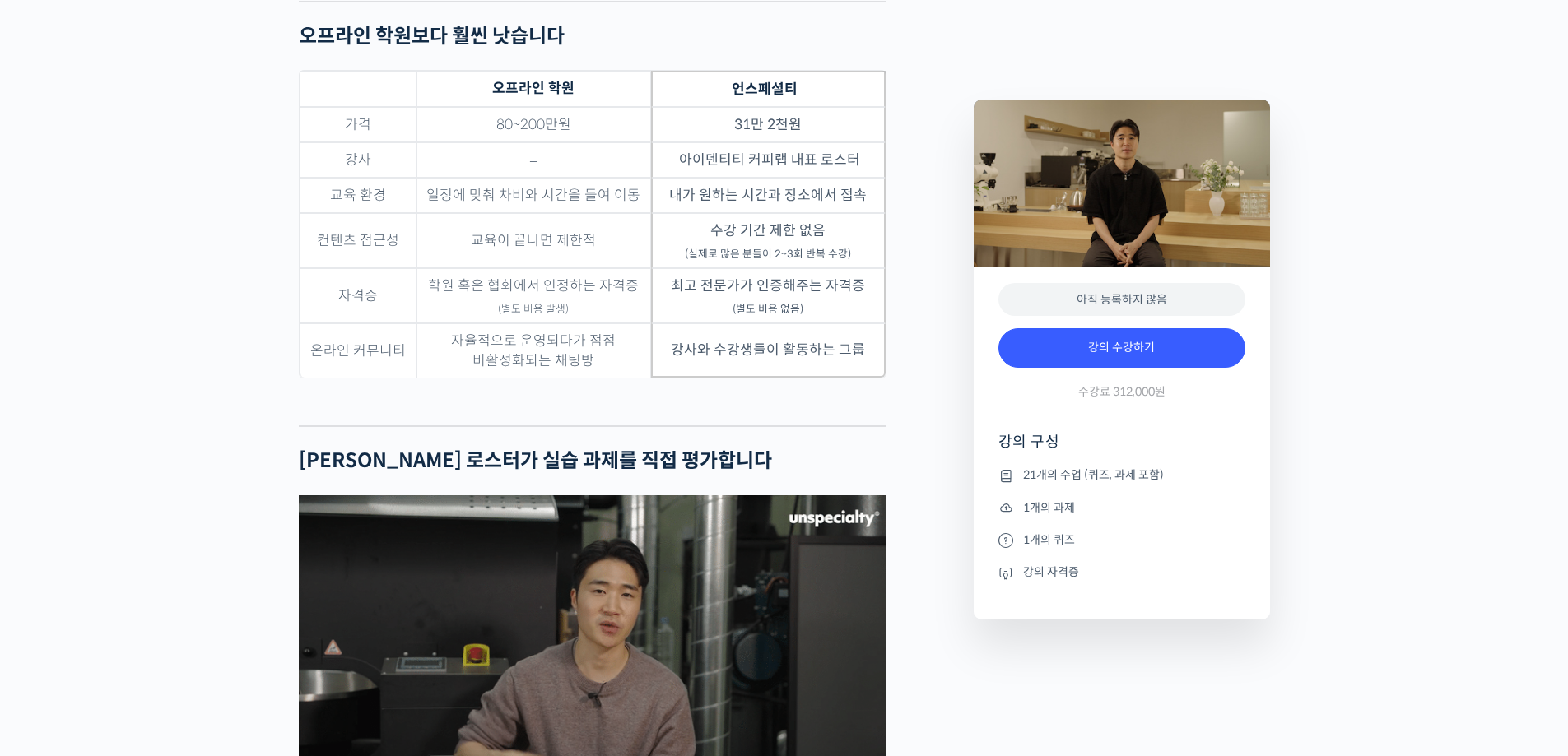
drag, startPoint x: 872, startPoint y: 189, endPoint x: 856, endPoint y: 192, distance: 16.3
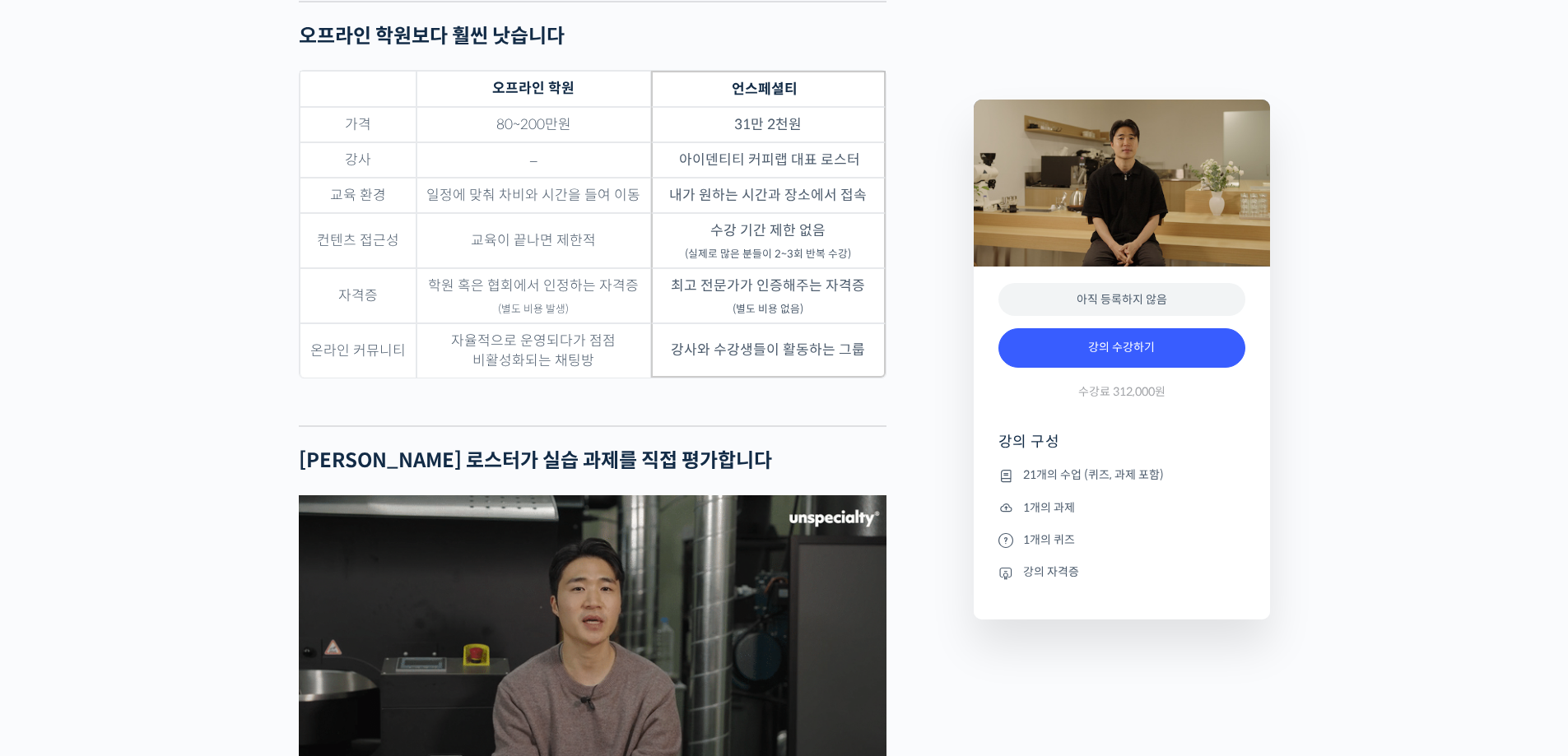
click at [862, 191] on td "내가 원하는 시간과 장소에서 접속" at bounding box center [768, 195] width 235 height 35
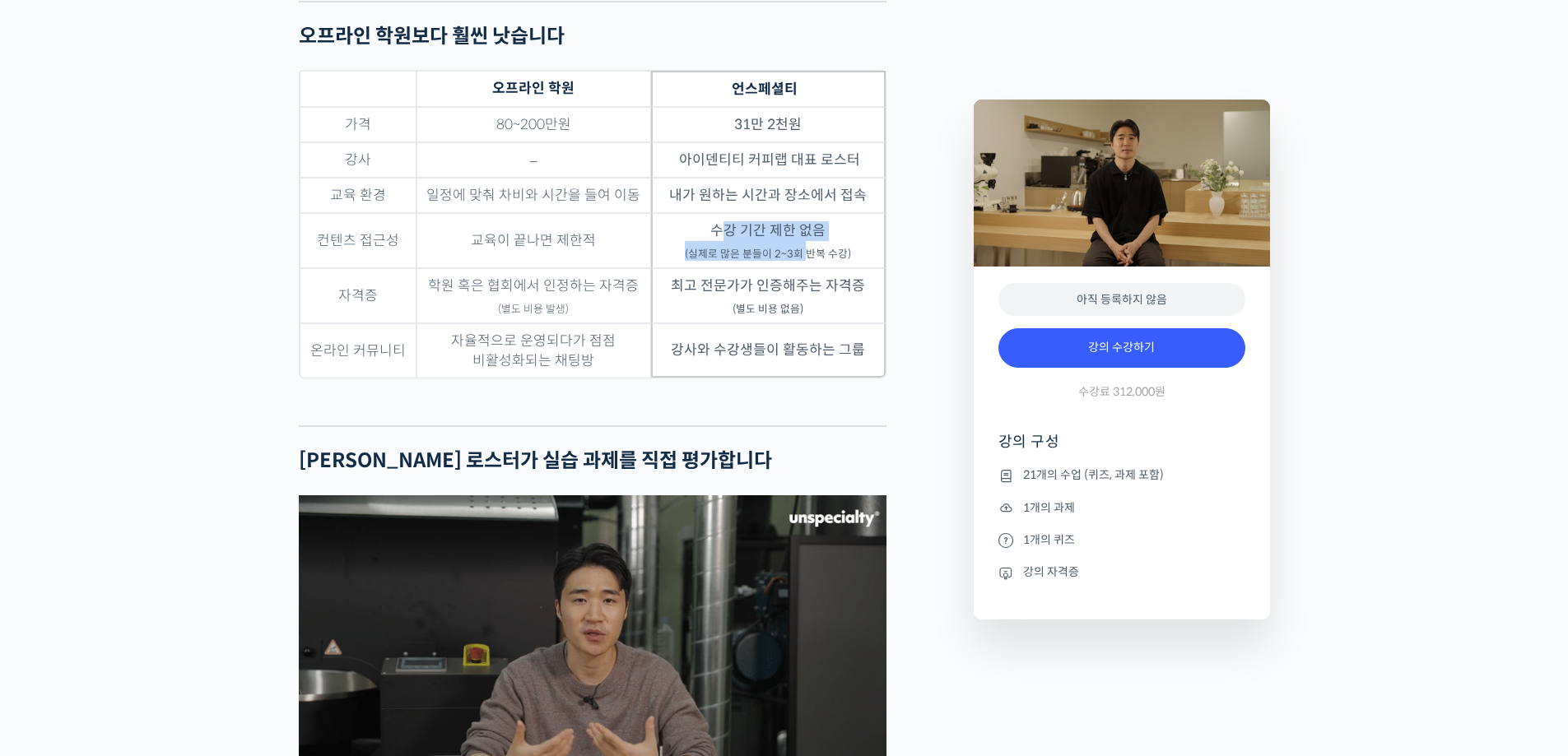
drag, startPoint x: 746, startPoint y: 237, endPoint x: 811, endPoint y: 248, distance: 65.9
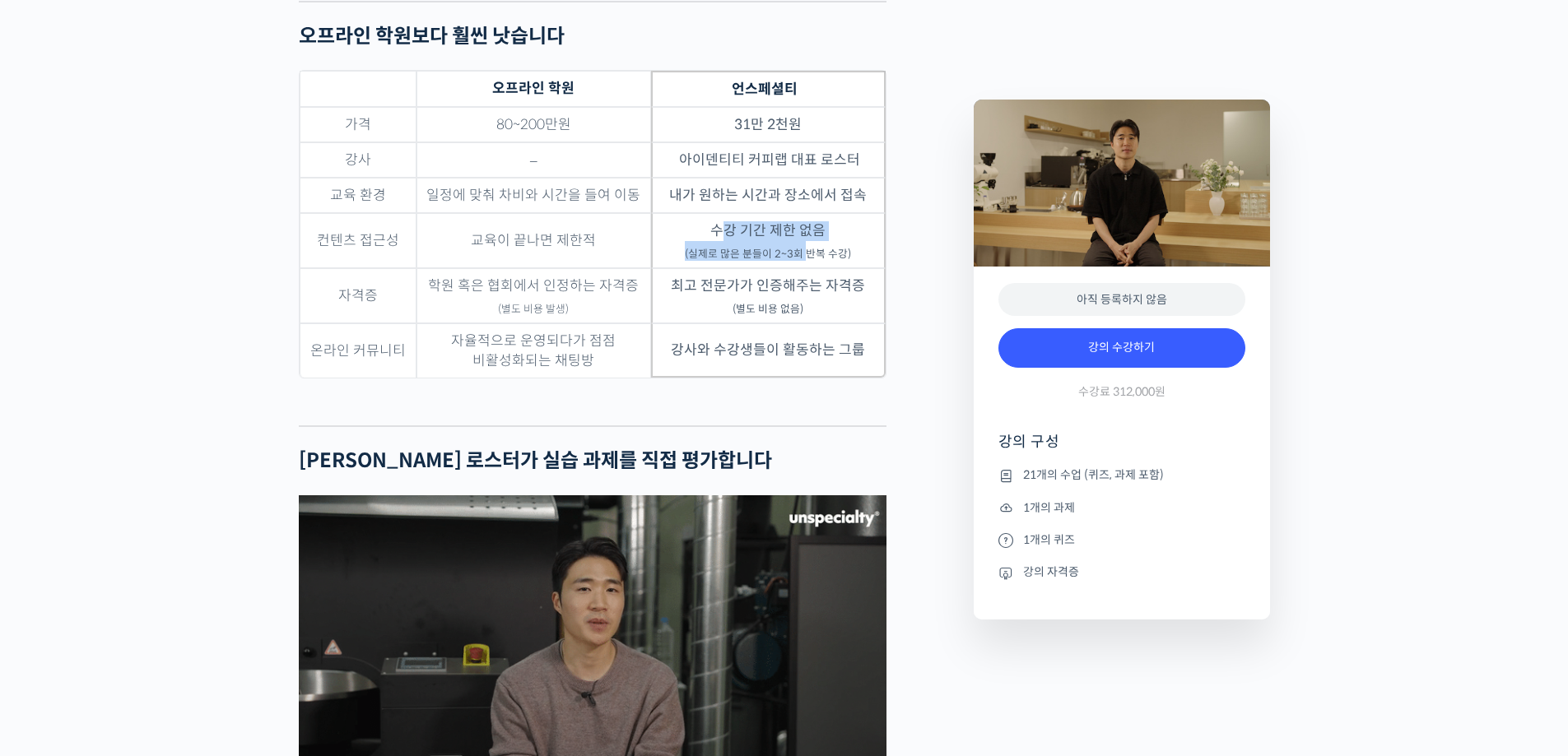
click at [811, 248] on td "수강 기간 제한 없음 (실제로 많은 분들이 2~3회 반복 수강)" at bounding box center [768, 241] width 235 height 55
drag, startPoint x: 813, startPoint y: 343, endPoint x: 837, endPoint y: 348, distance: 24.5
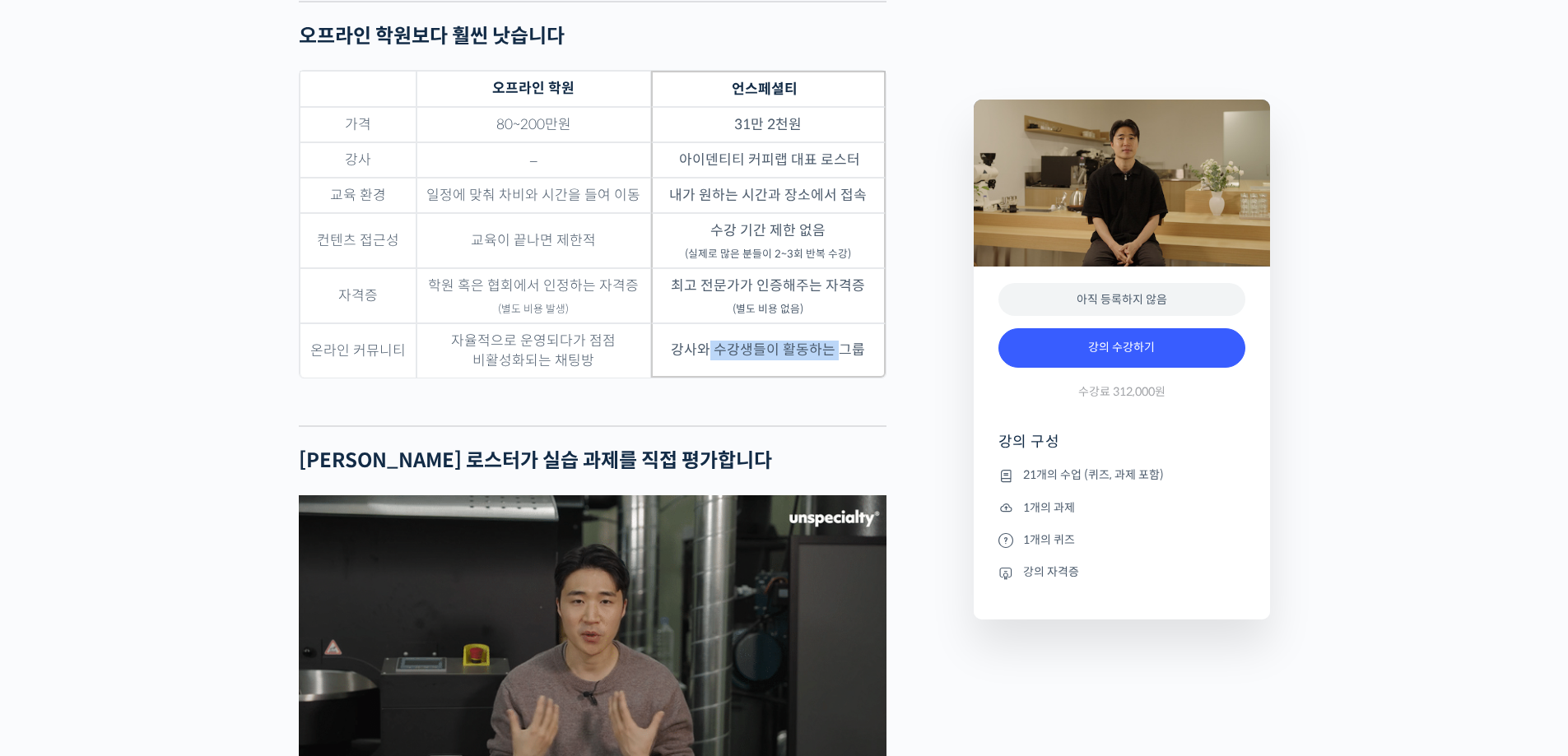
click at [837, 348] on td "강사와 수강생들이 활동하는 그룹" at bounding box center [768, 350] width 235 height 54
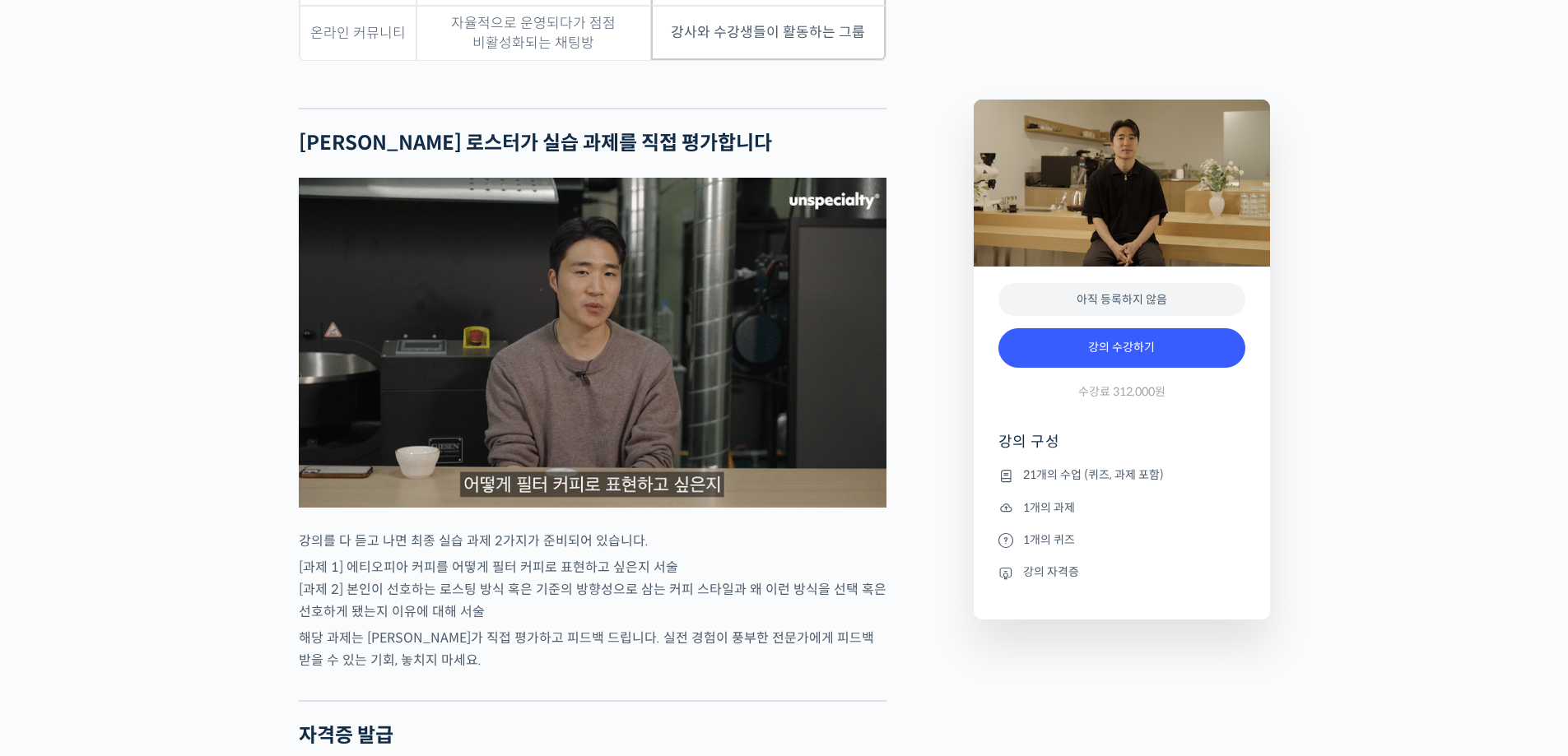
scroll to position [5676, 0]
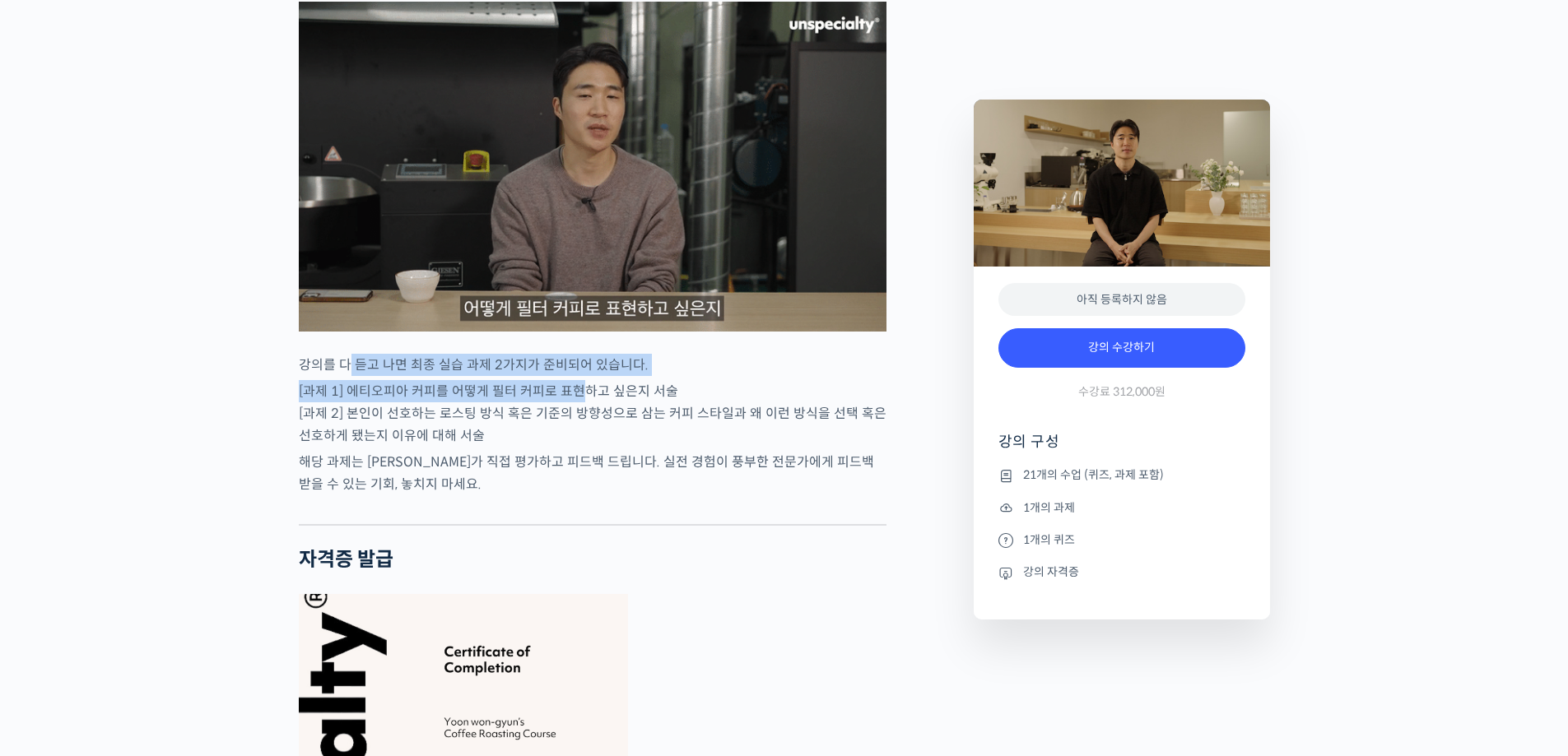
drag, startPoint x: 345, startPoint y: 358, endPoint x: 541, endPoint y: 384, distance: 197.7
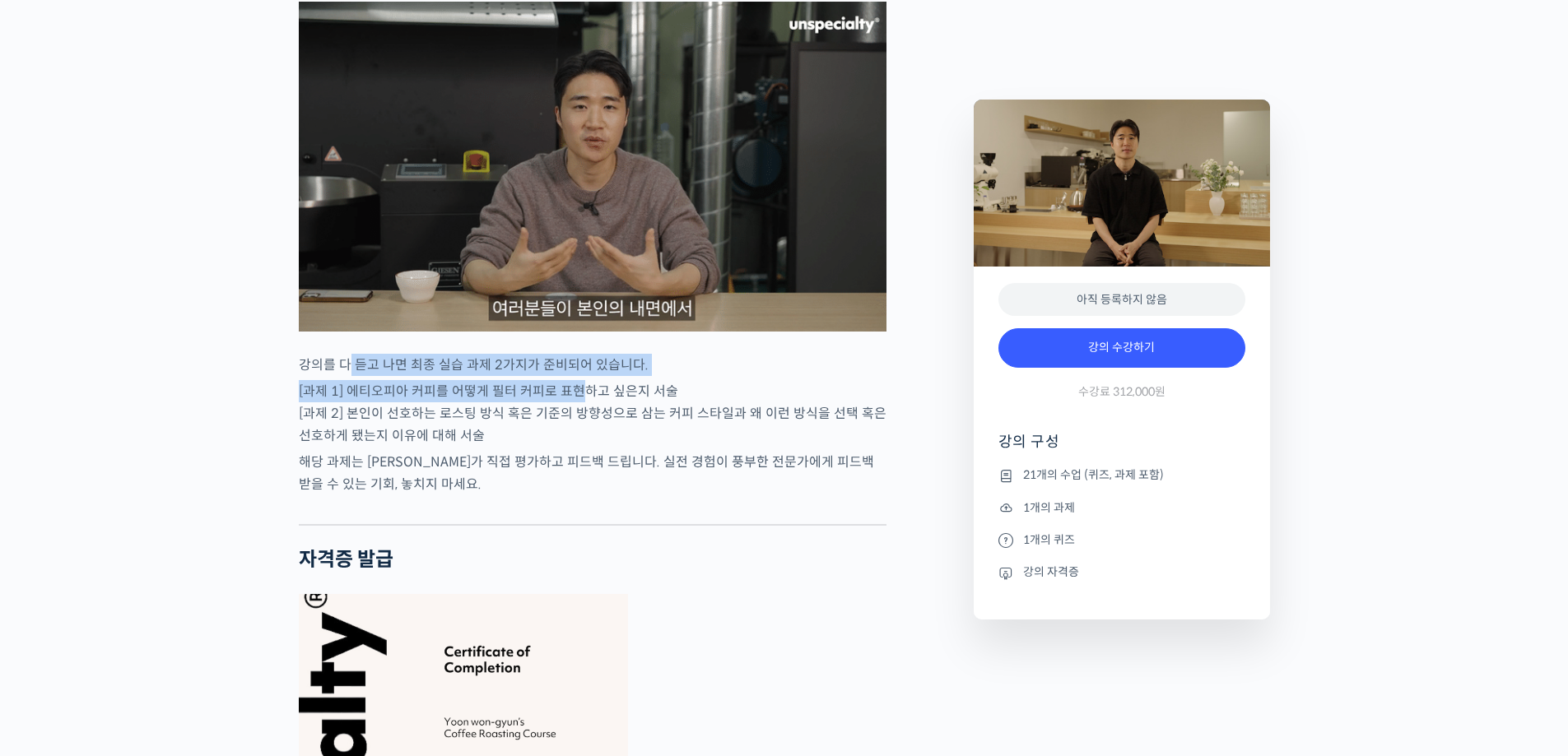
click at [467, 389] on p "[과제 1] 에티오피아 커피를 어떻게 필터 커피로 표현하고 싶은지 서술 [과제 2] 본인이 선호하는 로스팅 방식 혹은 기준의 방향성으로 삼는 …" at bounding box center [593, 414] width 588 height 67
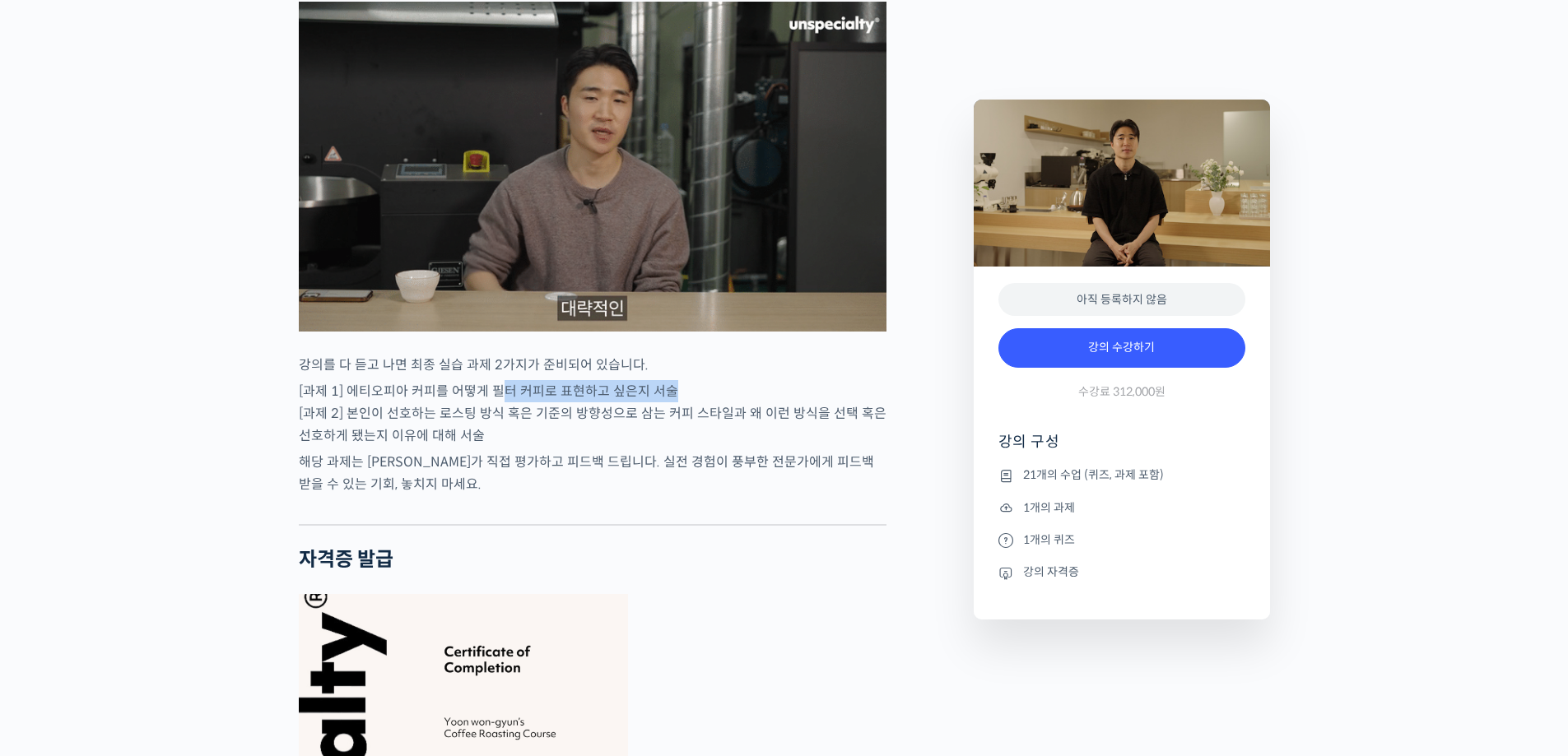
drag, startPoint x: 501, startPoint y: 389, endPoint x: 669, endPoint y: 385, distance: 168.0
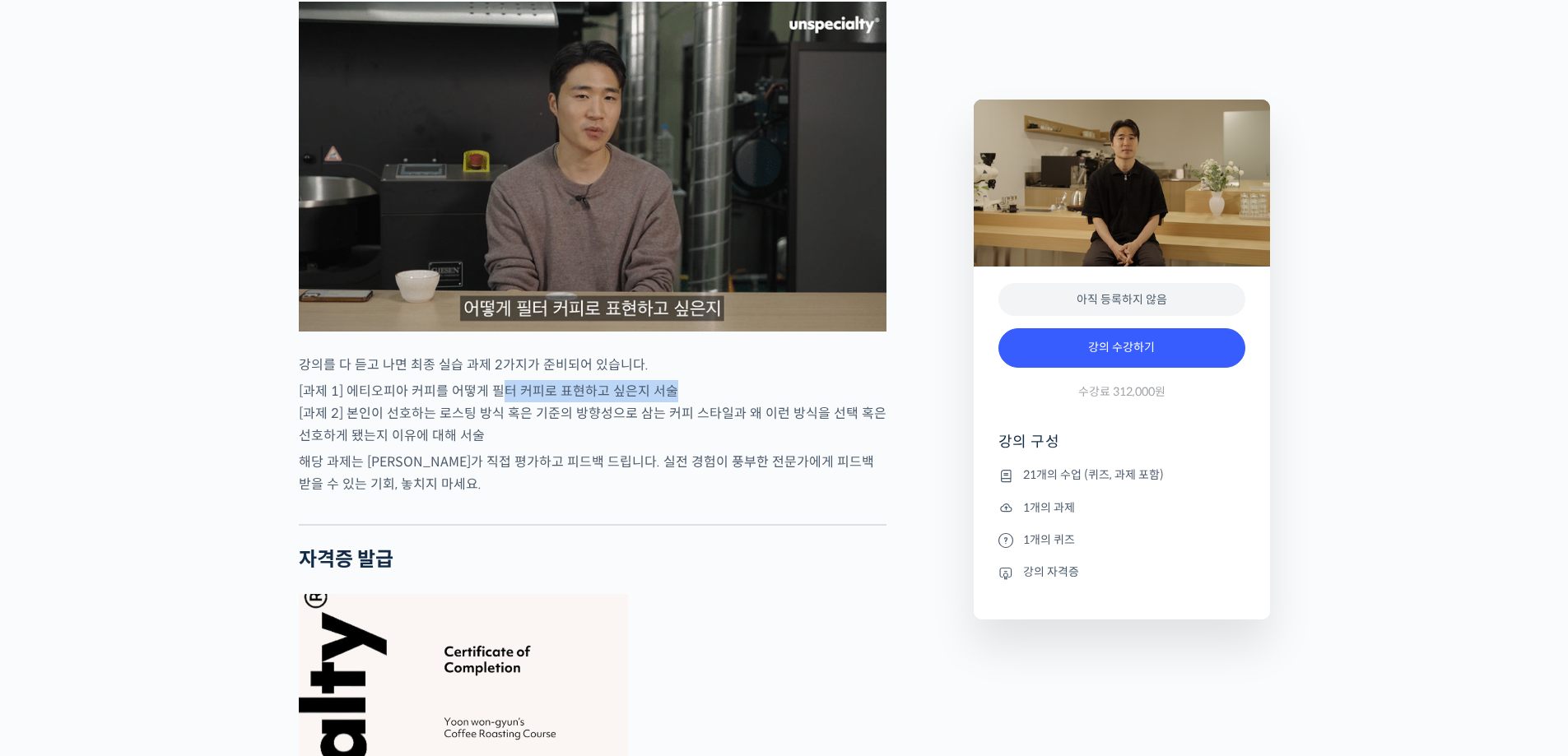
click at [669, 385] on p "[과제 1] 에티오피아 커피를 어떻게 필터 커피로 표현하고 싶은지 서술 [과제 2] 본인이 선호하는 로스팅 방식 혹은 기준의 방향성으로 삼는 …" at bounding box center [593, 414] width 588 height 67
drag, startPoint x: 358, startPoint y: 390, endPoint x: 662, endPoint y: 389, distance: 304.0
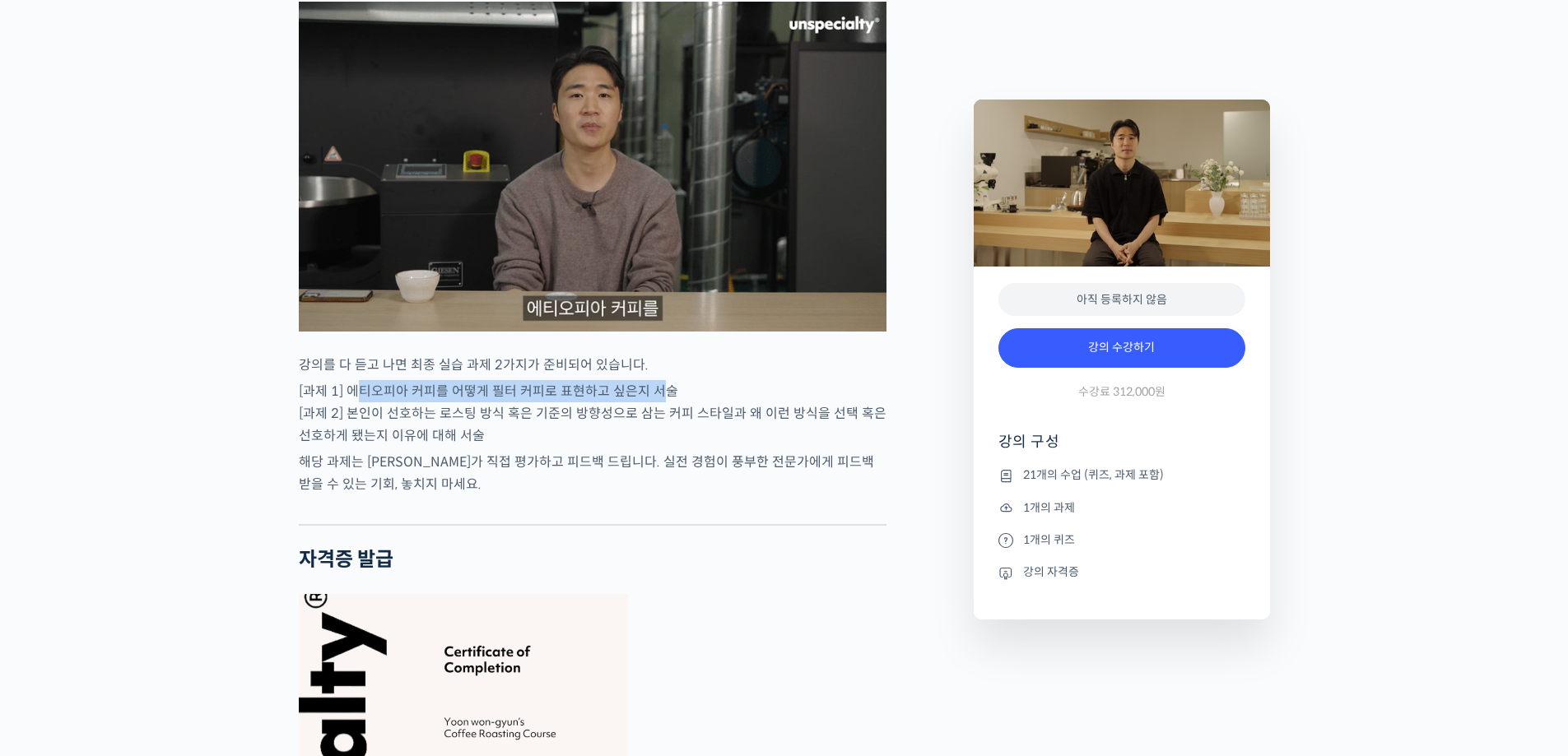
click at [662, 389] on p "[과제 1] 에티오피아 커피를 어떻게 필터 커피로 표현하고 싶은지 서술 [과제 2] 본인이 선호하는 로스팅 방식 혹은 기준의 방향성으로 삼는 …" at bounding box center [593, 414] width 588 height 67
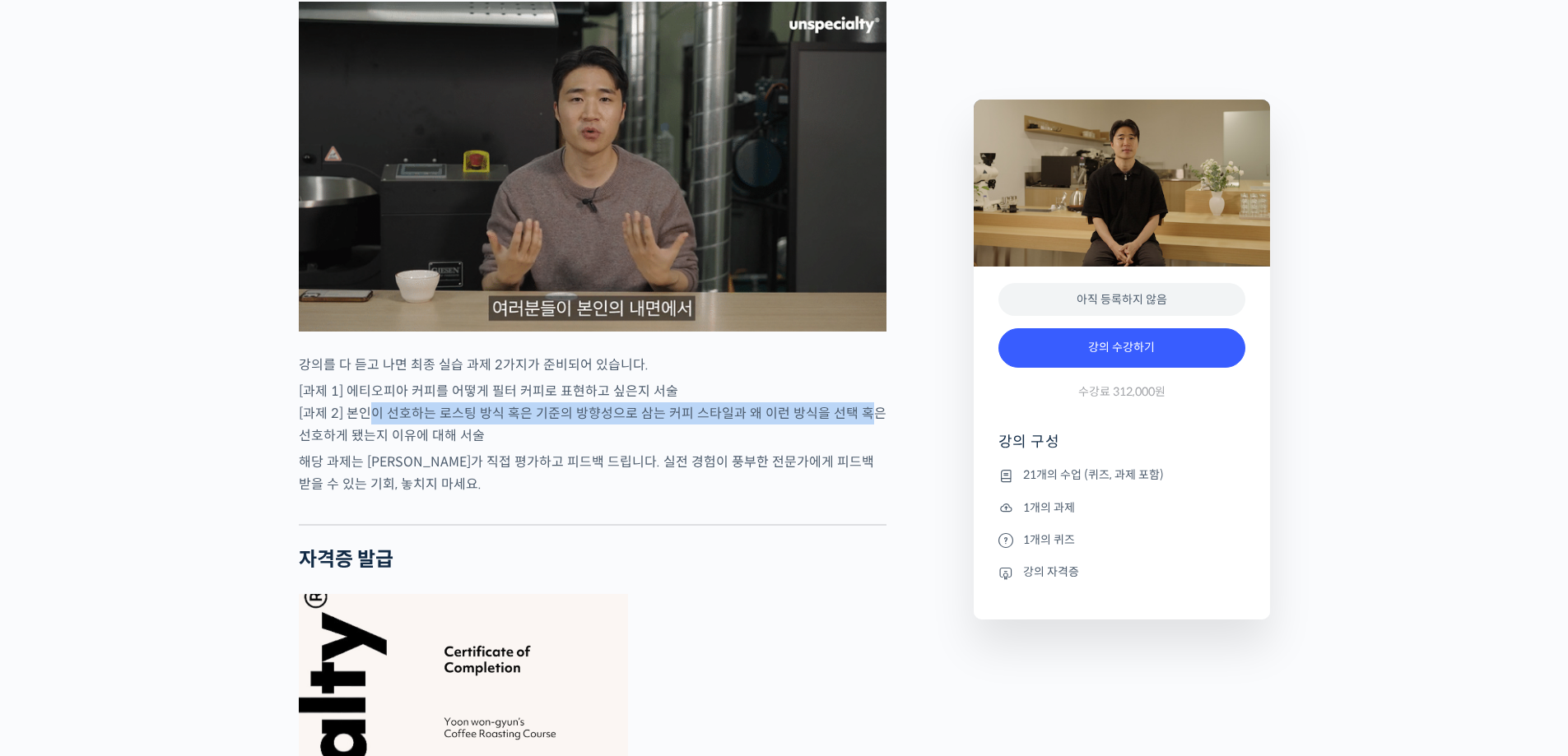
drag, startPoint x: 550, startPoint y: 416, endPoint x: 862, endPoint y: 401, distance: 312.4
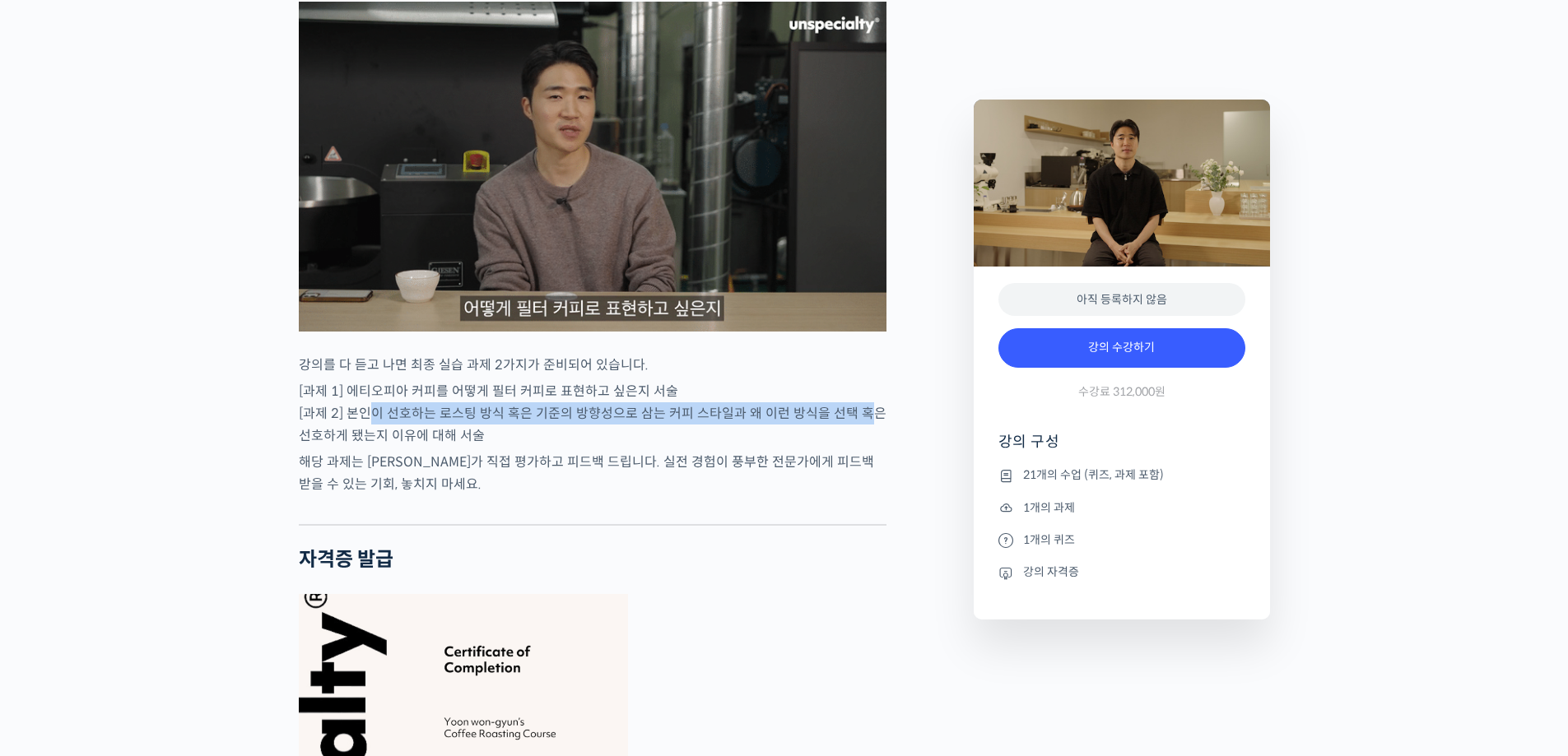
click at [862, 401] on p "[과제 1] 에티오피아 커피를 어떻게 필터 커피로 표현하고 싶은지 서술 [과제 2] 본인이 선호하는 로스팅 방식 혹은 기준의 방향성으로 삼는 …" at bounding box center [593, 414] width 588 height 67
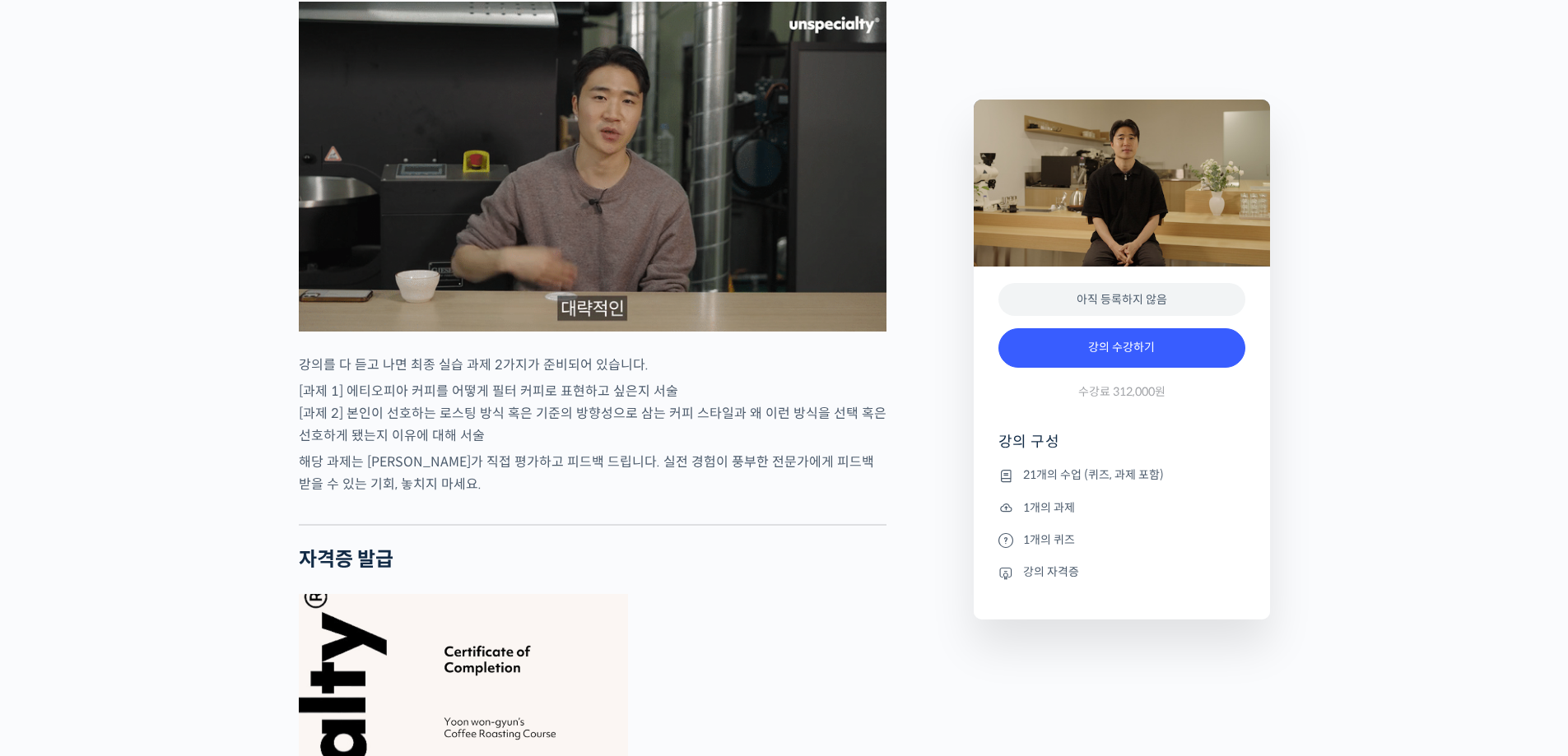
click at [507, 464] on p "해당 과제는 윤원균 로스터가 직접 평가하고 피드백 드립니다. 실전 경험이 풍부한 전문가에게 피드백 받을 수 있는 기회, 놓치지 마세요." at bounding box center [593, 473] width 588 height 45
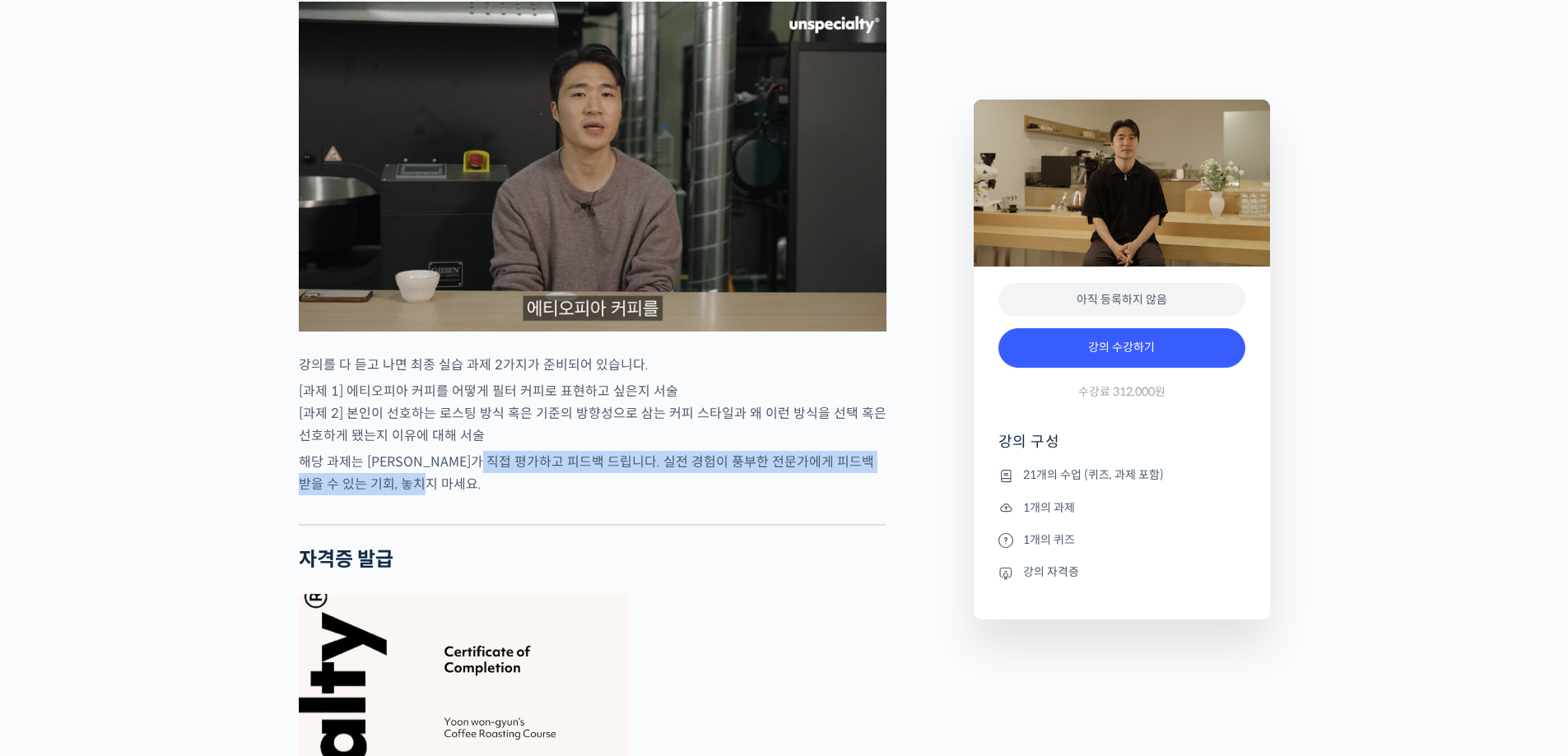
drag, startPoint x: 504, startPoint y: 462, endPoint x: 780, endPoint y: 479, distance: 276.5
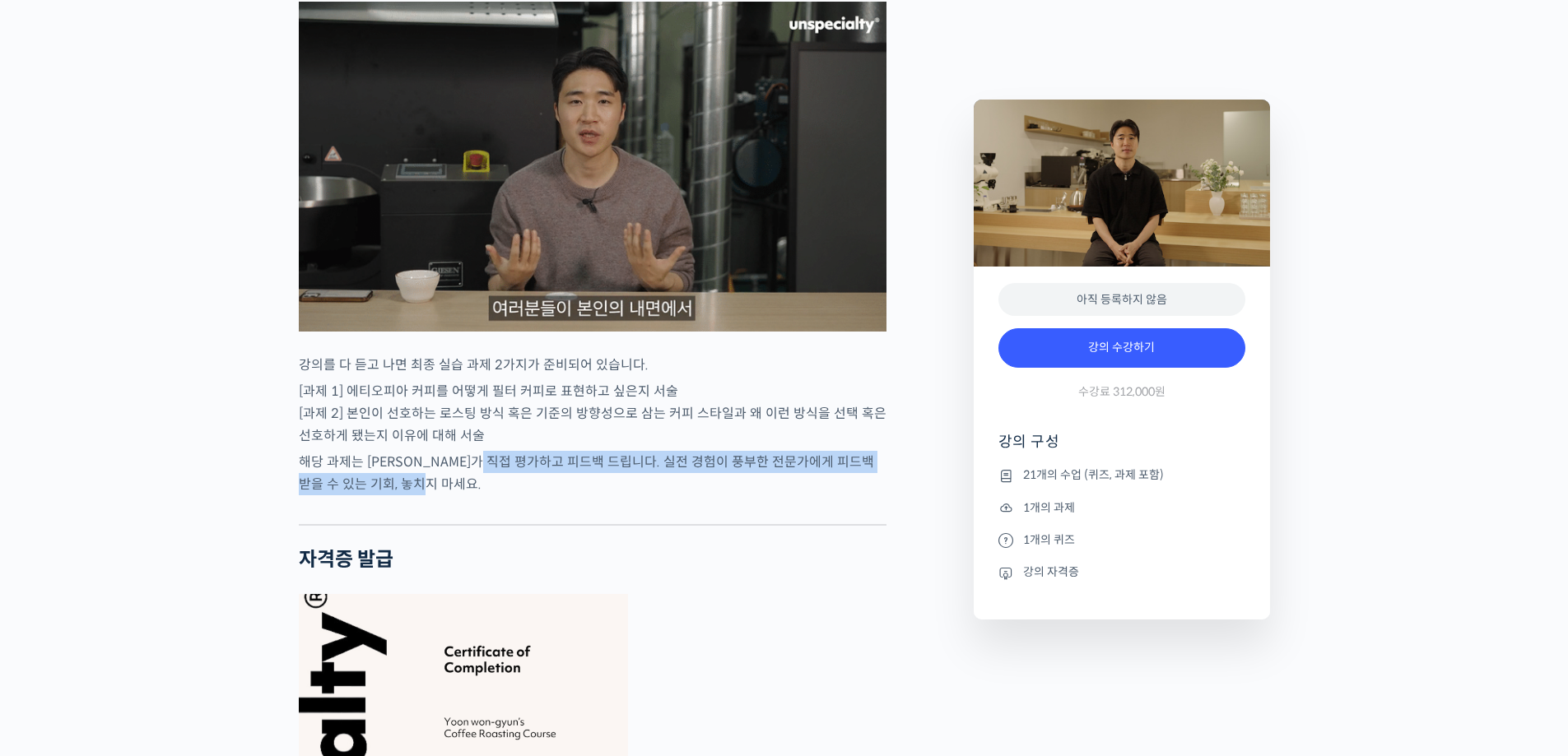
click at [780, 479] on p "해당 과제는 윤원균 로스터가 직접 평가하고 피드백 드립니다. 실전 경험이 풍부한 전문가에게 피드백 받을 수 있는 기회, 놓치지 마세요." at bounding box center [593, 473] width 588 height 45
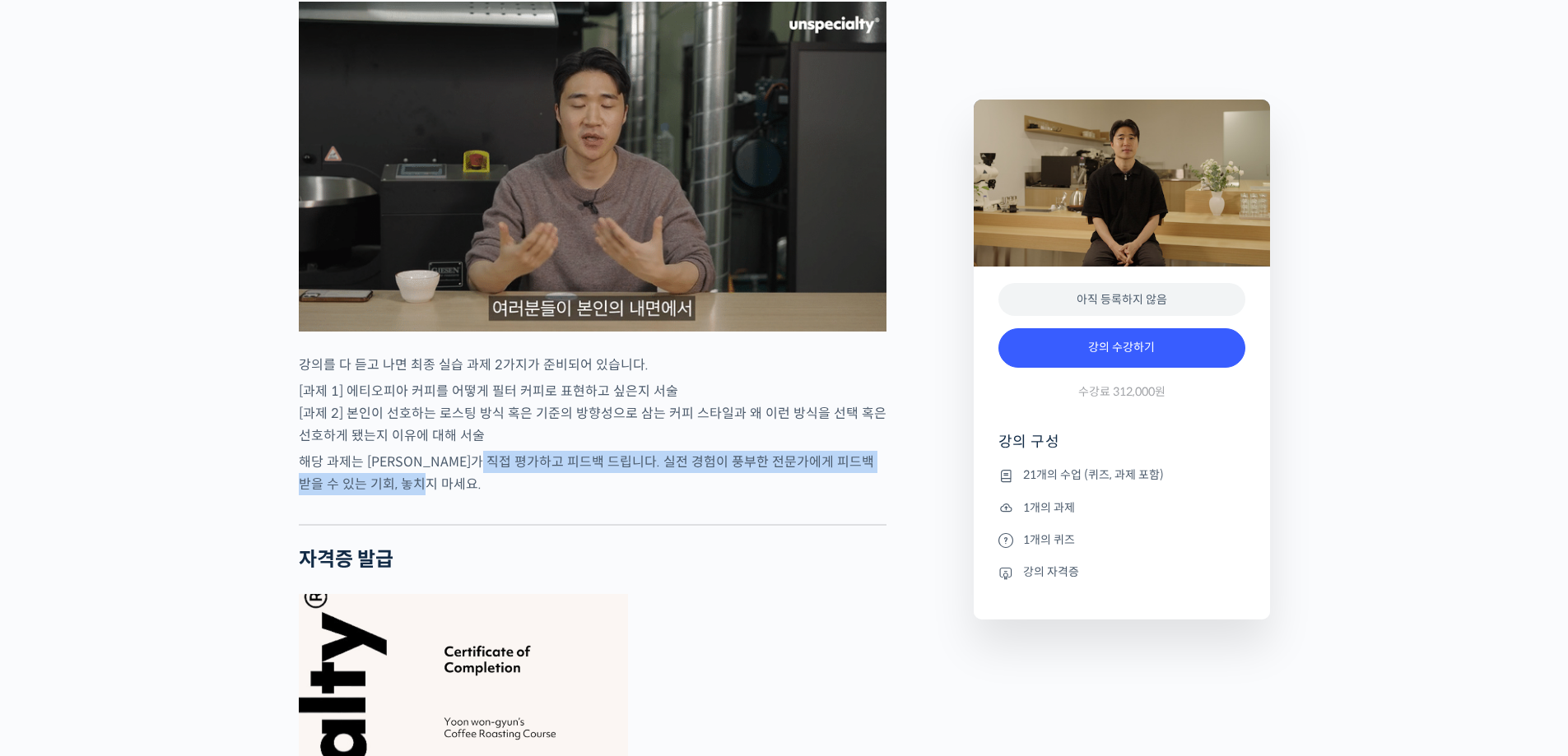
click at [759, 469] on p "해당 과제는 윤원균 로스터가 직접 평가하고 피드백 드립니다. 실전 경험이 풍부한 전문가에게 피드백 받을 수 있는 기회, 놓치지 마세요." at bounding box center [593, 473] width 588 height 45
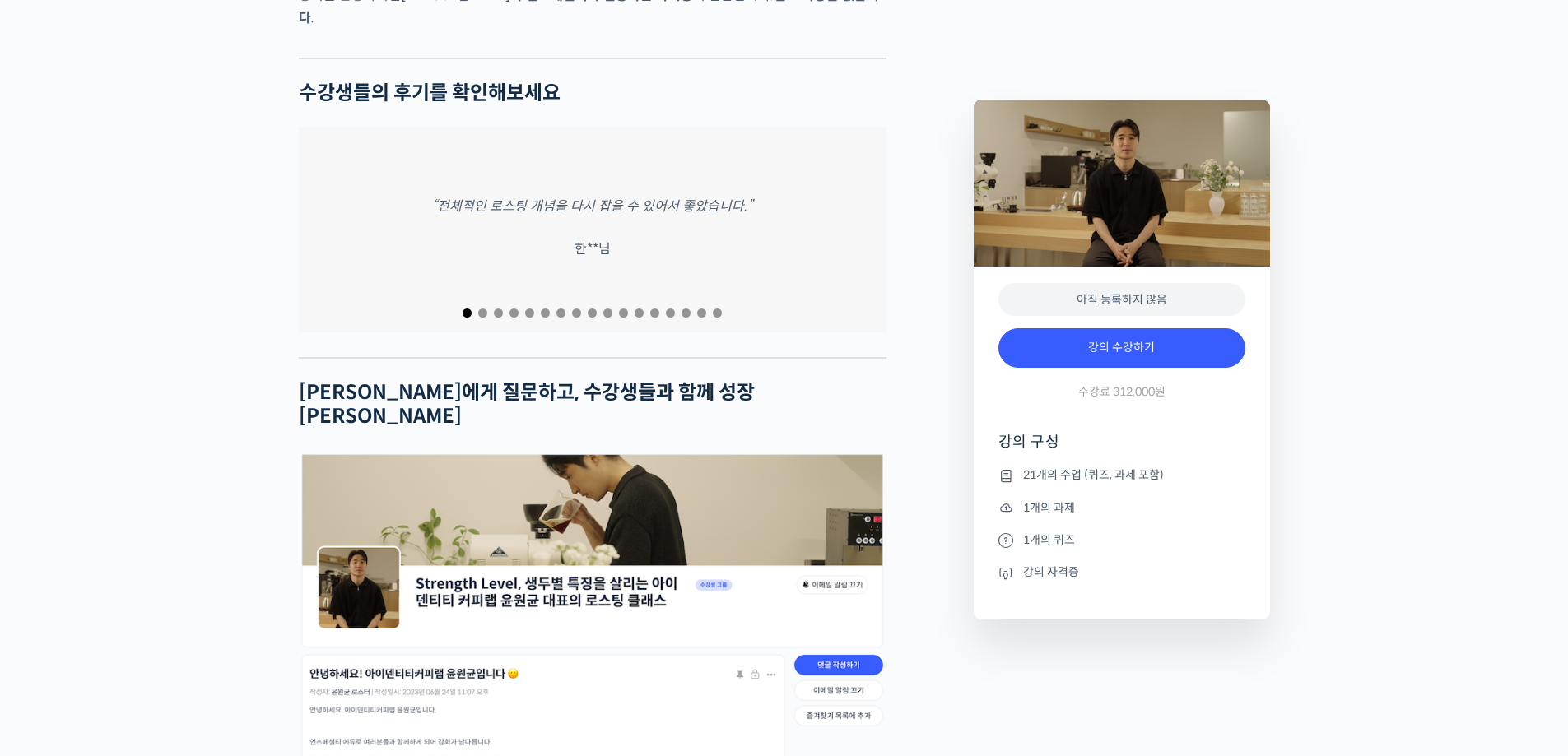
scroll to position [6581, 0]
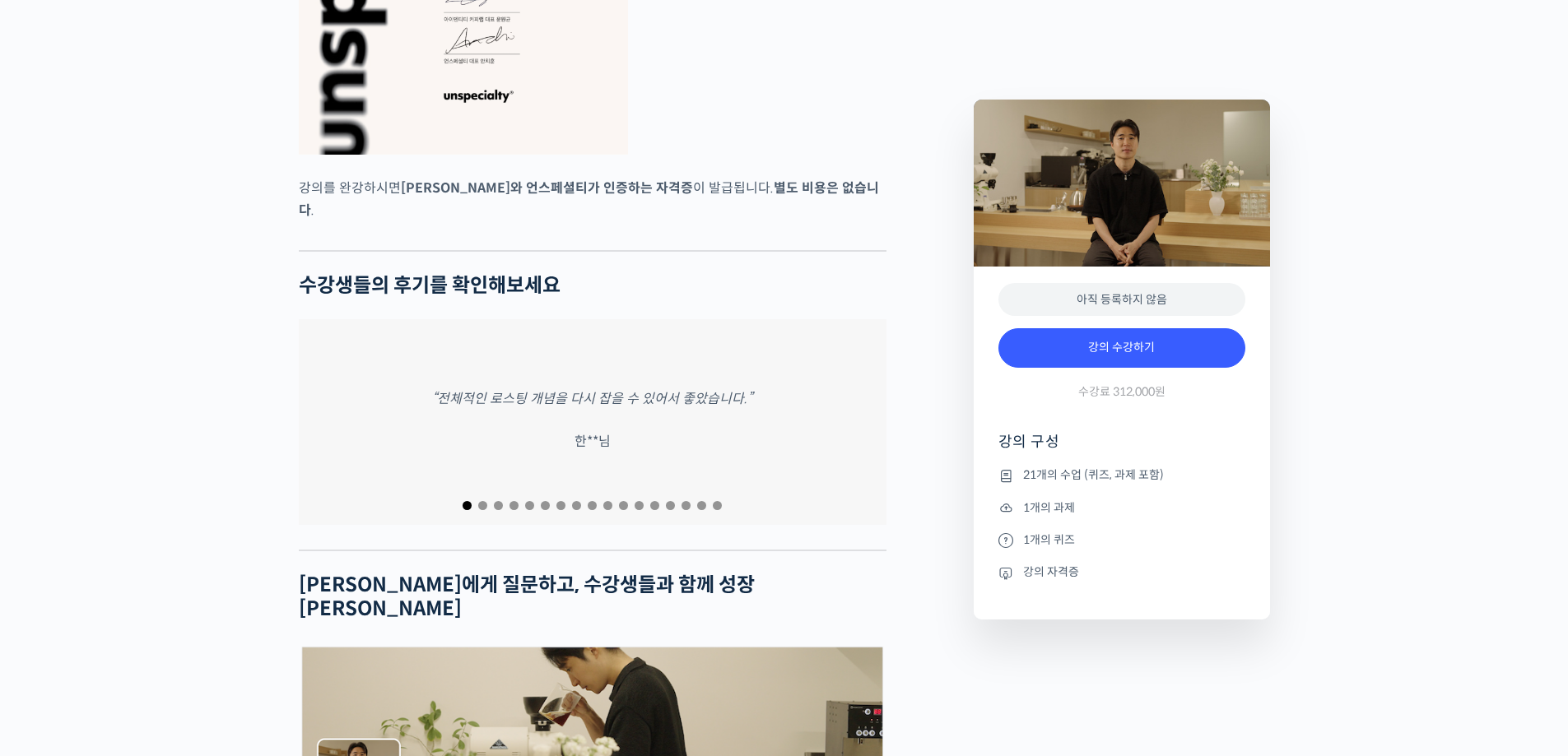
click at [537, 398] on div "“전체적인 로스팅 개념을 다시 잡을 수 있어서 좋았습니다.” 한**님" at bounding box center [593, 422] width 588 height 205
click at [423, 394] on div "“강의 내주셔서 감사합니다. 들을 수 밖에 없는 수업입니다!!” 이**님" at bounding box center [284, 422] width 588 height 205
click at [620, 387] on div "“많이 배울 수 있었던 강의였습니다.” 양**님" at bounding box center [593, 422] width 588 height 205
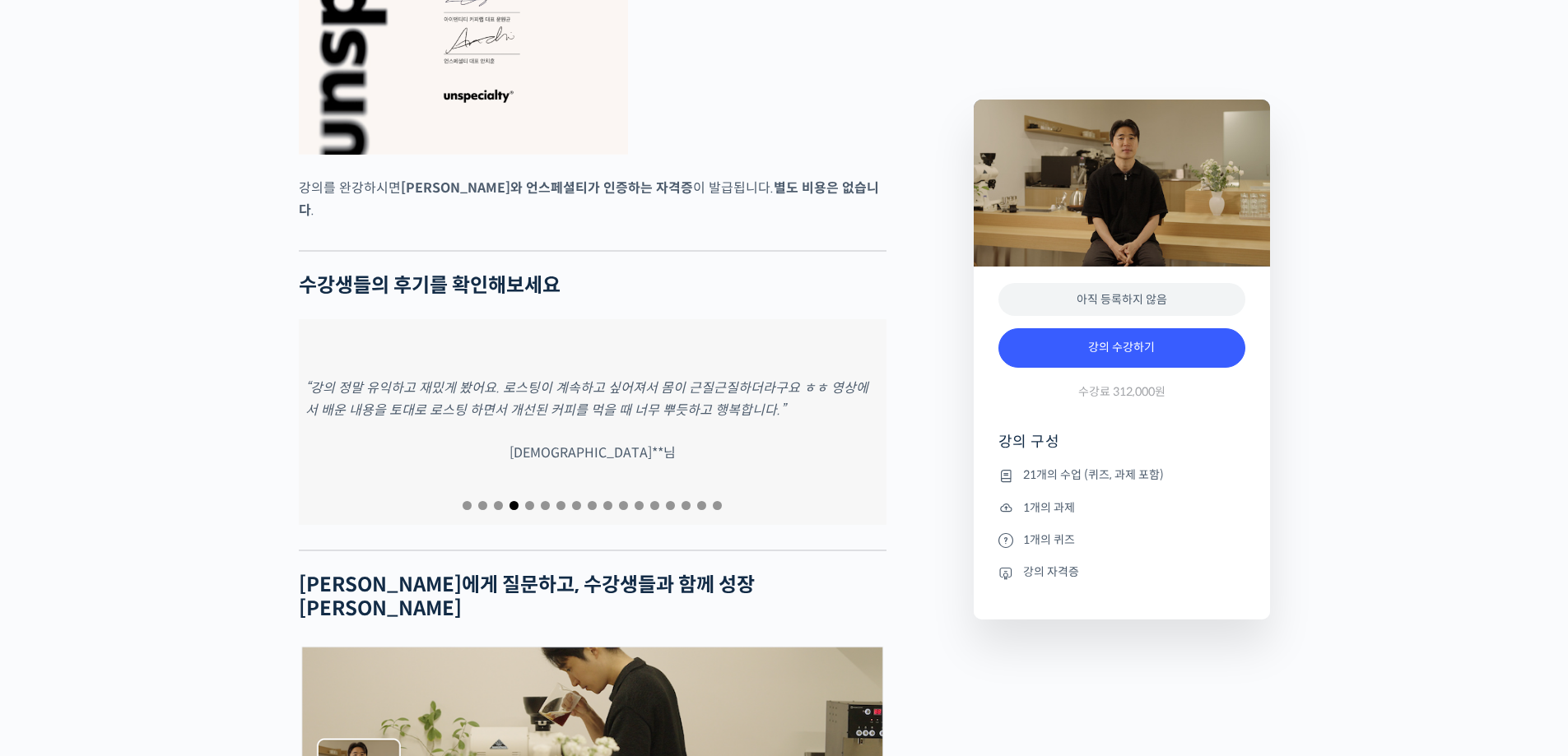
click at [642, 377] on p "“강의 정말 유익하고 재밌게 봤어요. 로스팅이 계속하고 싶어져서 몸이 근질근질하더라구요 ㅎㅎ 영상에서 배운 내용을 토대로 로스팅 하면서 개선된…" at bounding box center [593, 398] width 575 height 45
click at [619, 379] on p "“강의 주제에 맞게 내용 구성 잘 해주시고 원두별 특성에 맞는 로스팅에 대해 배울 수 있어서 감사한 시간이었습니다.”" at bounding box center [593, 398] width 575 height 45
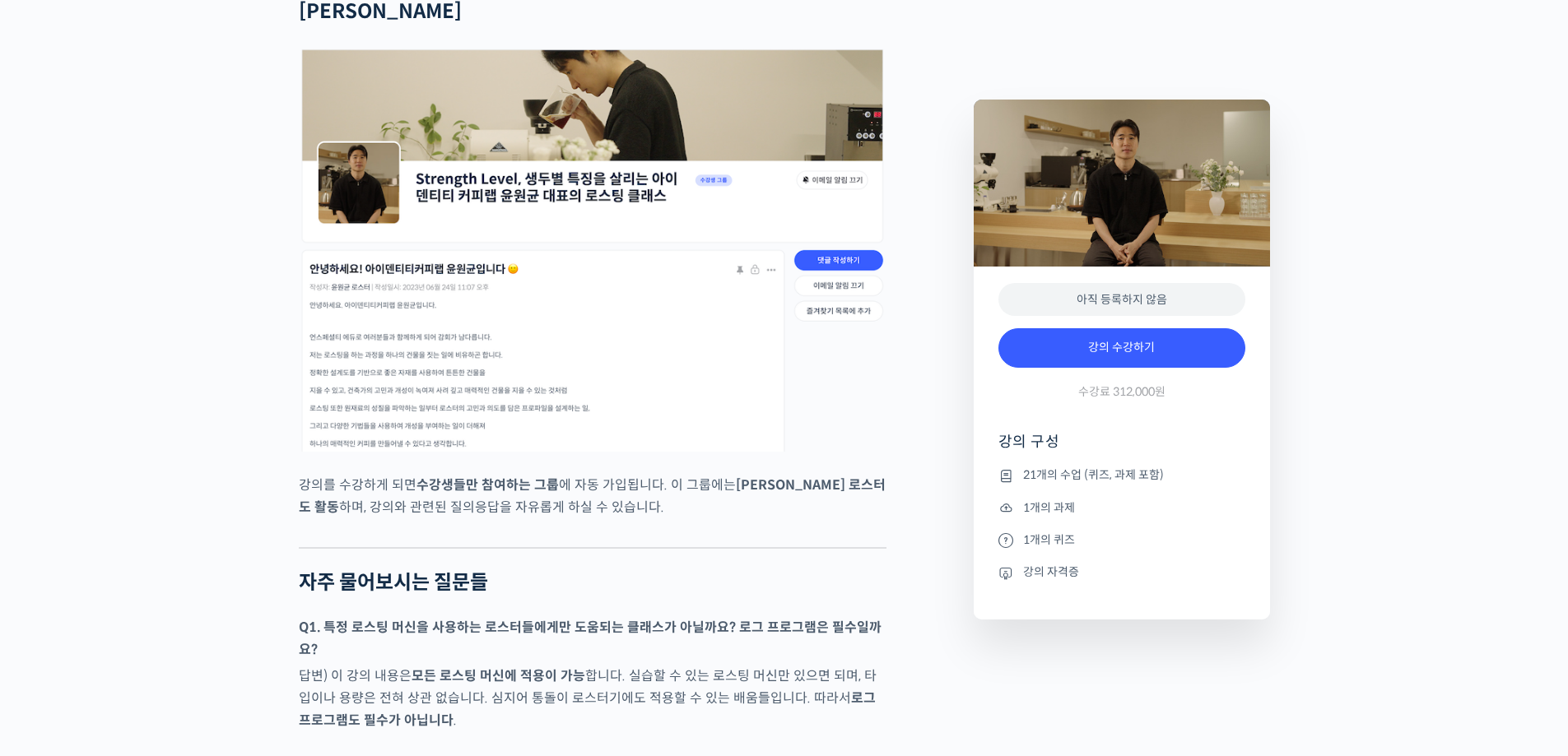
scroll to position [6972, 0]
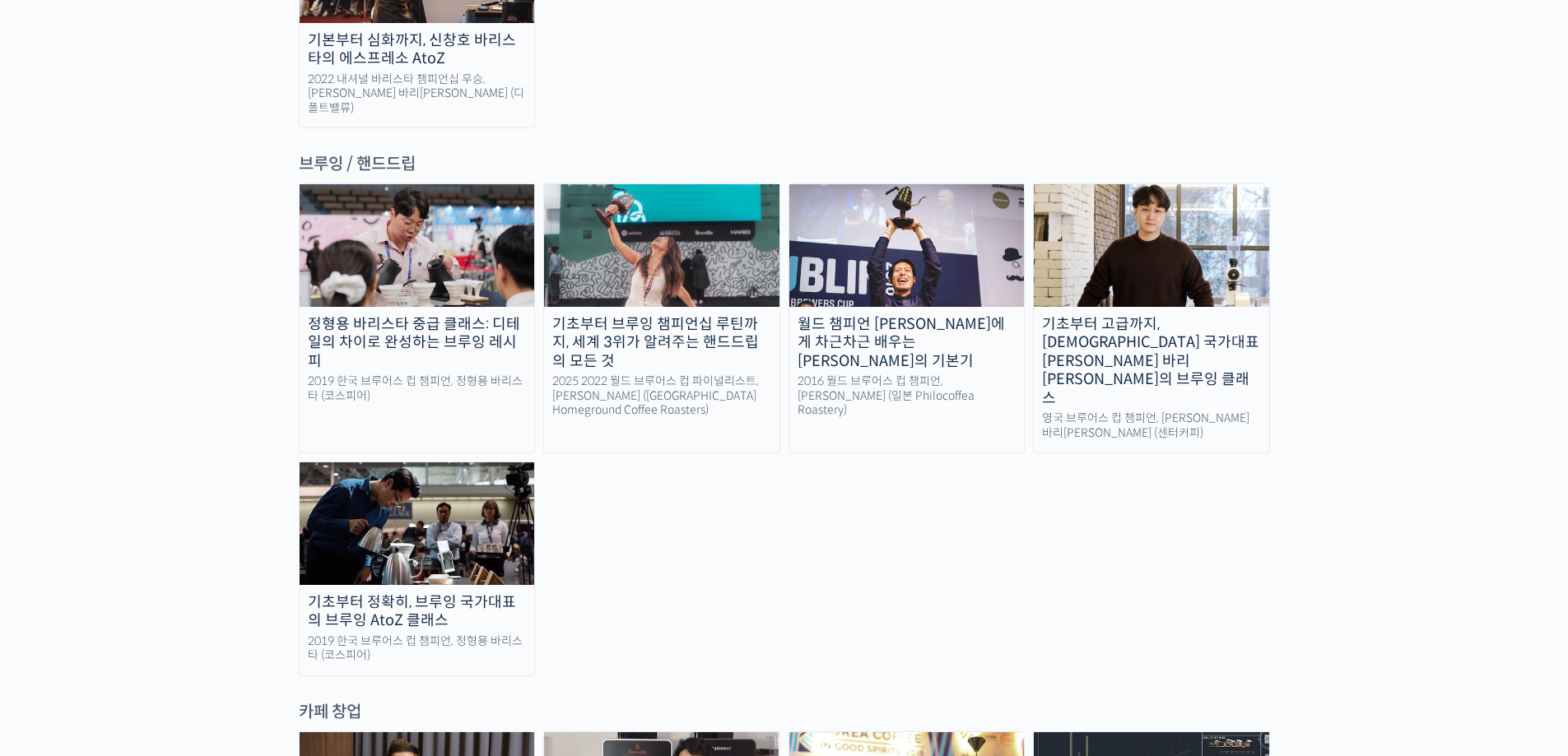
scroll to position [2715, 0]
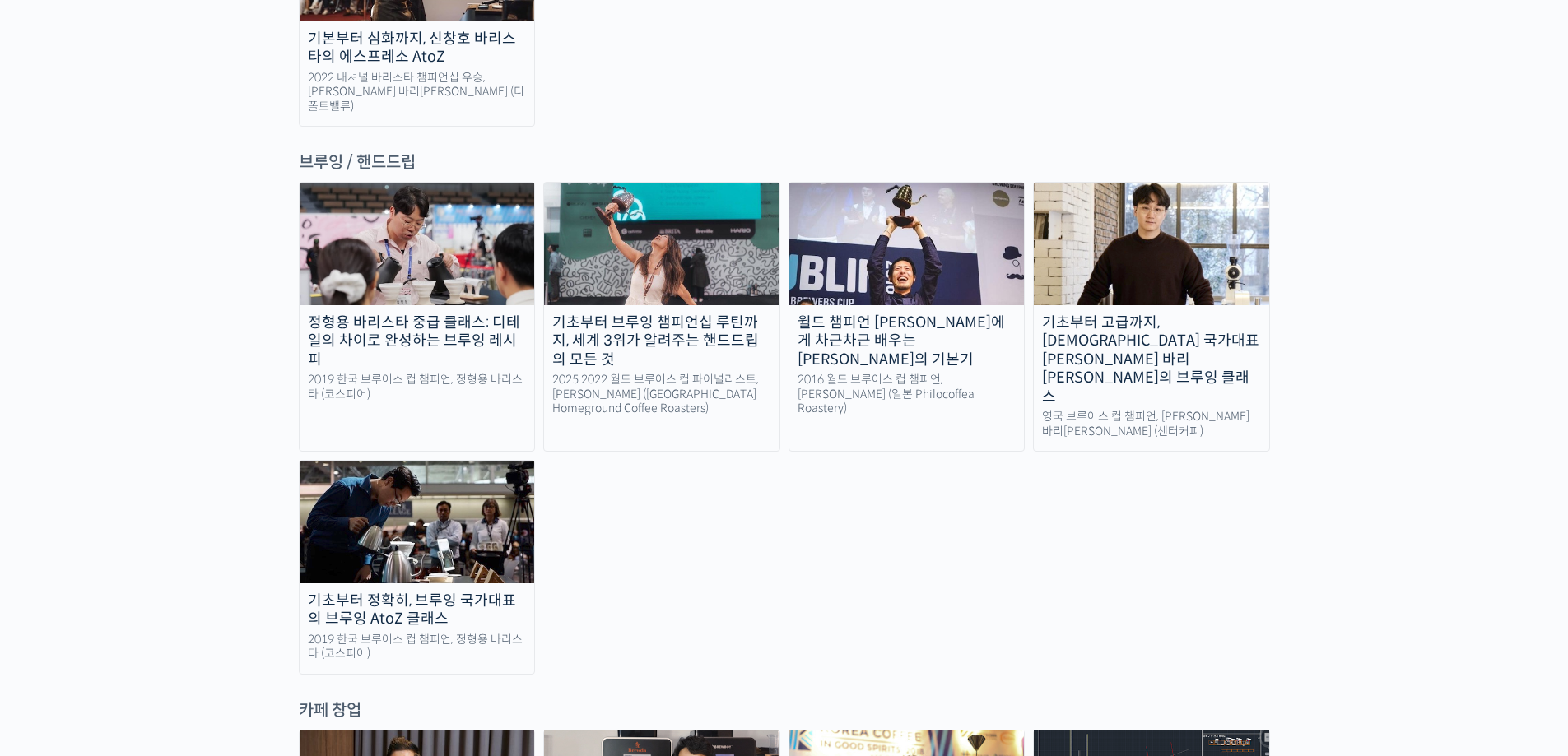
click at [437, 460] on img at bounding box center [417, 521] width 235 height 122
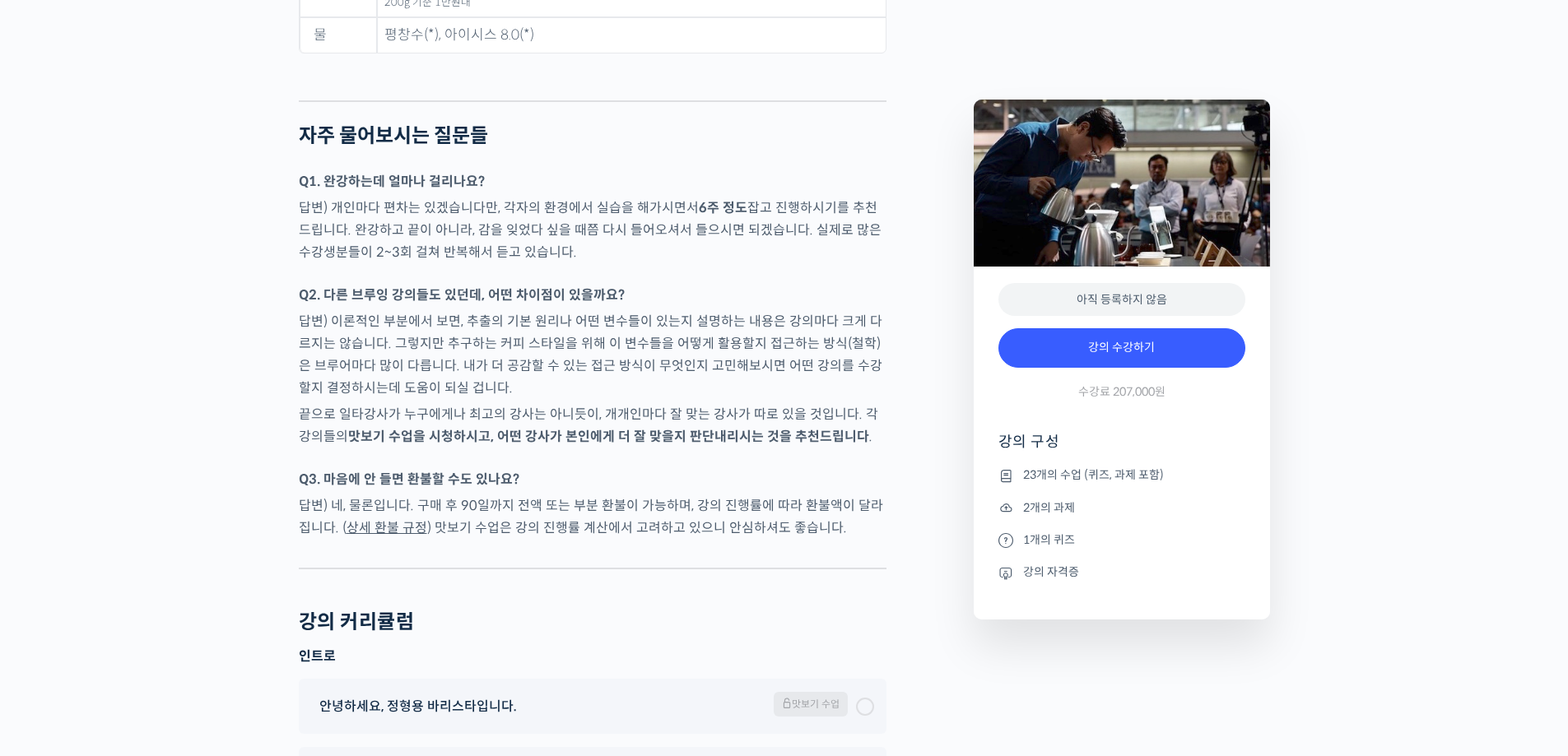
scroll to position [8473, 0]
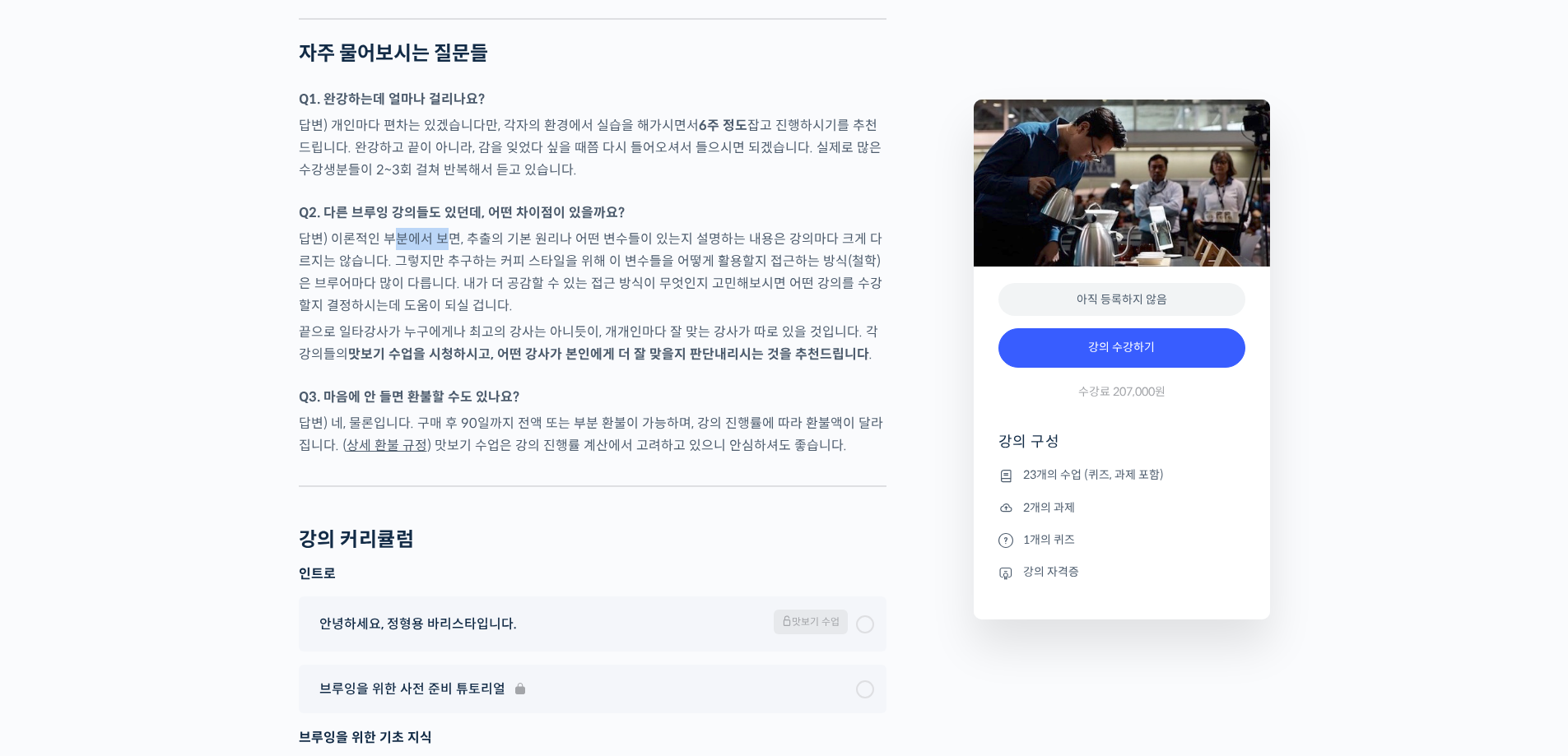
drag, startPoint x: 396, startPoint y: 213, endPoint x: 442, endPoint y: 218, distance: 46.3
click at [442, 228] on p "답변) 이론적인 부분에서 보면, 추출의 기본 원리나 어떤 변수들이 있는지 설명하는 내용은 강의마다 크게 다르지는 않습니다. 그렇지만 추구하는 …" at bounding box center [593, 272] width 588 height 88
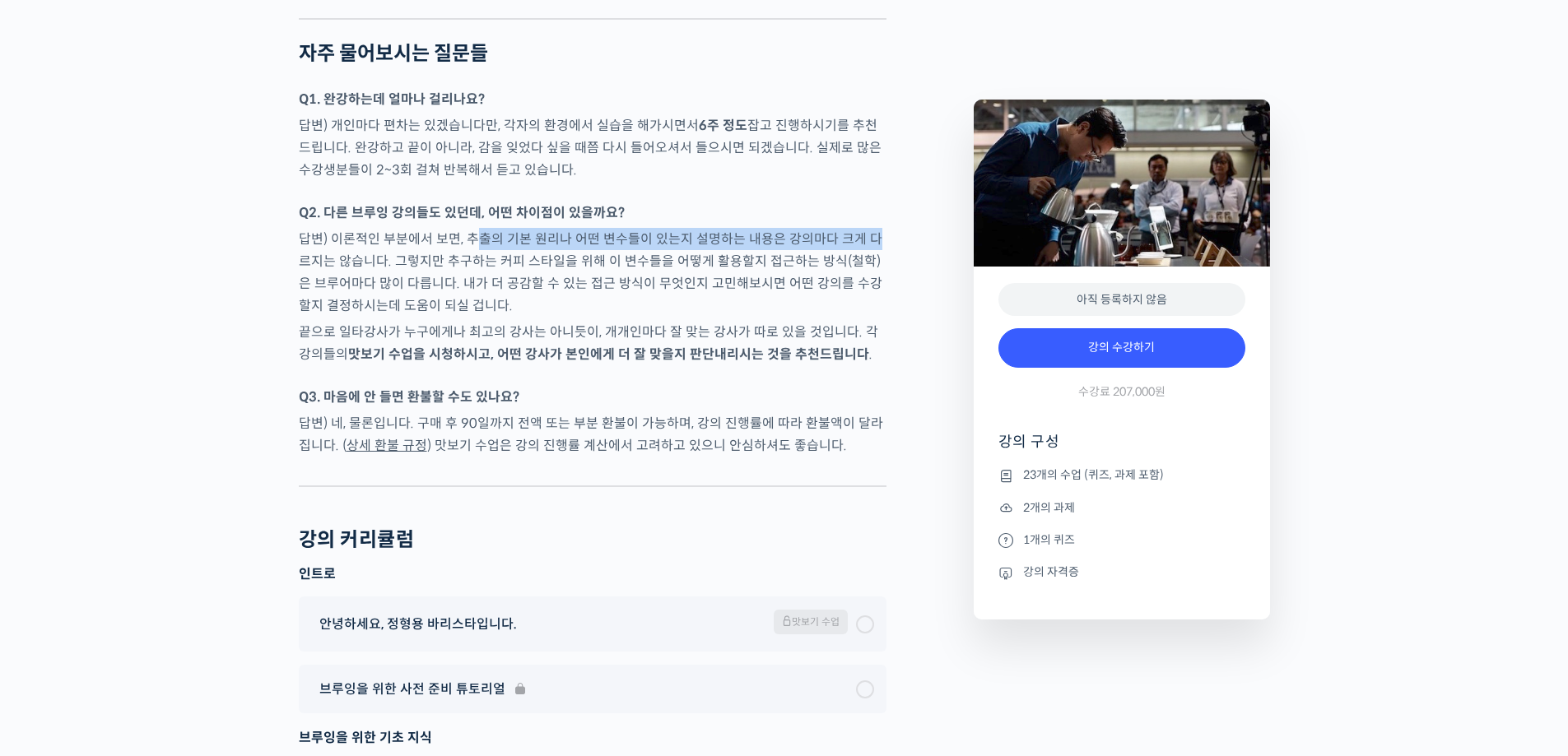
drag, startPoint x: 479, startPoint y: 217, endPoint x: 864, endPoint y: 212, distance: 385.0
click at [864, 228] on p "답변) 이론적인 부분에서 보면, 추출의 기본 원리나 어떤 변수들이 있는지 설명하는 내용은 강의마다 크게 다르지는 않습니다. 그렇지만 추구하는 …" at bounding box center [593, 272] width 588 height 88
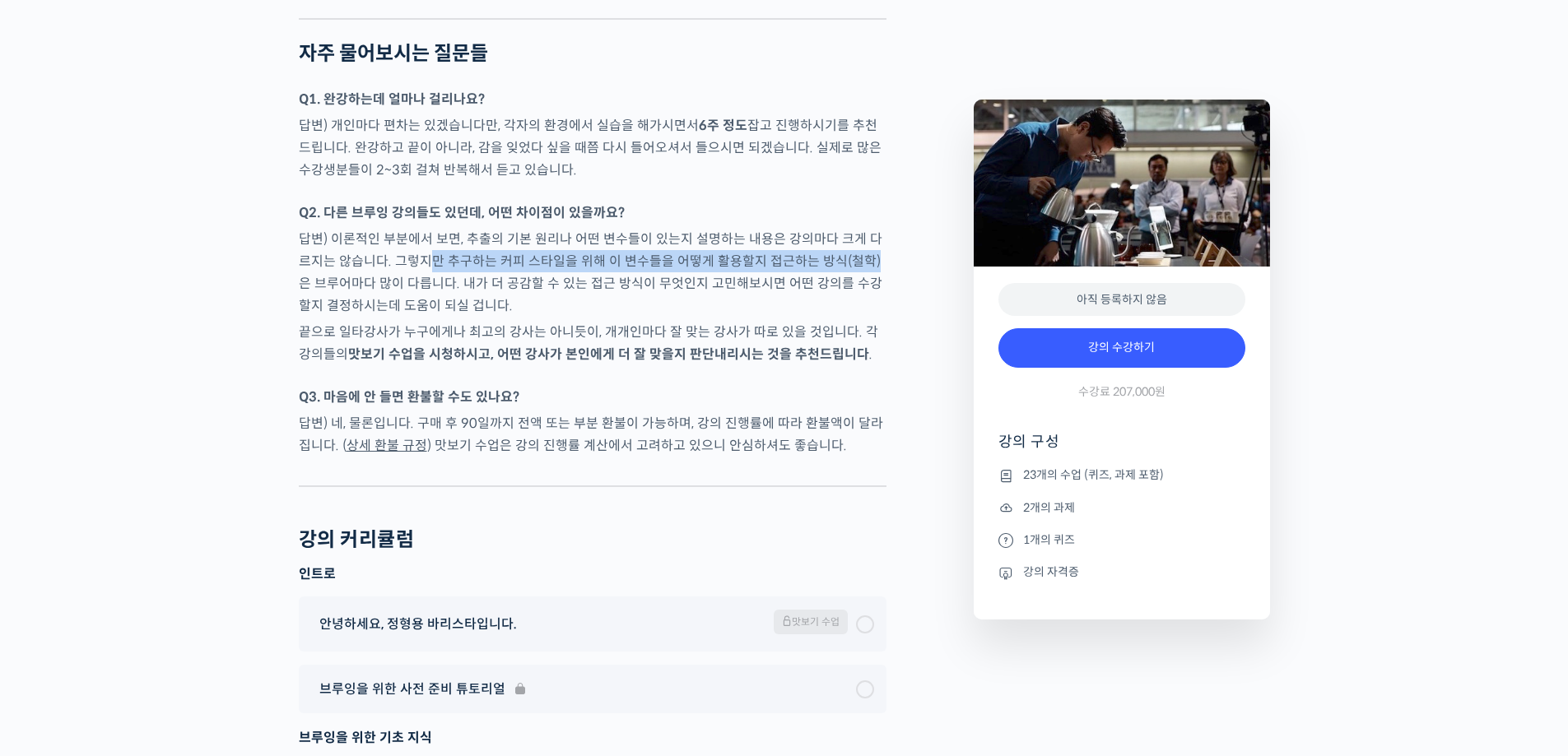
drag, startPoint x: 416, startPoint y: 237, endPoint x: 855, endPoint y: 246, distance: 439.1
click at [855, 246] on p "답변) 이론적인 부분에서 보면, 추출의 기본 원리나 어떤 변수들이 있는지 설명하는 내용은 강의마다 크게 다르지는 않습니다. 그렇지만 추구하는 …" at bounding box center [593, 272] width 588 height 88
drag, startPoint x: 521, startPoint y: 266, endPoint x: 784, endPoint y: 271, distance: 263.0
click at [784, 271] on p "답변) 이론적인 부분에서 보면, 추출의 기본 원리나 어떤 변수들이 있는지 설명하는 내용은 강의마다 크게 다르지는 않습니다. 그렇지만 추구하는 …" at bounding box center [593, 272] width 588 height 88
drag, startPoint x: 440, startPoint y: 310, endPoint x: 455, endPoint y: 310, distance: 15.0
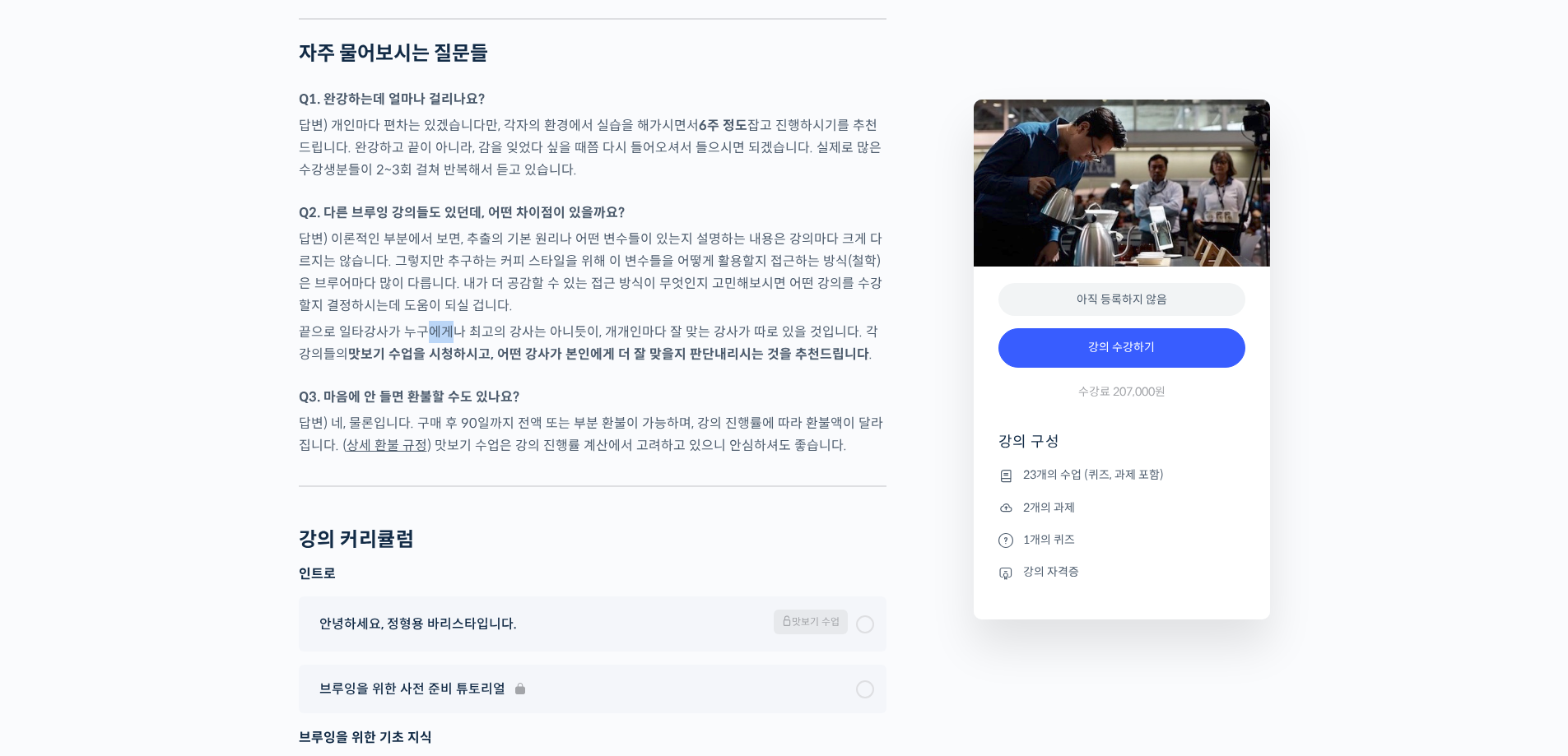
click at [455, 320] on p "끝으로 일타강사가 누구에게나 최고의 강사는 아니듯이, 개개인마다 잘 맞는 강사가 따로 있을 것입니다. 각 강의들의 맛보기 수업을 시청하시고, …" at bounding box center [593, 342] width 588 height 45
click at [551, 345] on strong "맛보기 수업을 시청하시고, 어떤 강사가 본인에게 더 잘 맞을지 판단내리시는 것을 추천드립니다" at bounding box center [609, 354] width 521 height 17
drag, startPoint x: 640, startPoint y: 336, endPoint x: 698, endPoint y: 328, distance: 58.5
click at [740, 345] on strong "맛보기 수업을 시청하시고, 어떤 강사가 본인에게 더 잘 맞을지 판단내리시는 것을 추천드립니다" at bounding box center [609, 354] width 521 height 17
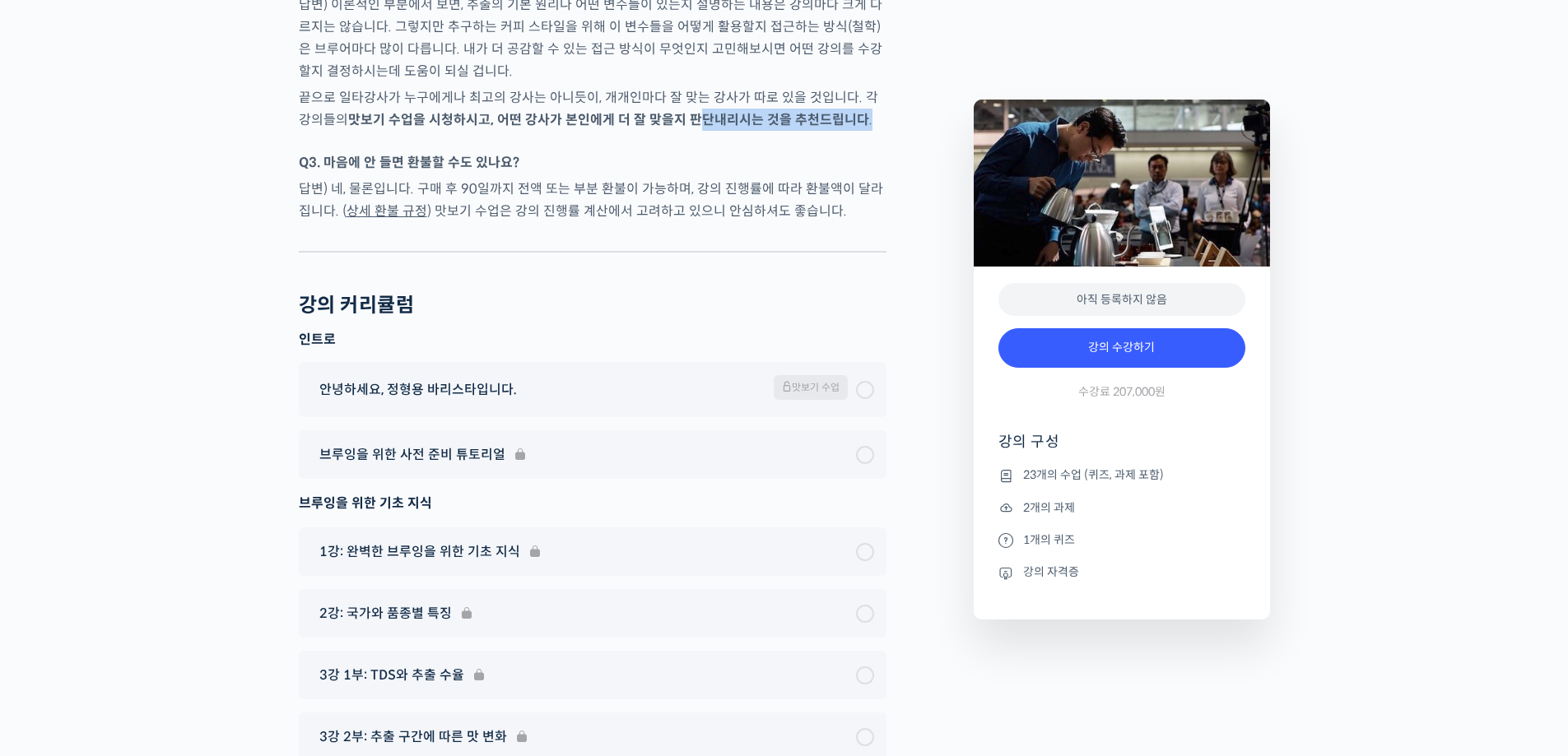
scroll to position [8802, 0]
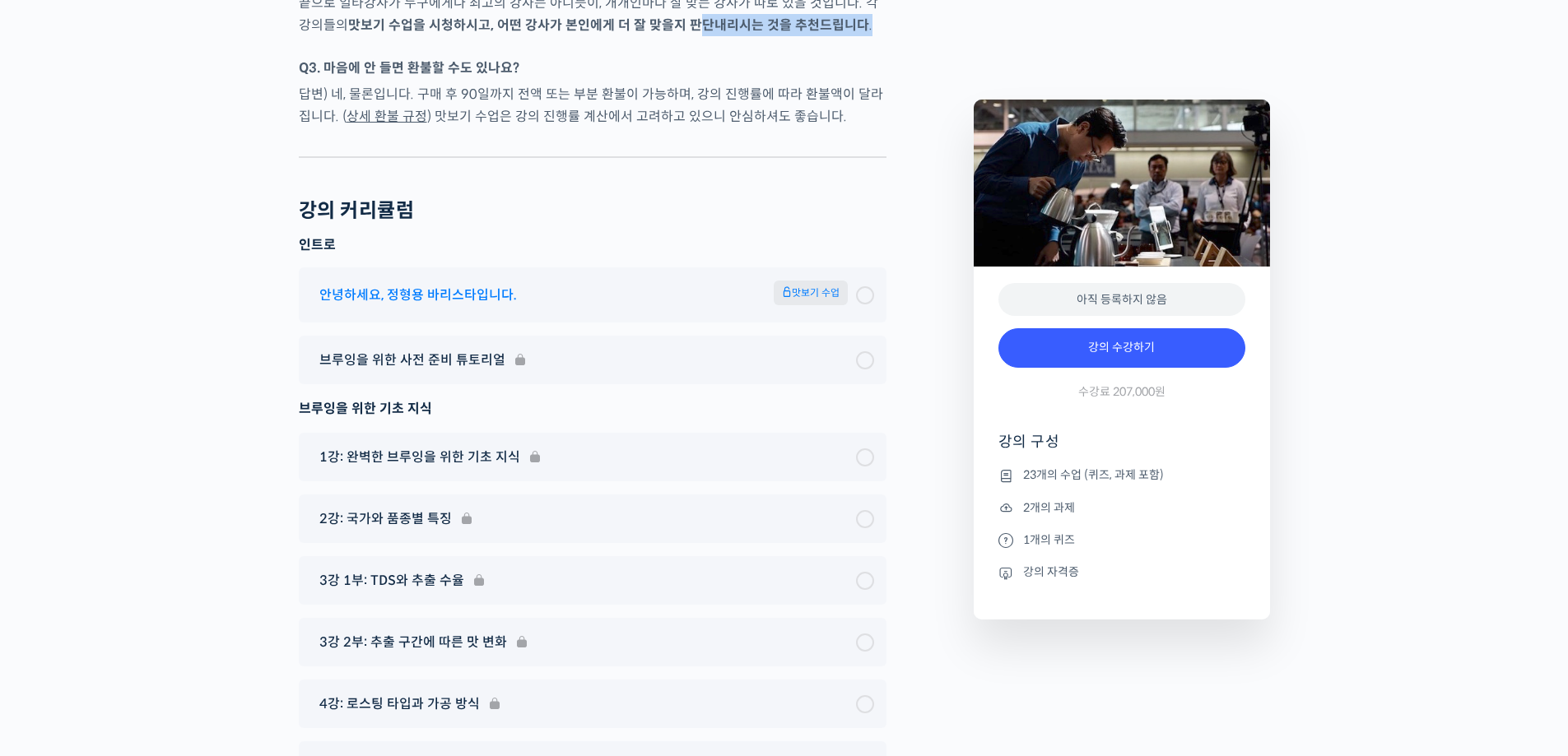
click at [869, 286] on div at bounding box center [865, 295] width 18 height 18
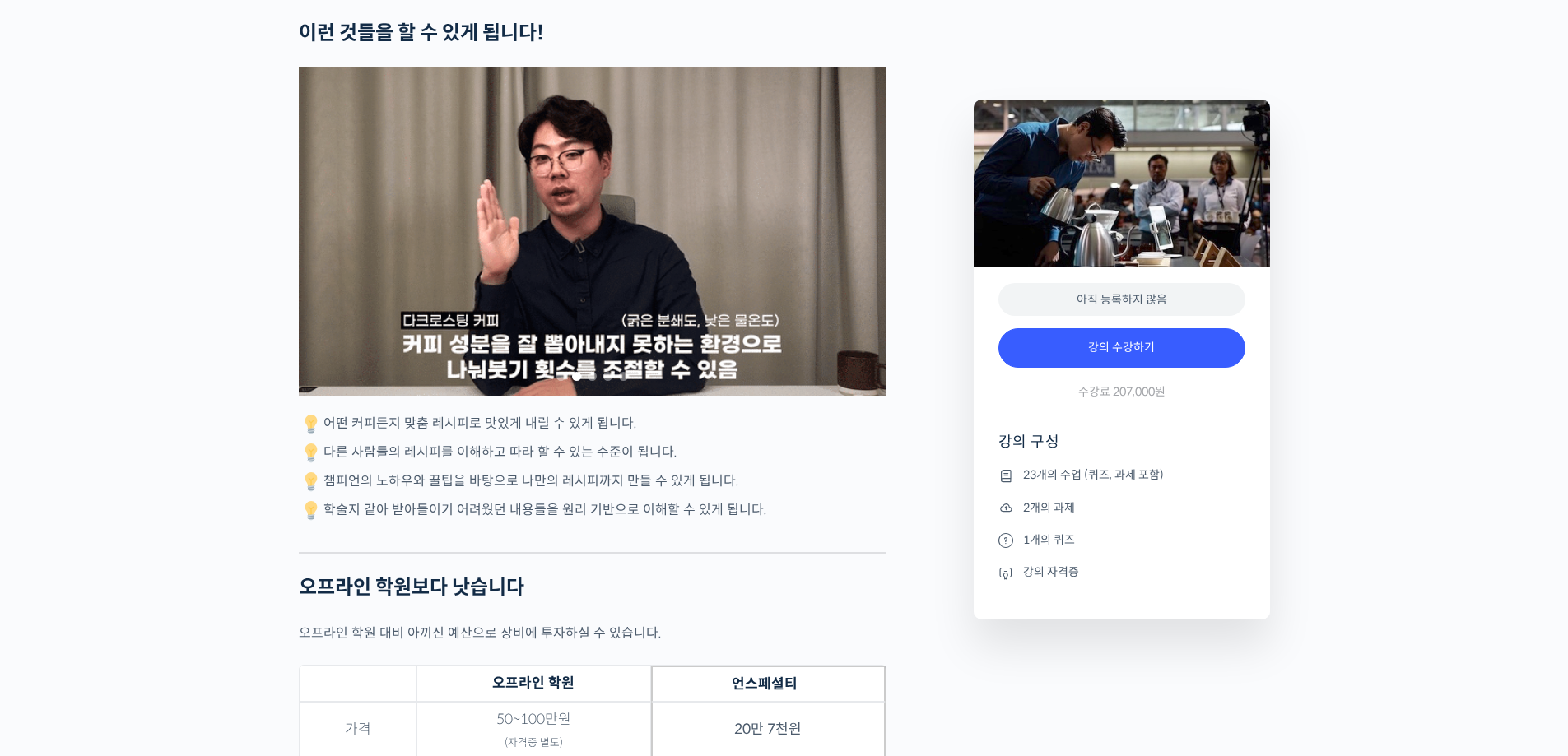
scroll to position [4244, 0]
